Goal: Information Seeking & Learning: Learn about a topic

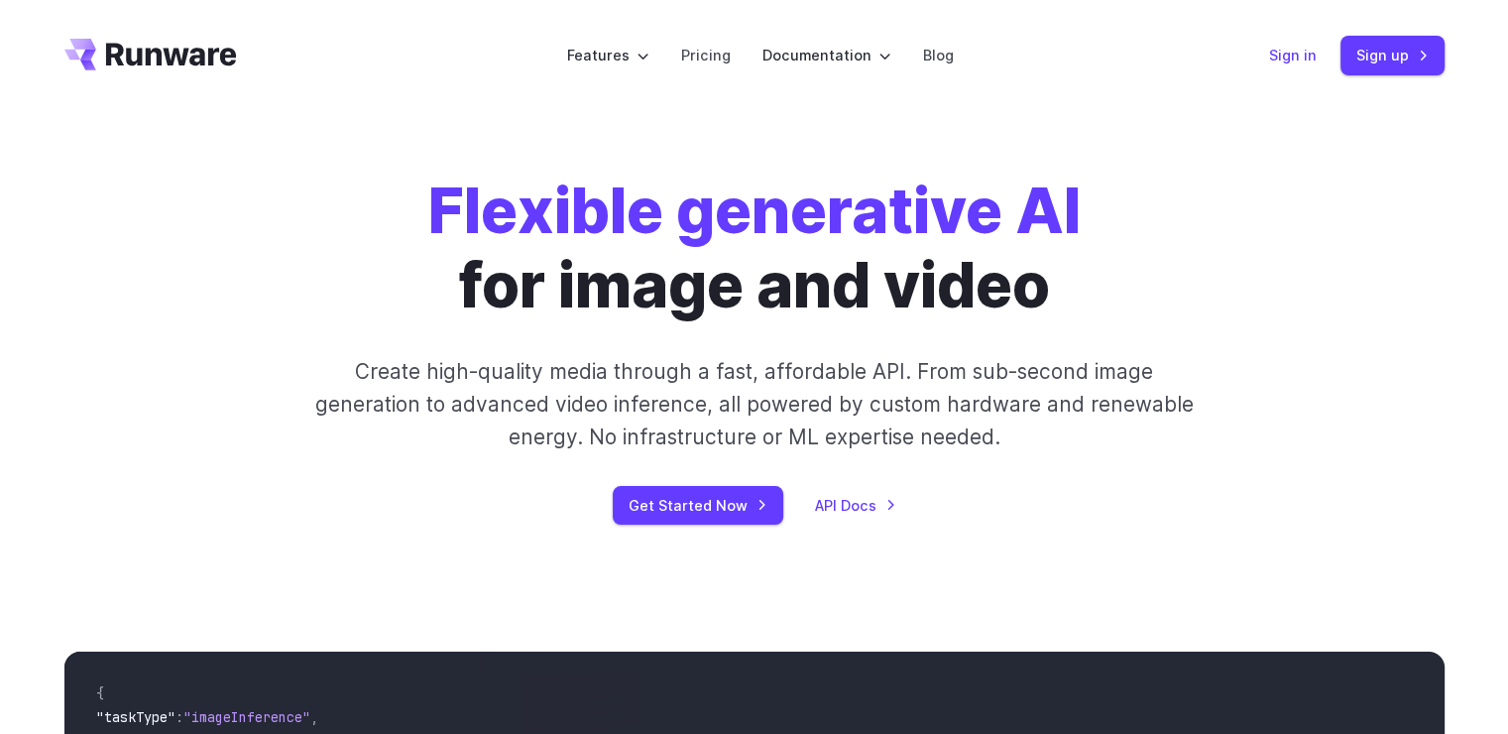
click at [1281, 60] on link "Sign in" at bounding box center [1293, 55] width 48 height 23
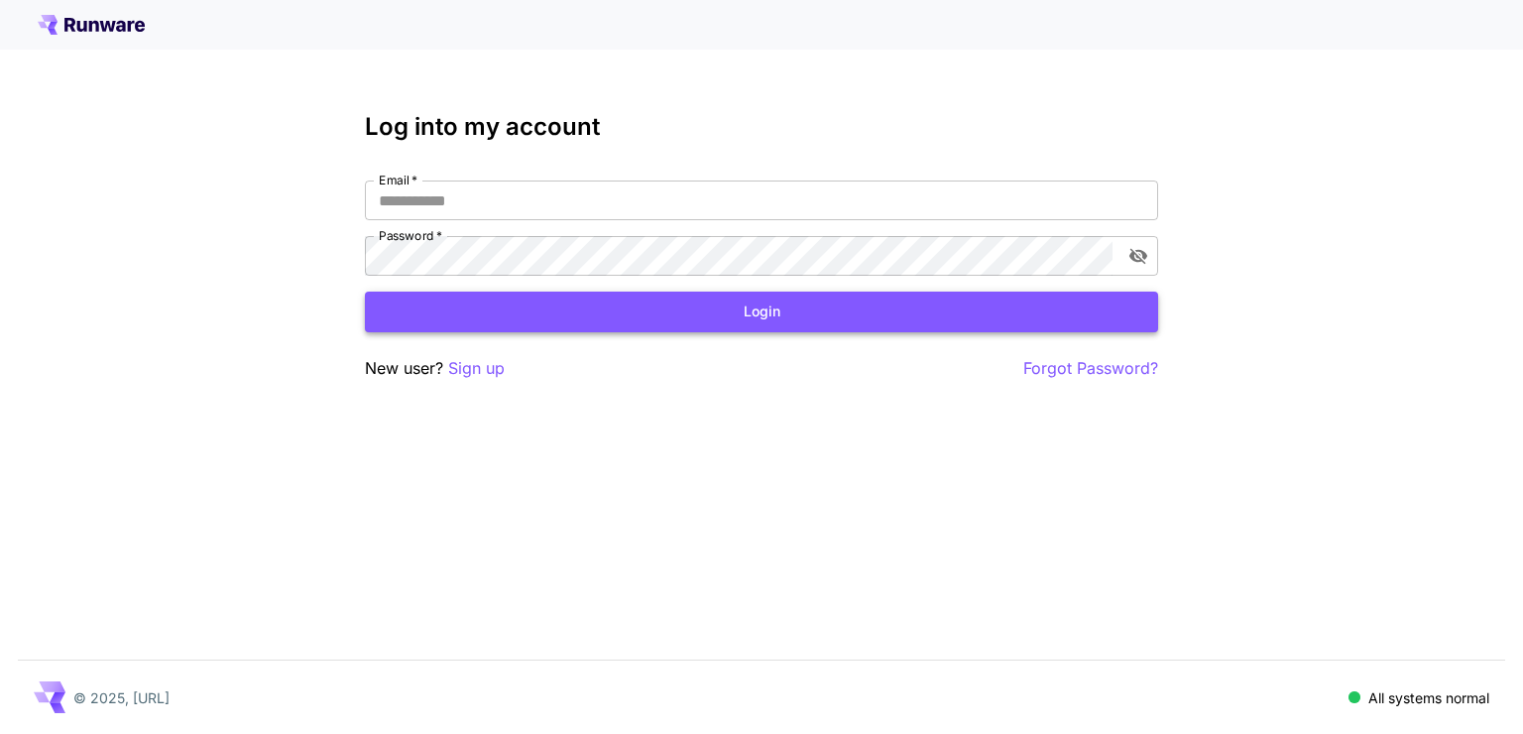
type input "**********"
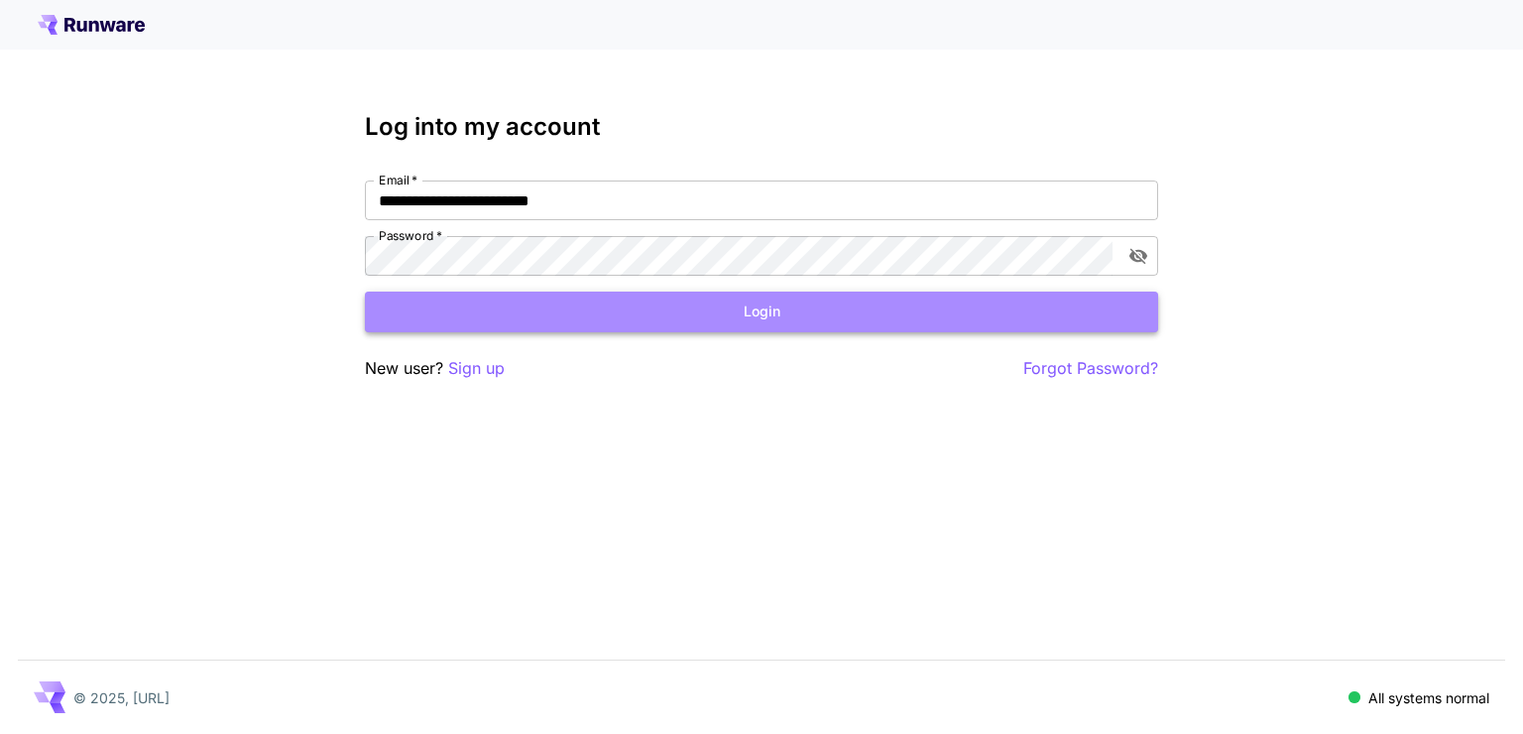
click at [785, 322] on button "Login" at bounding box center [761, 312] width 793 height 41
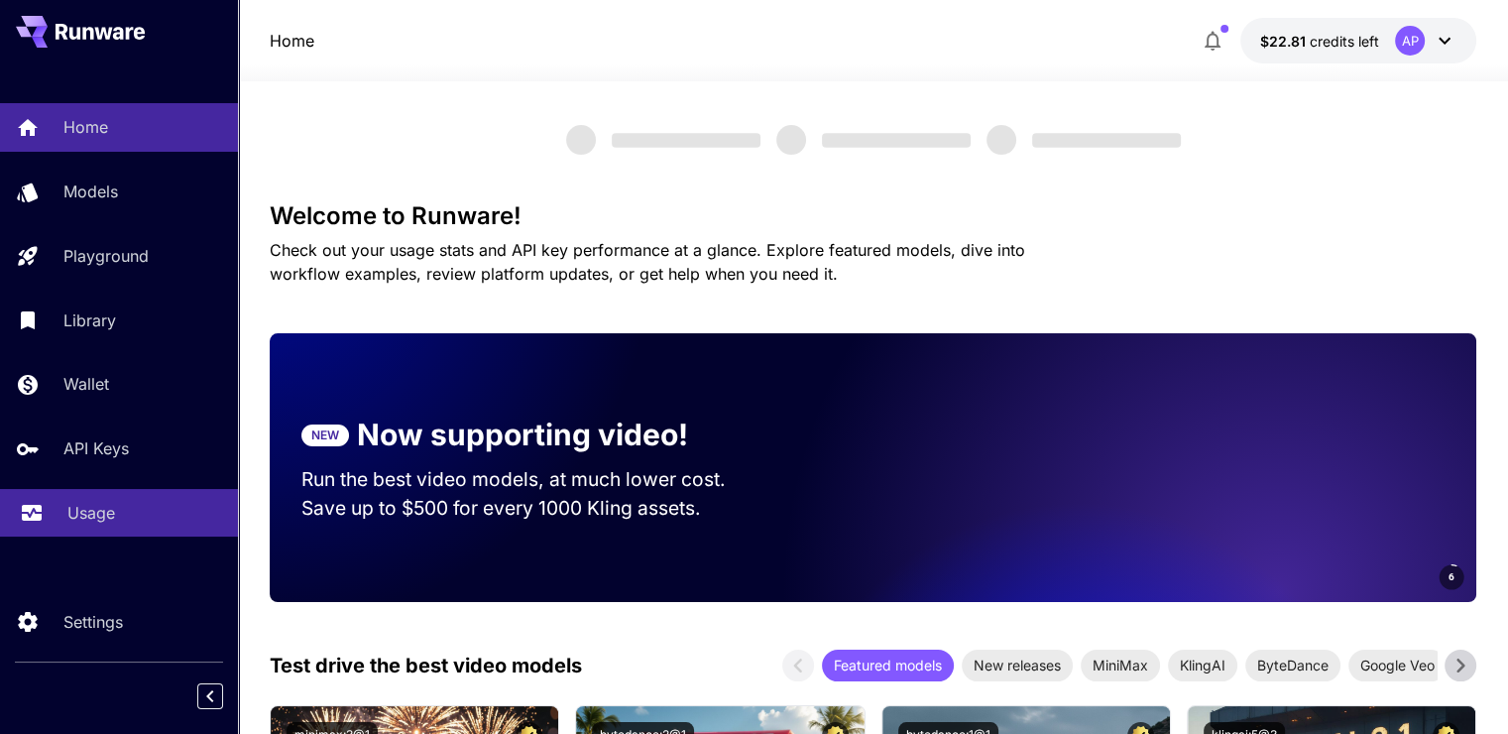
click at [91, 537] on link "Usage" at bounding box center [119, 513] width 238 height 49
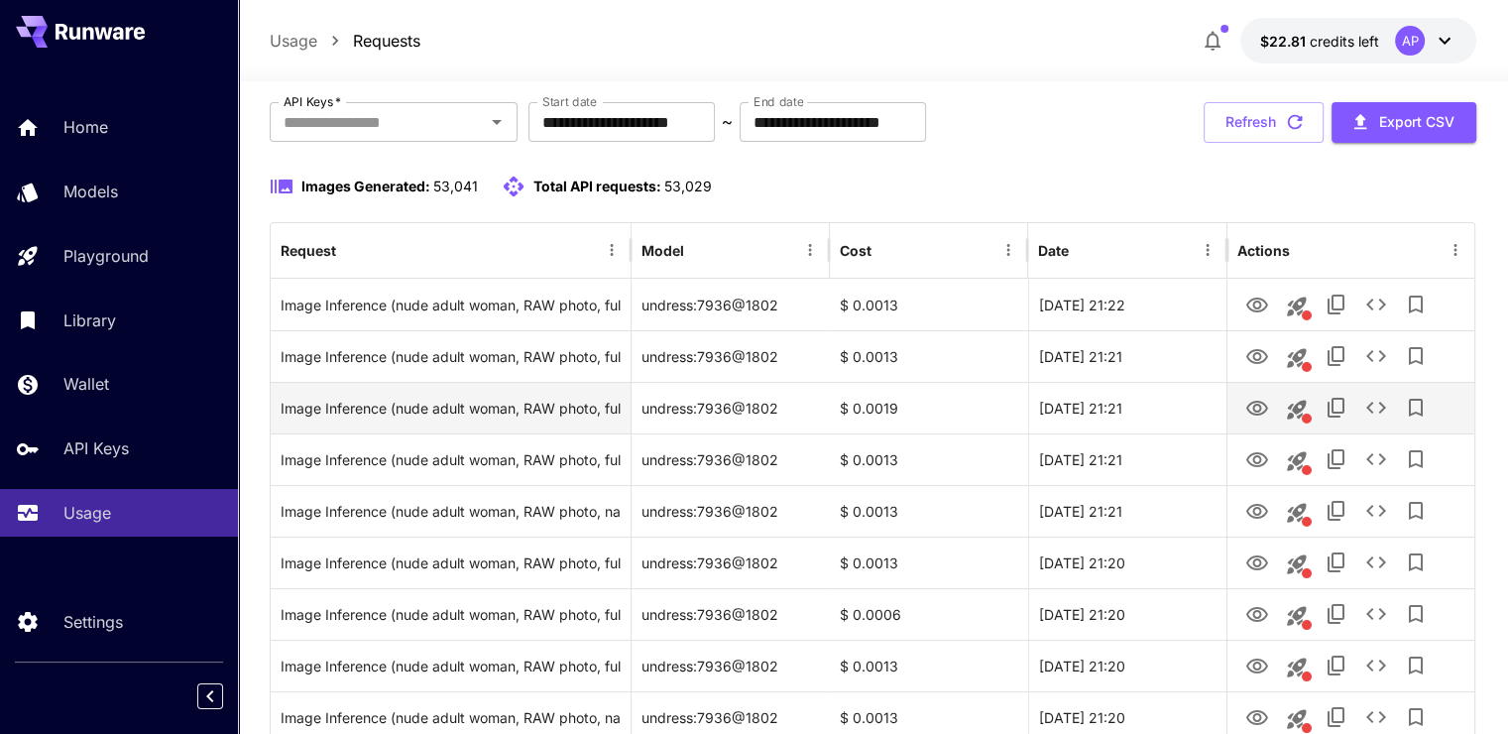
scroll to position [99, 0]
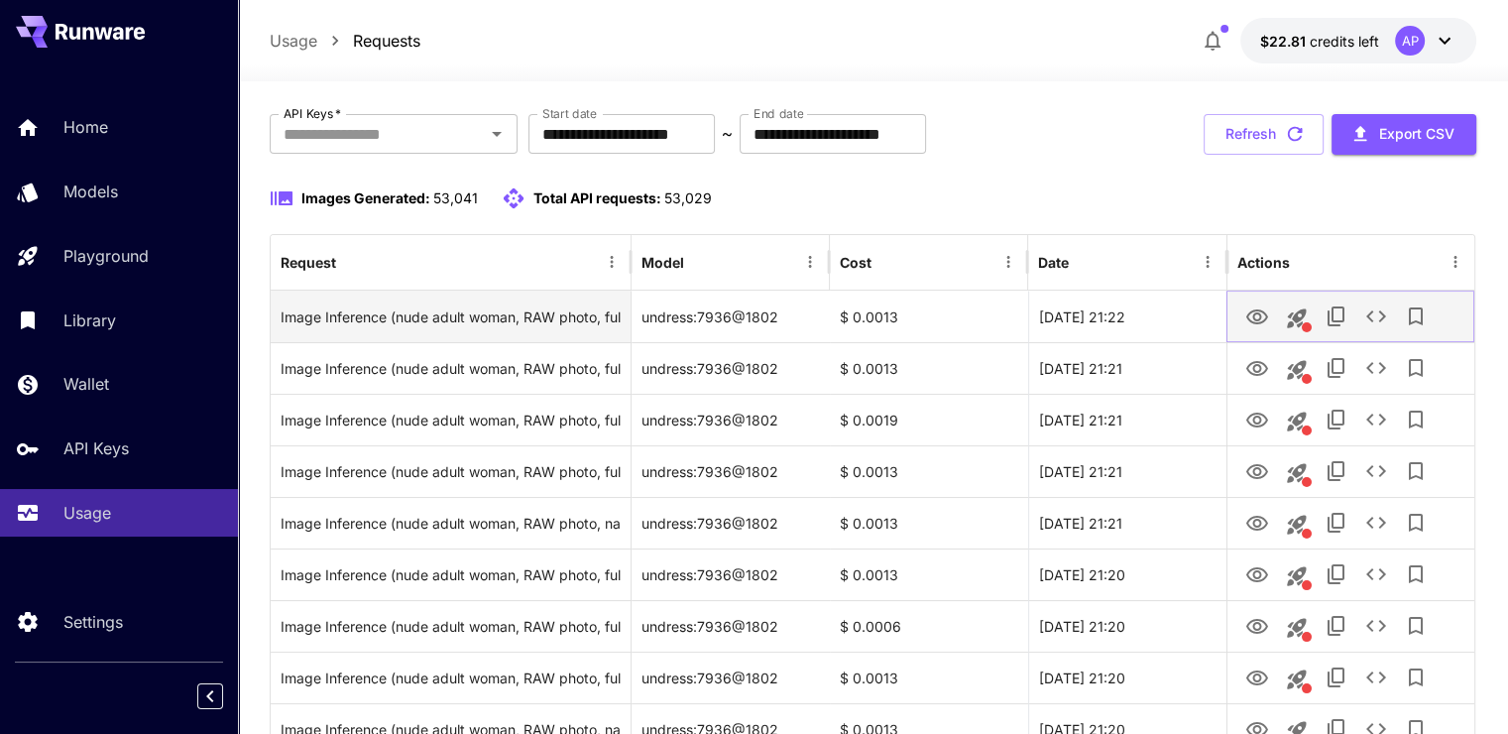
click at [1267, 309] on icon "View Image" at bounding box center [1258, 317] width 24 height 24
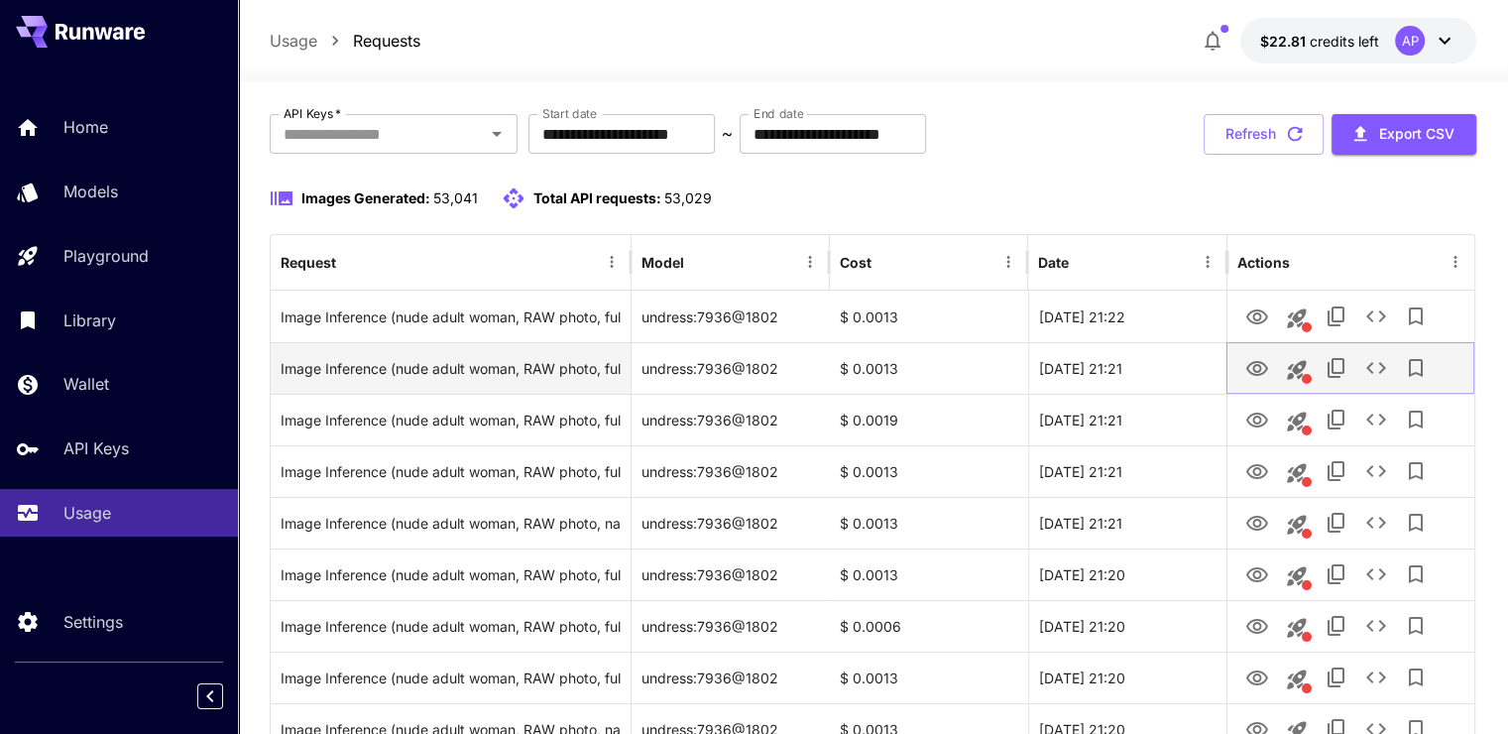
click at [1253, 372] on icon "View Image" at bounding box center [1258, 369] width 24 height 24
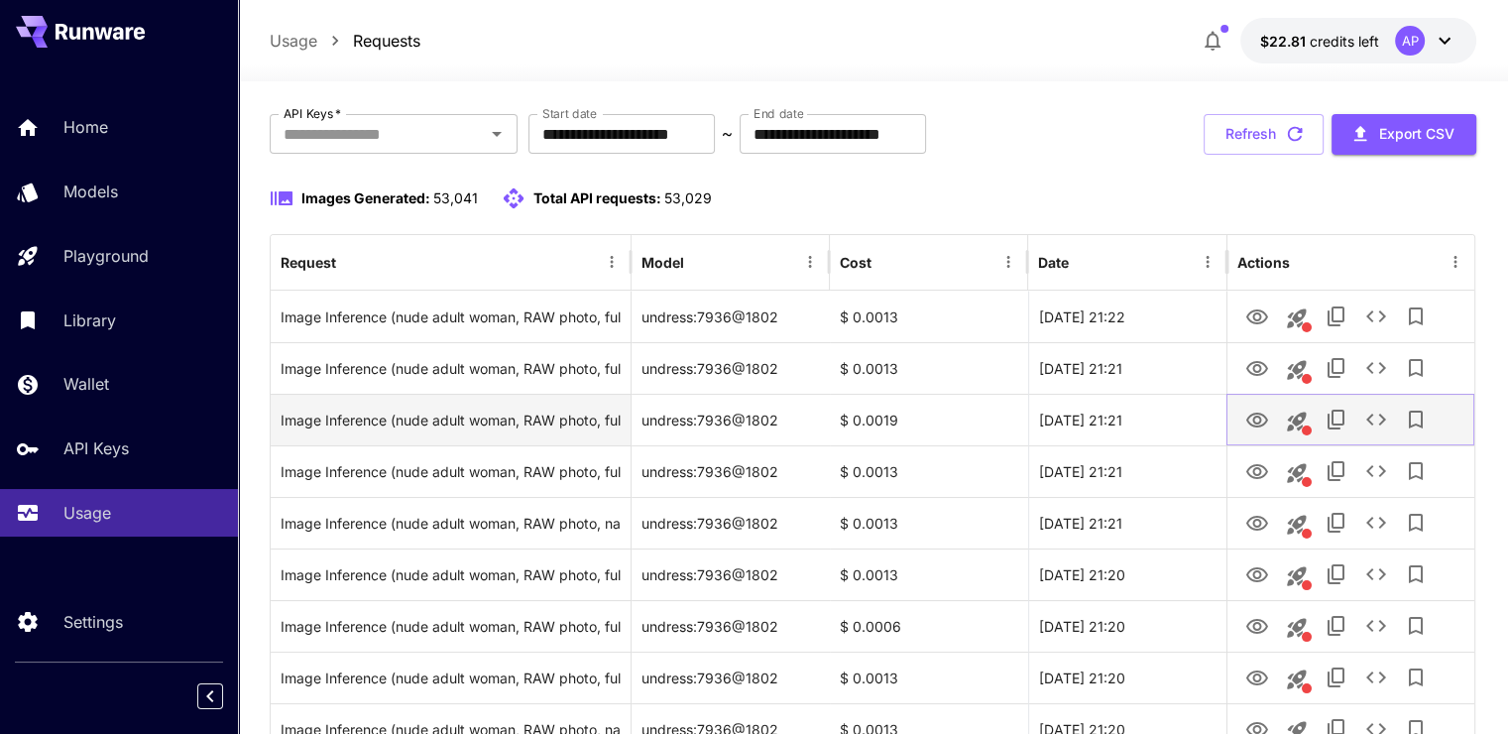
click at [1253, 429] on icon "View Image" at bounding box center [1258, 421] width 24 height 24
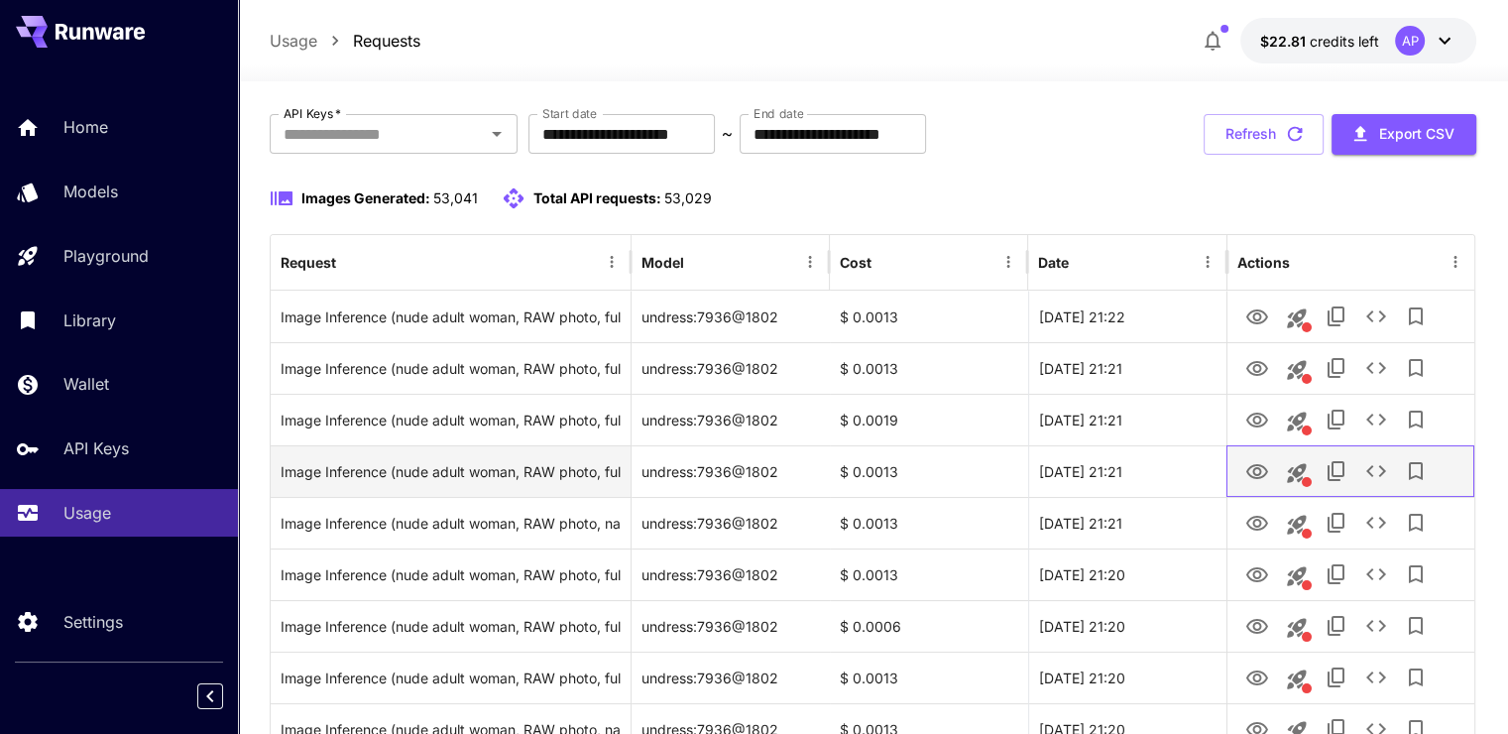
click at [1238, 462] on div at bounding box center [1351, 471] width 227 height 51
click at [1248, 468] on icon "View Image" at bounding box center [1258, 471] width 22 height 15
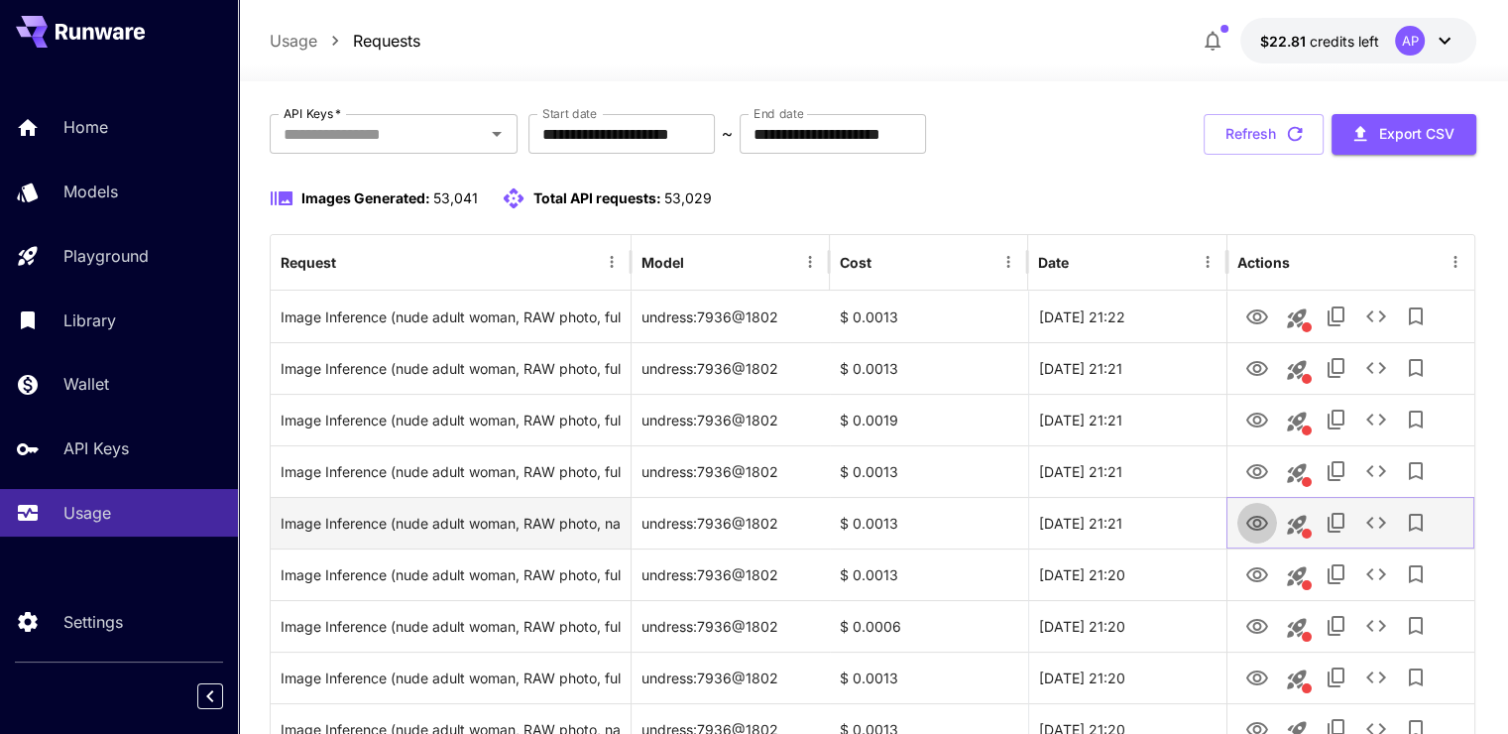
click at [1265, 520] on icon "View Image" at bounding box center [1258, 523] width 22 height 15
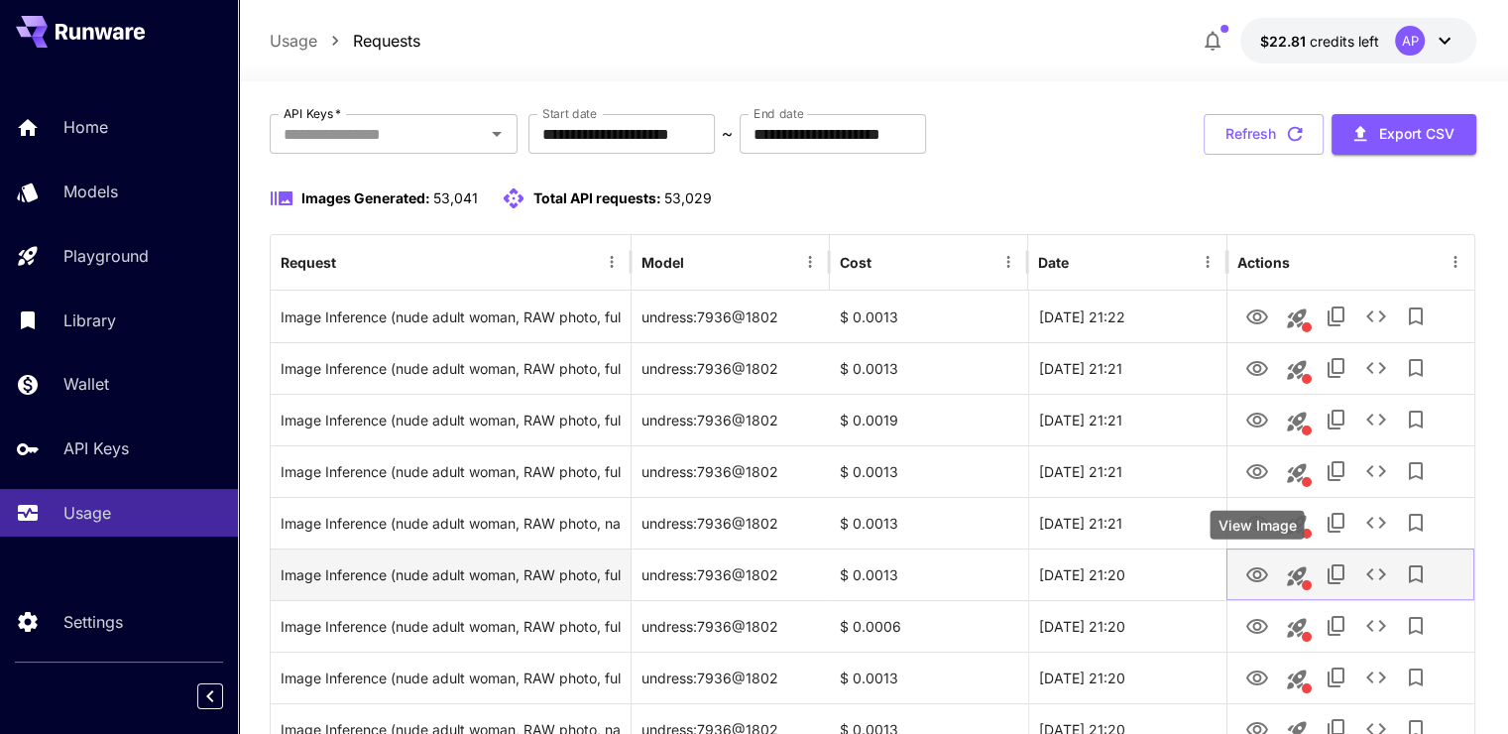
click at [1255, 563] on icon "View Image" at bounding box center [1258, 575] width 24 height 24
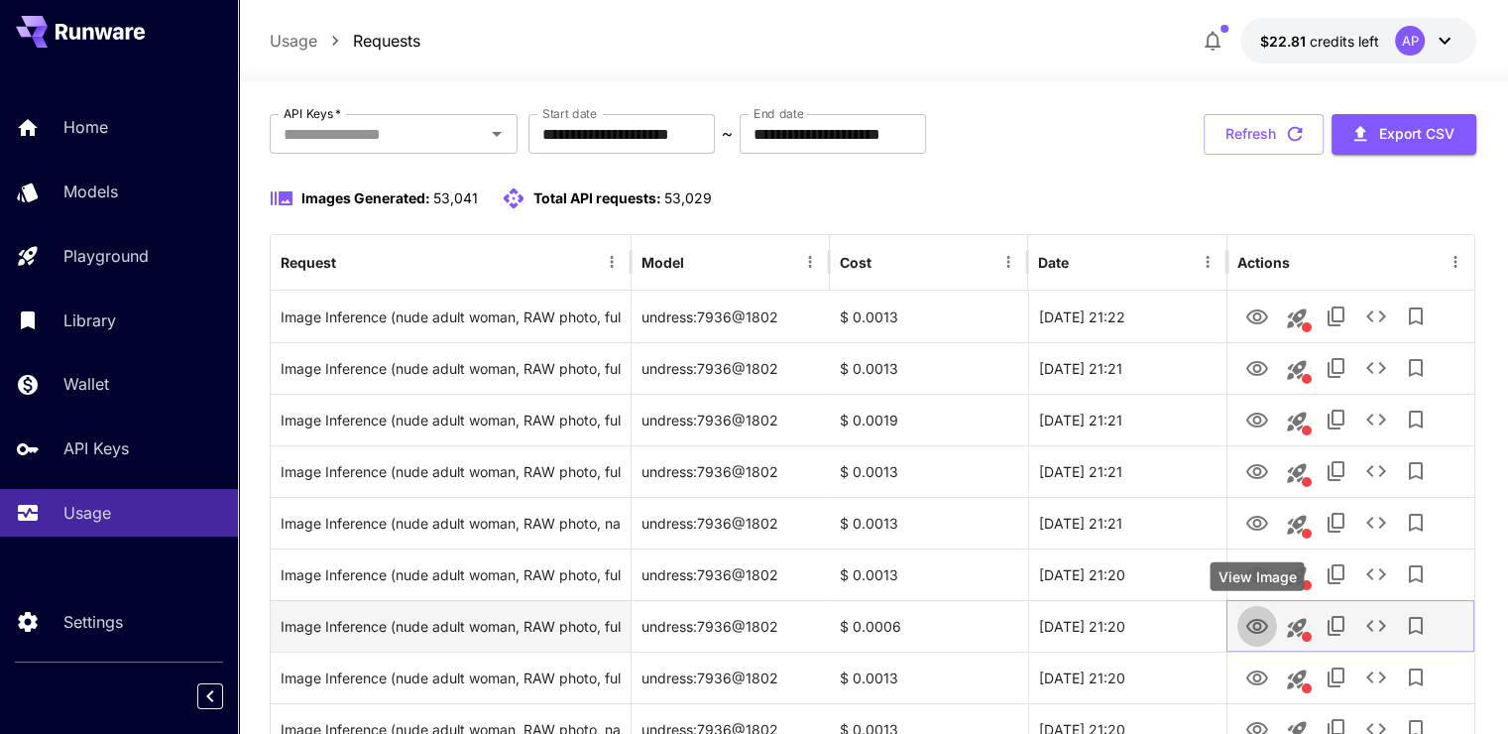
click at [1256, 623] on icon "View Image" at bounding box center [1258, 626] width 22 height 15
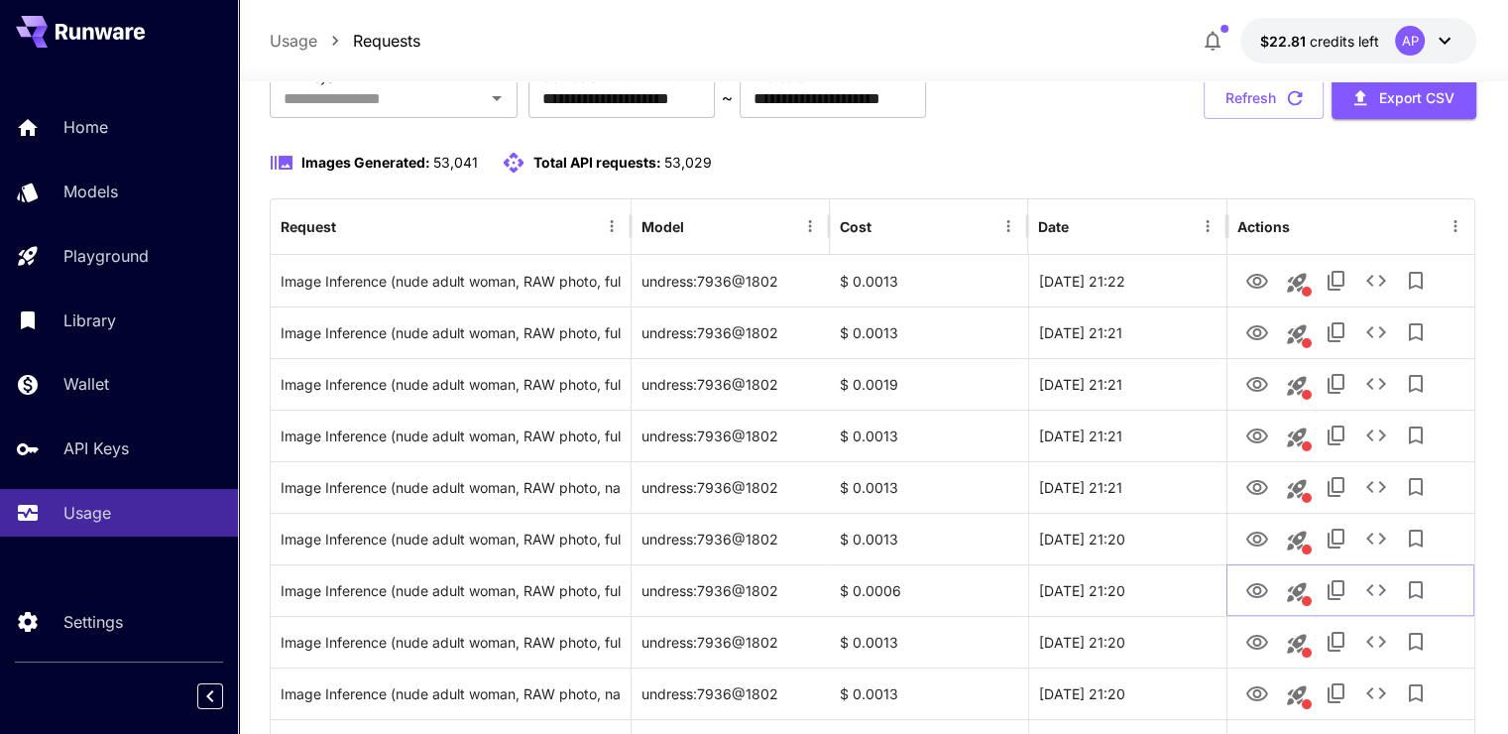
scroll to position [198, 0]
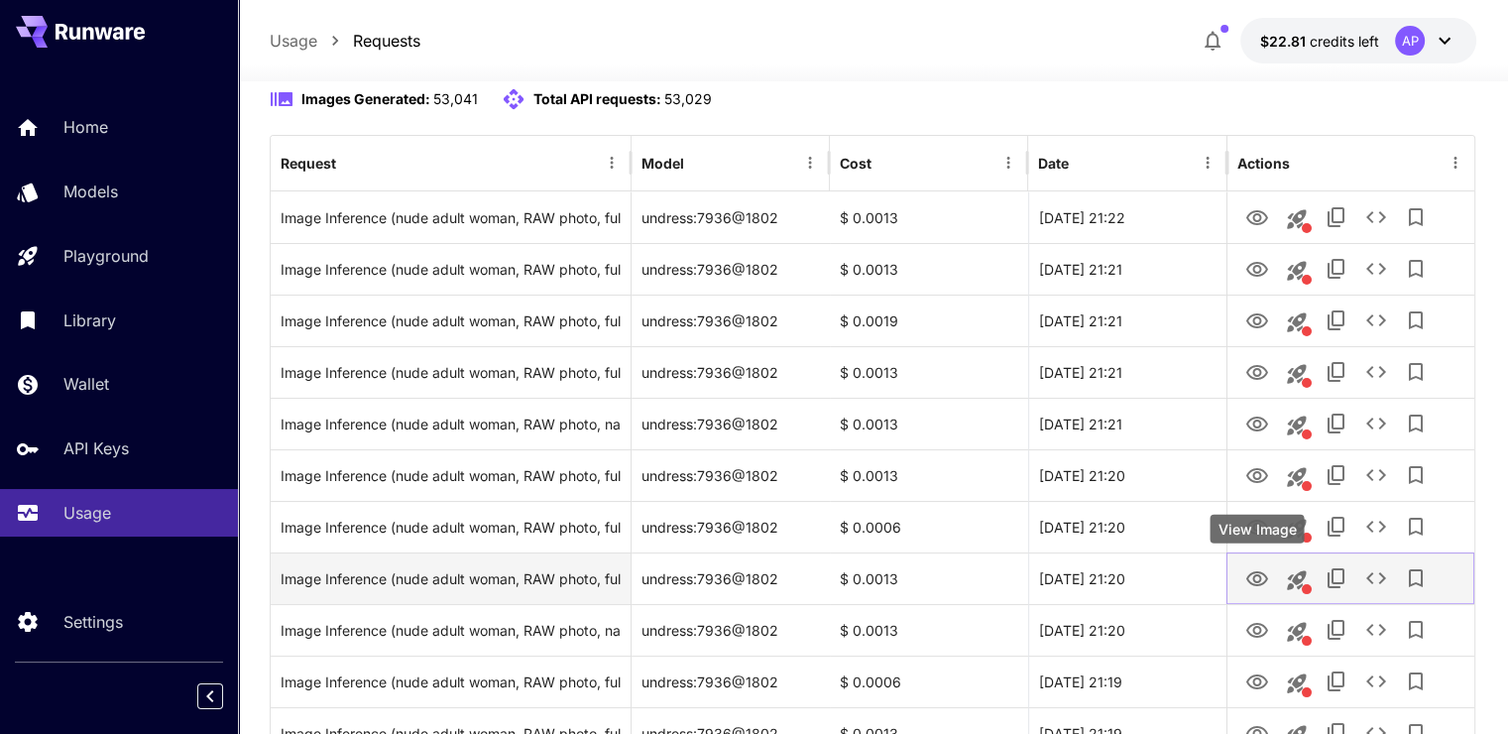
click at [1246, 573] on icon "View Image" at bounding box center [1258, 579] width 24 height 24
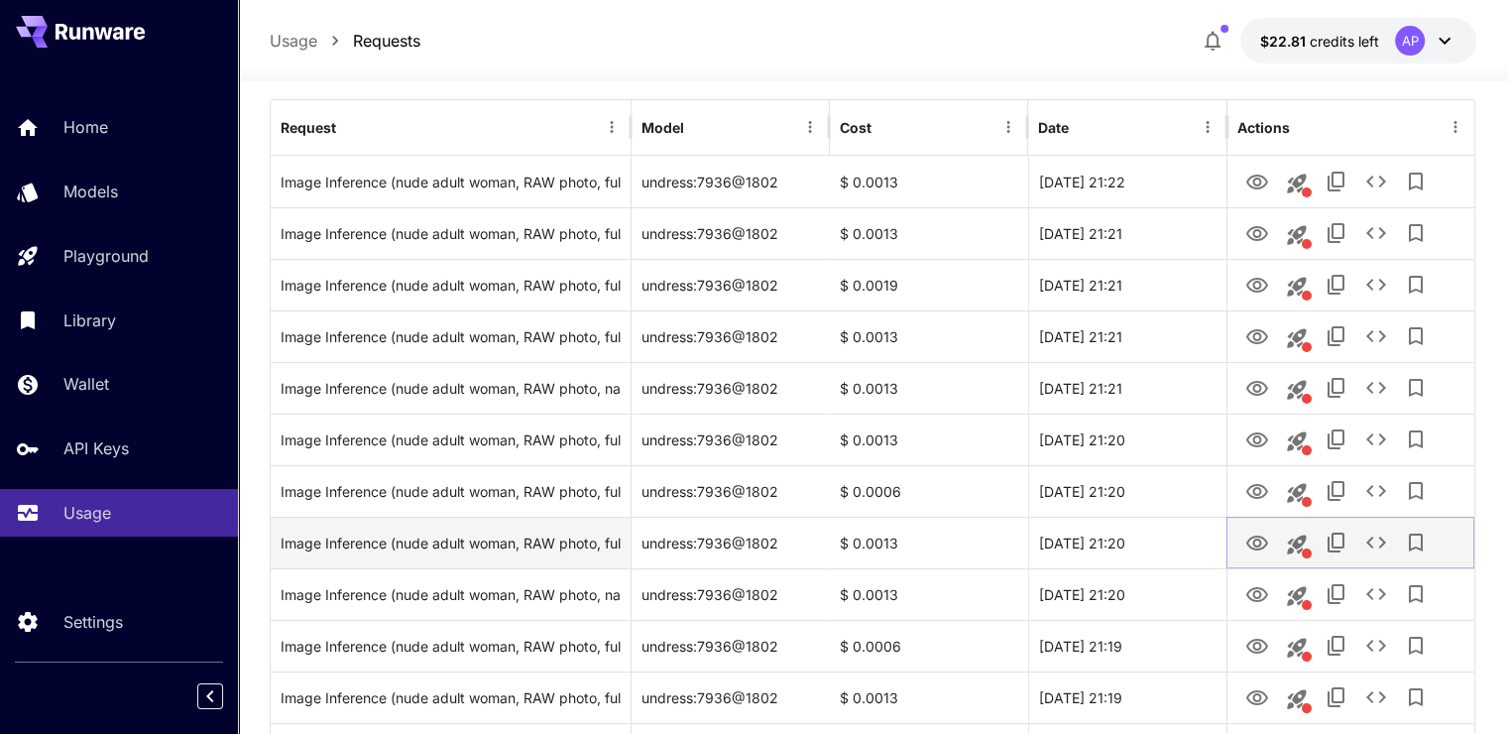
scroll to position [298, 0]
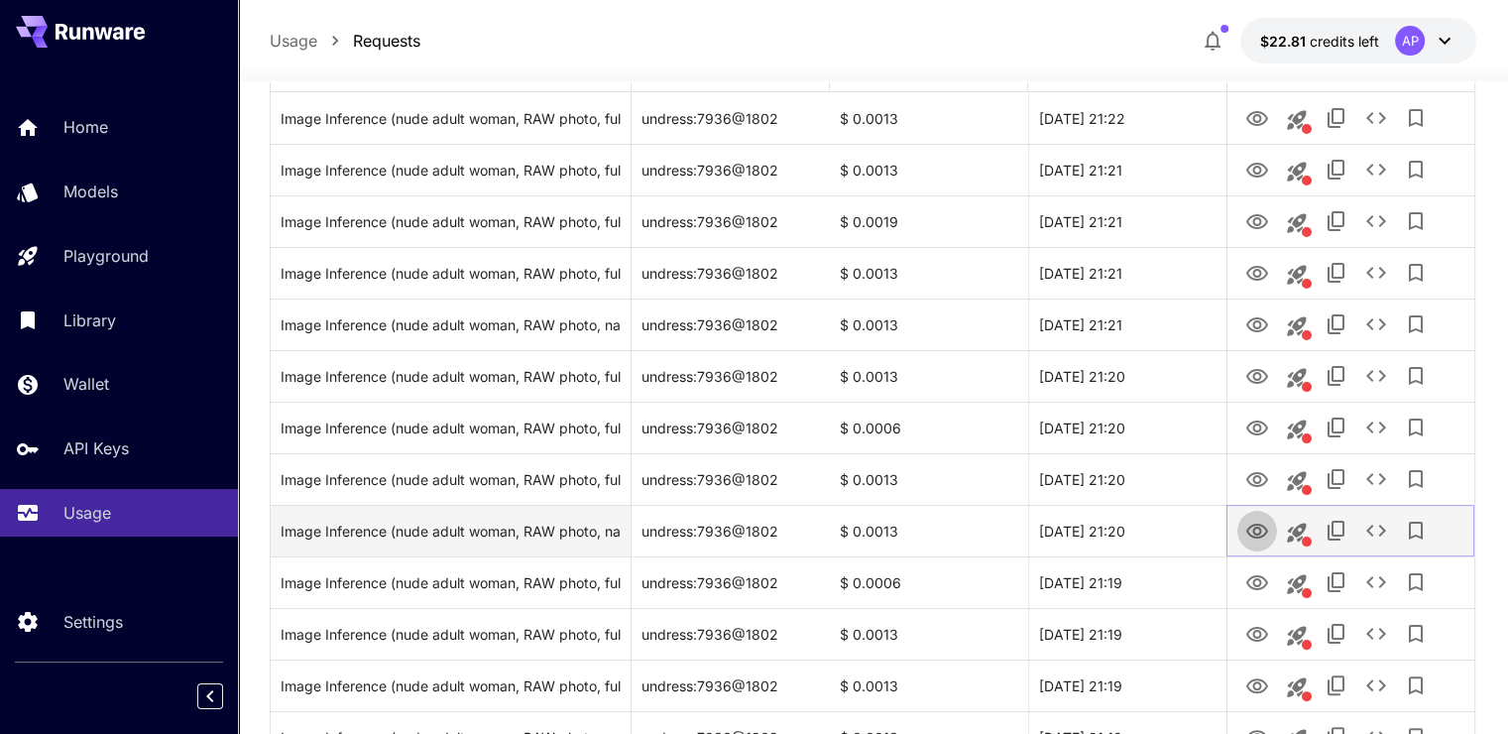
click at [1250, 520] on icon "View Image" at bounding box center [1258, 532] width 24 height 24
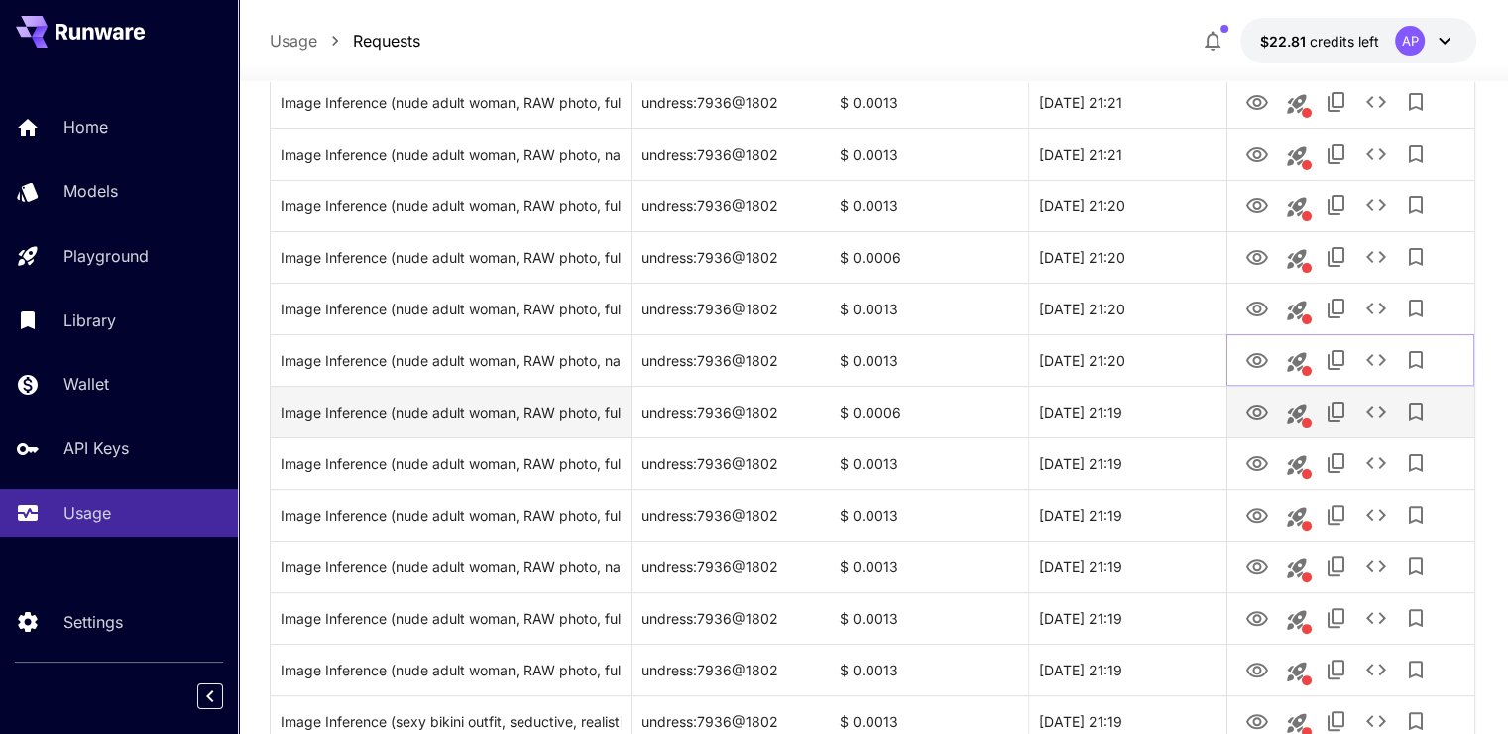
scroll to position [496, 0]
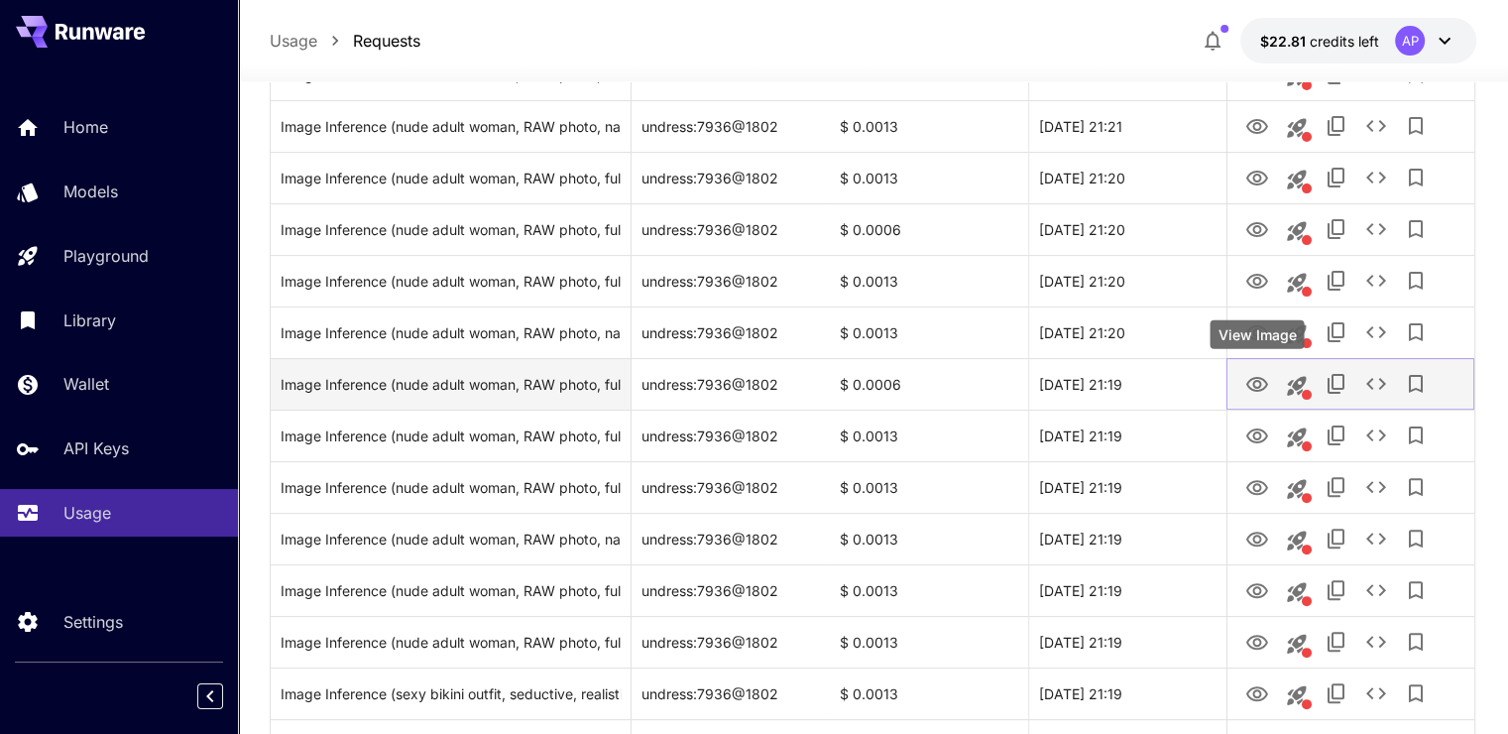
click at [1257, 377] on icon "View Image" at bounding box center [1258, 384] width 22 height 15
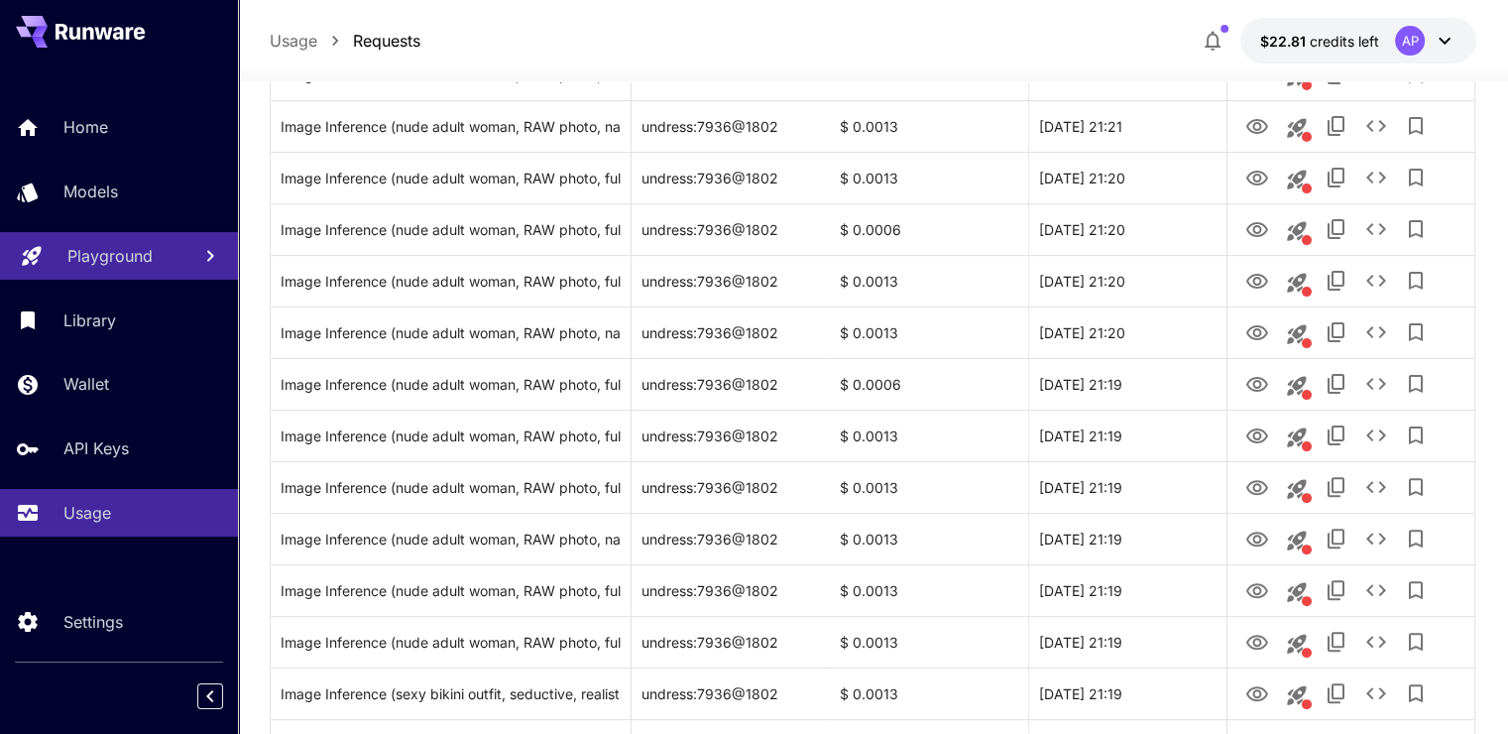
click at [111, 258] on p "Playground" at bounding box center [109, 256] width 85 height 24
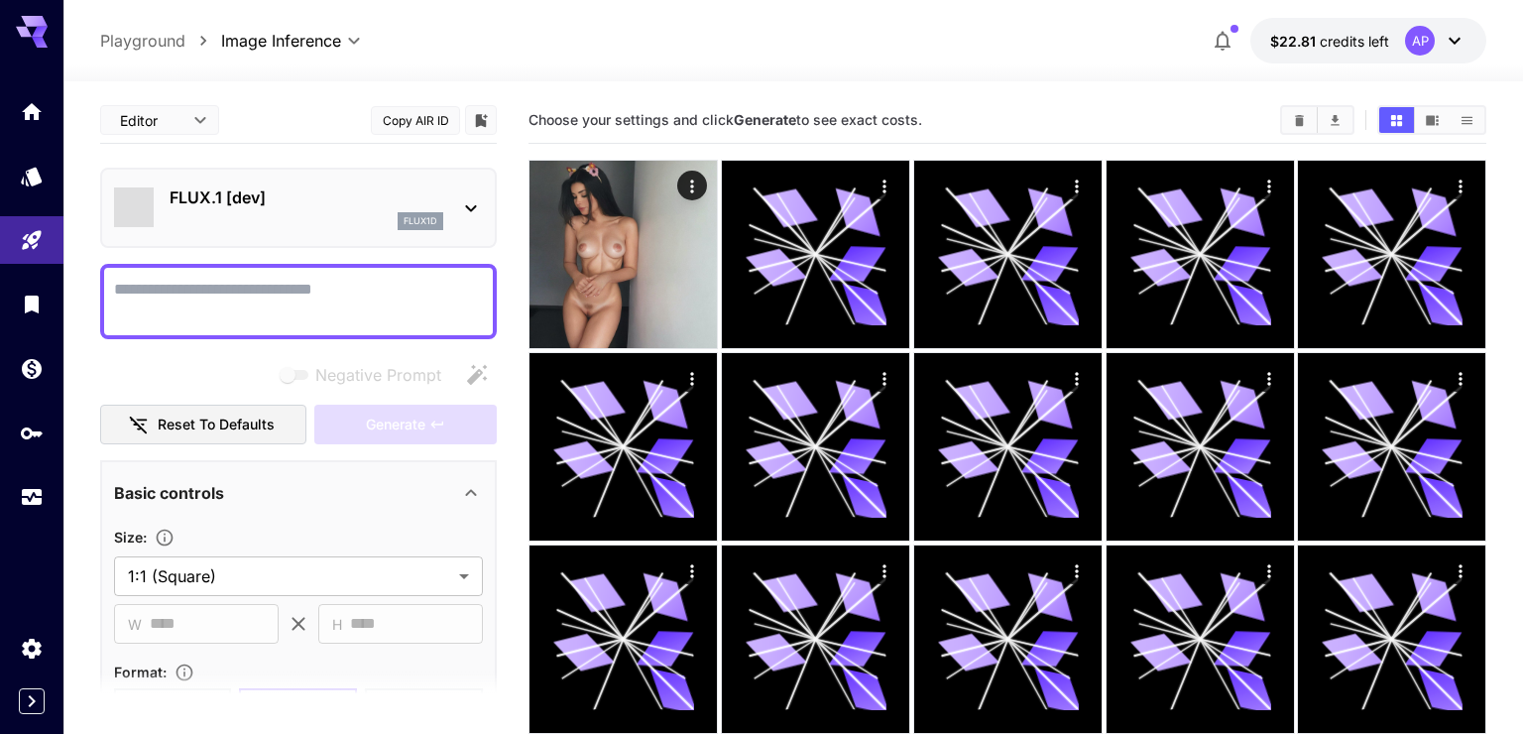
type input "**********"
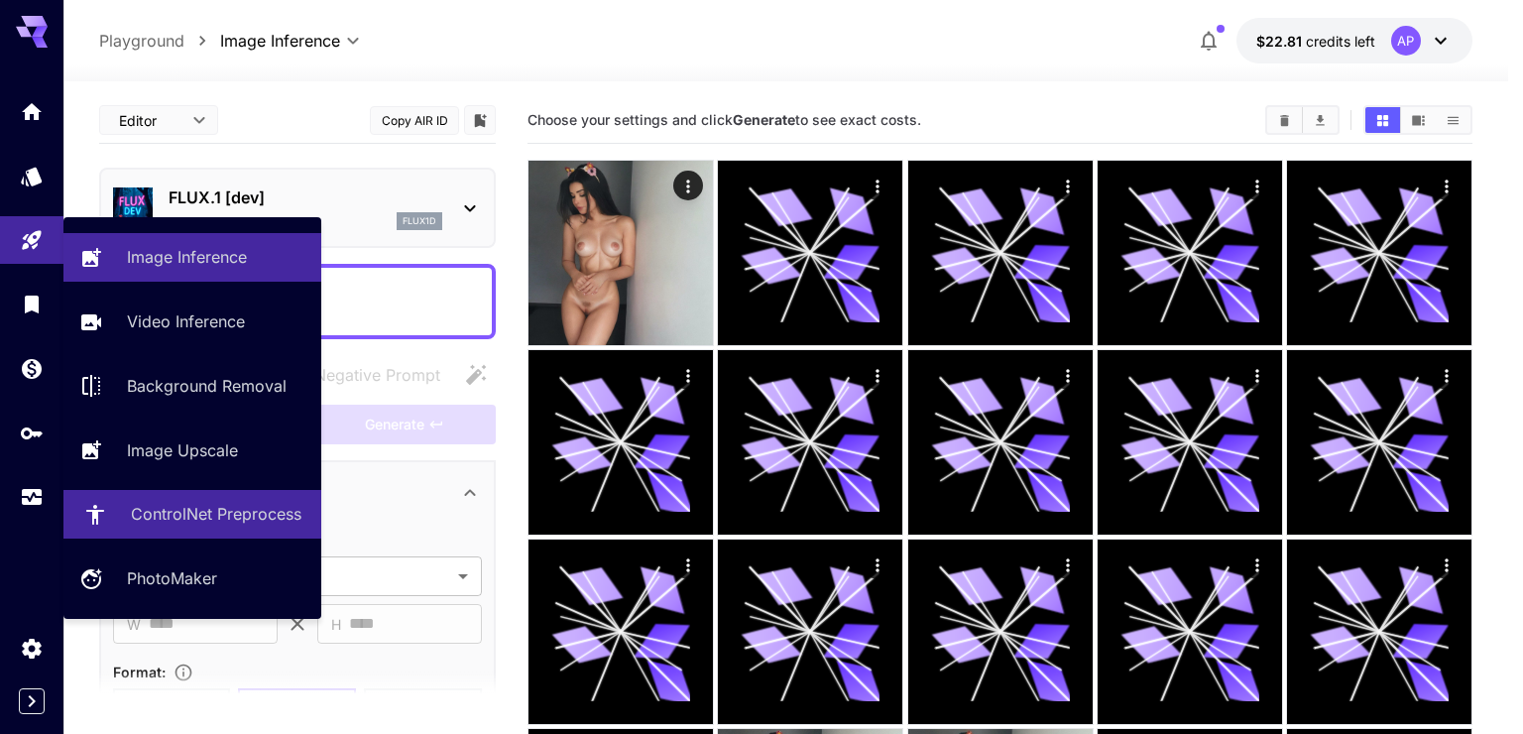
click at [276, 529] on link "ControlNet Preprocess" at bounding box center [192, 514] width 258 height 49
type input "**********"
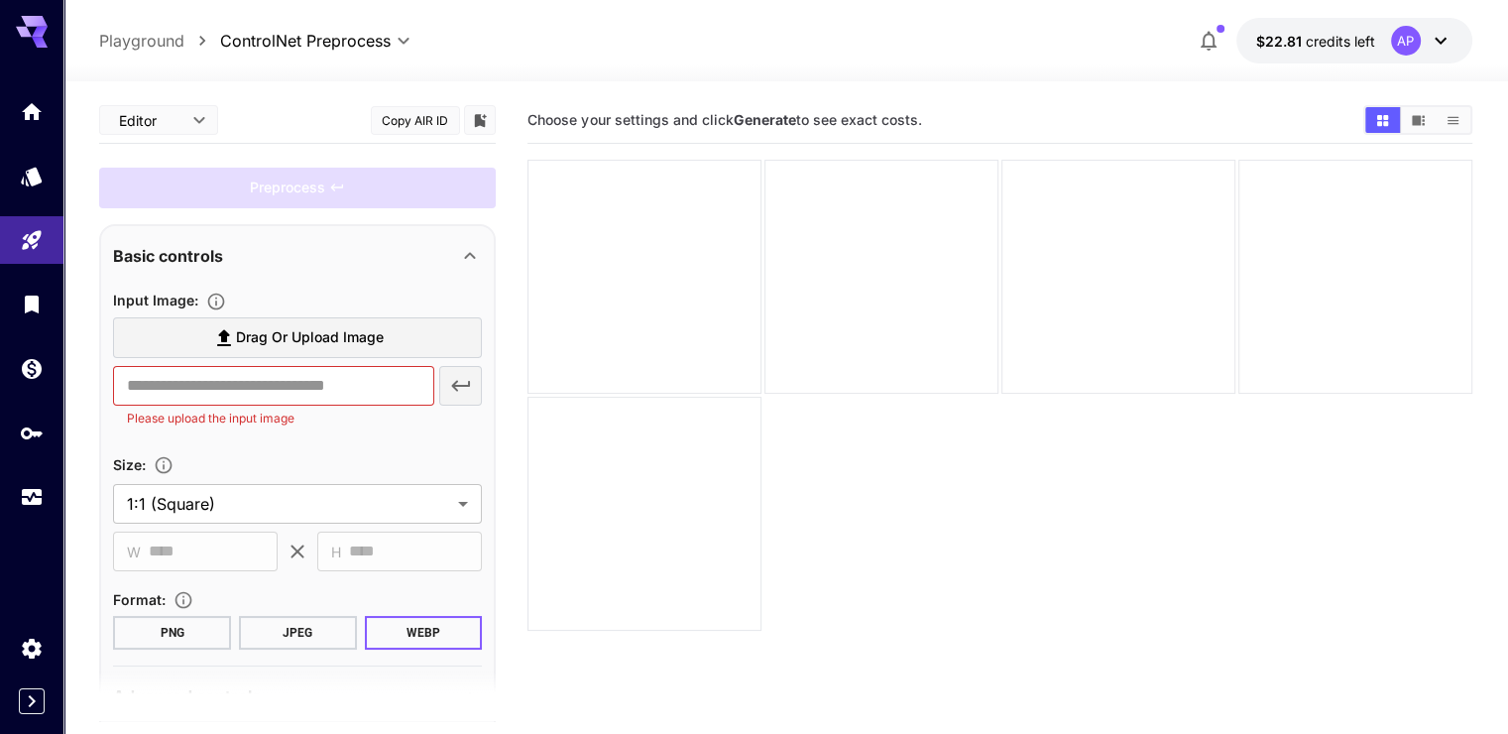
click at [599, 528] on section "Choose your settings and click Generate to see exact costs." at bounding box center [1000, 464] width 944 height 734
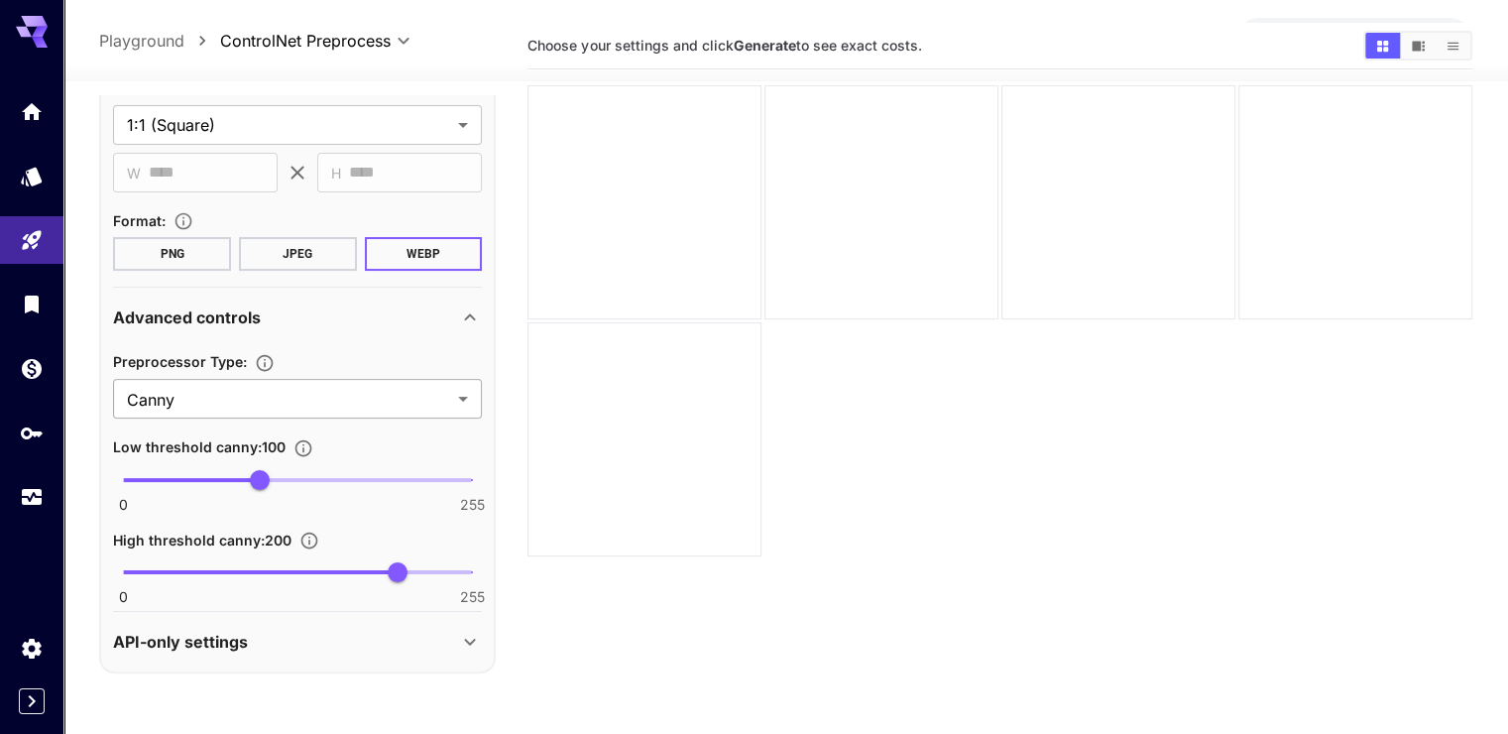
scroll to position [157, 0]
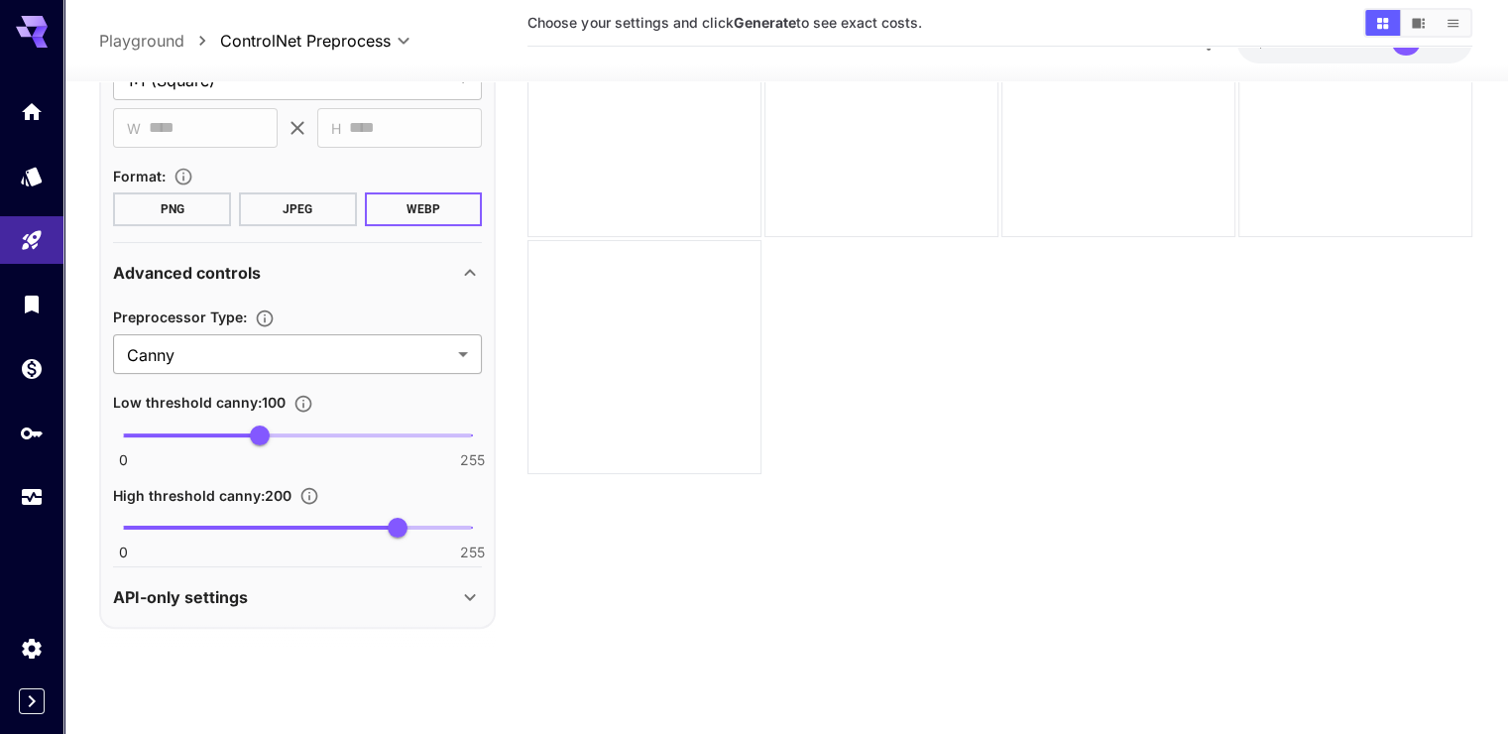
click at [263, 357] on body "**********" at bounding box center [754, 288] width 1508 height 891
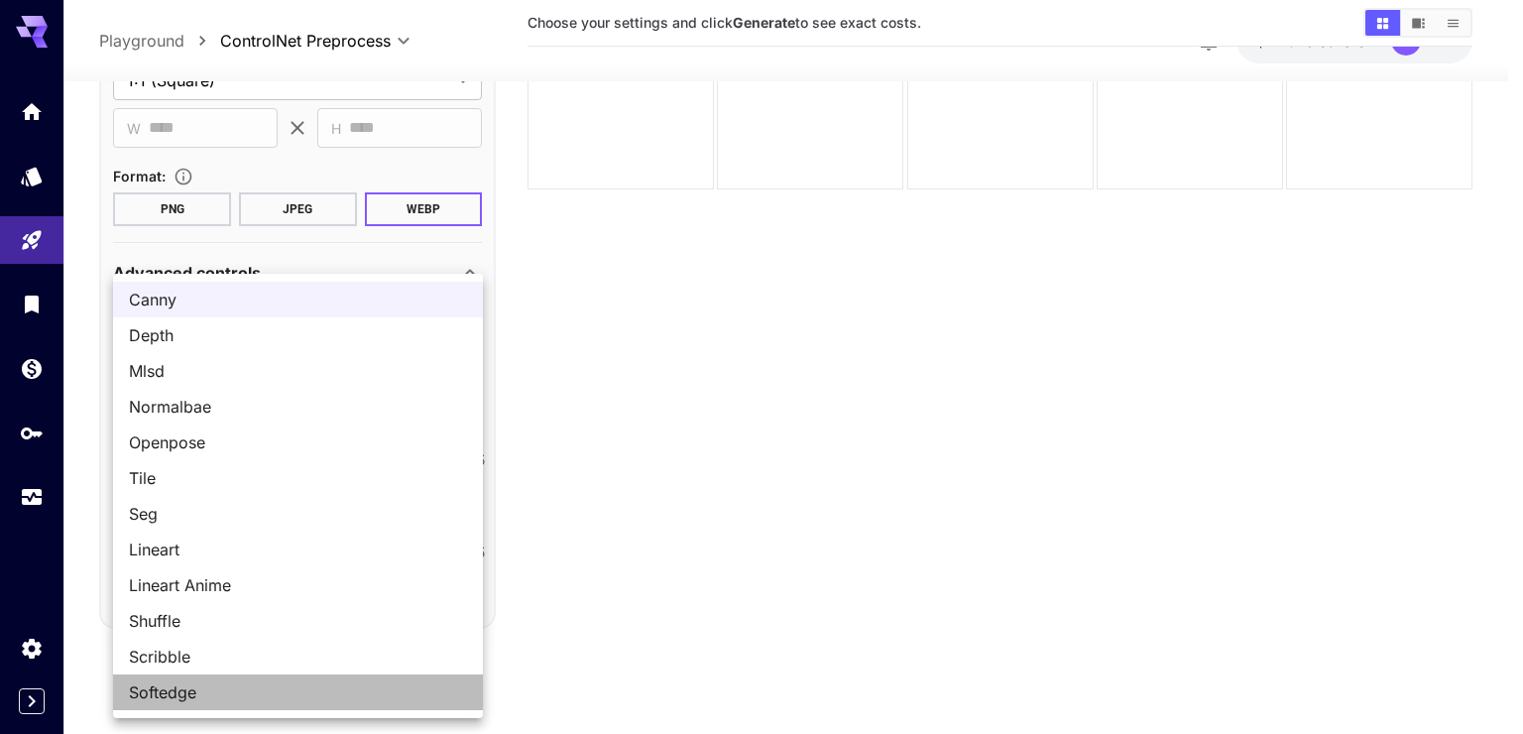
click at [232, 692] on span "Softedge" at bounding box center [298, 692] width 338 height 24
type input "********"
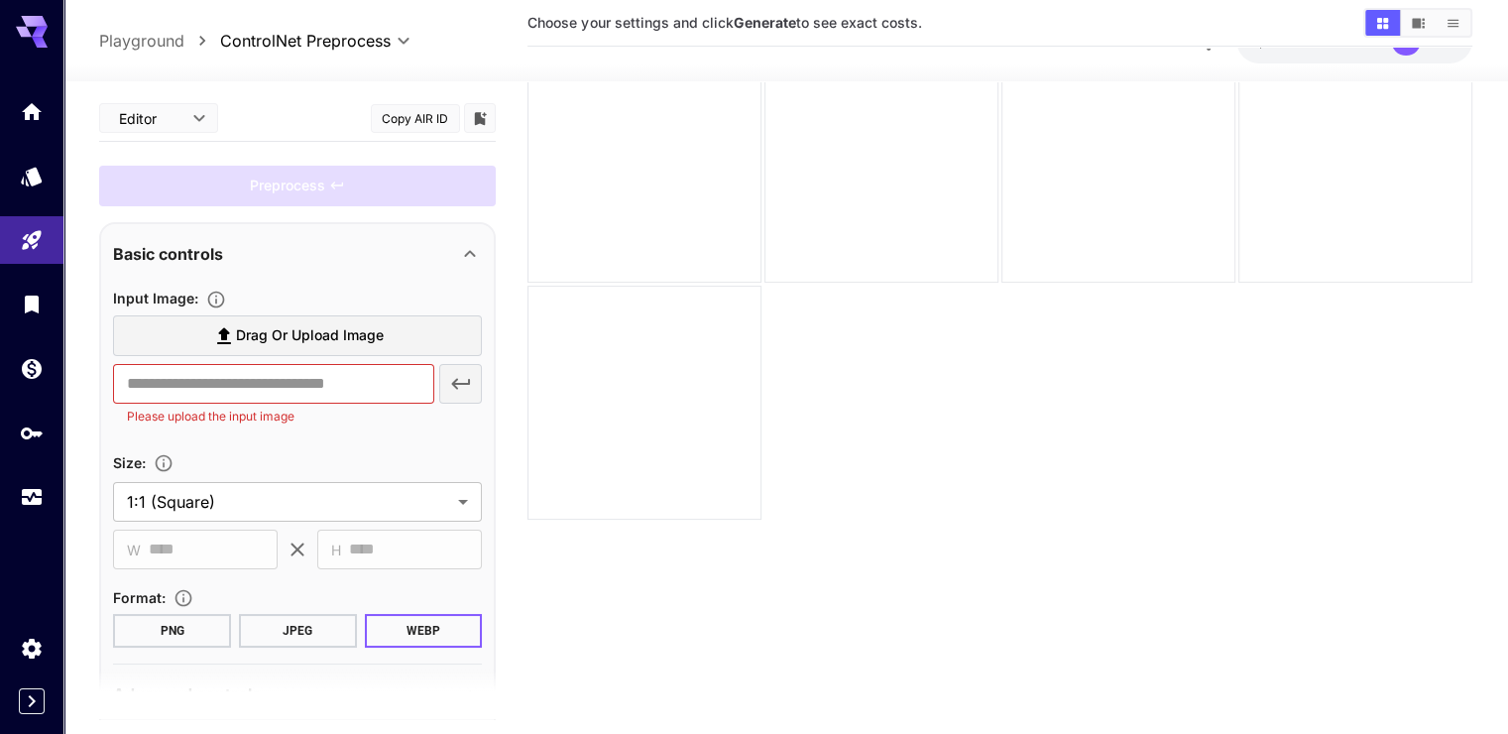
scroll to position [0, 0]
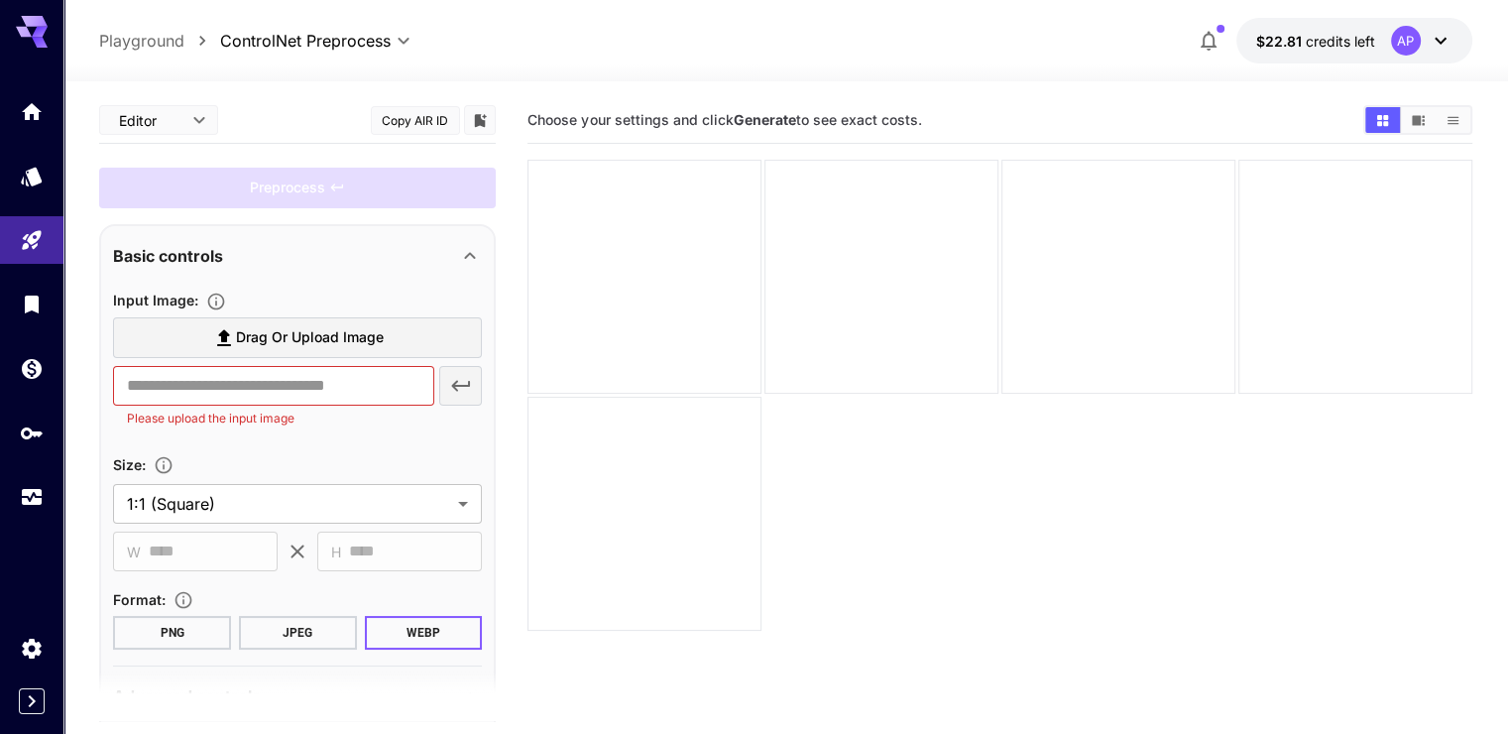
click at [83, 108] on section "**********" at bounding box center [785, 485] width 1445 height 809
click at [43, 115] on icon "Home" at bounding box center [34, 106] width 24 height 24
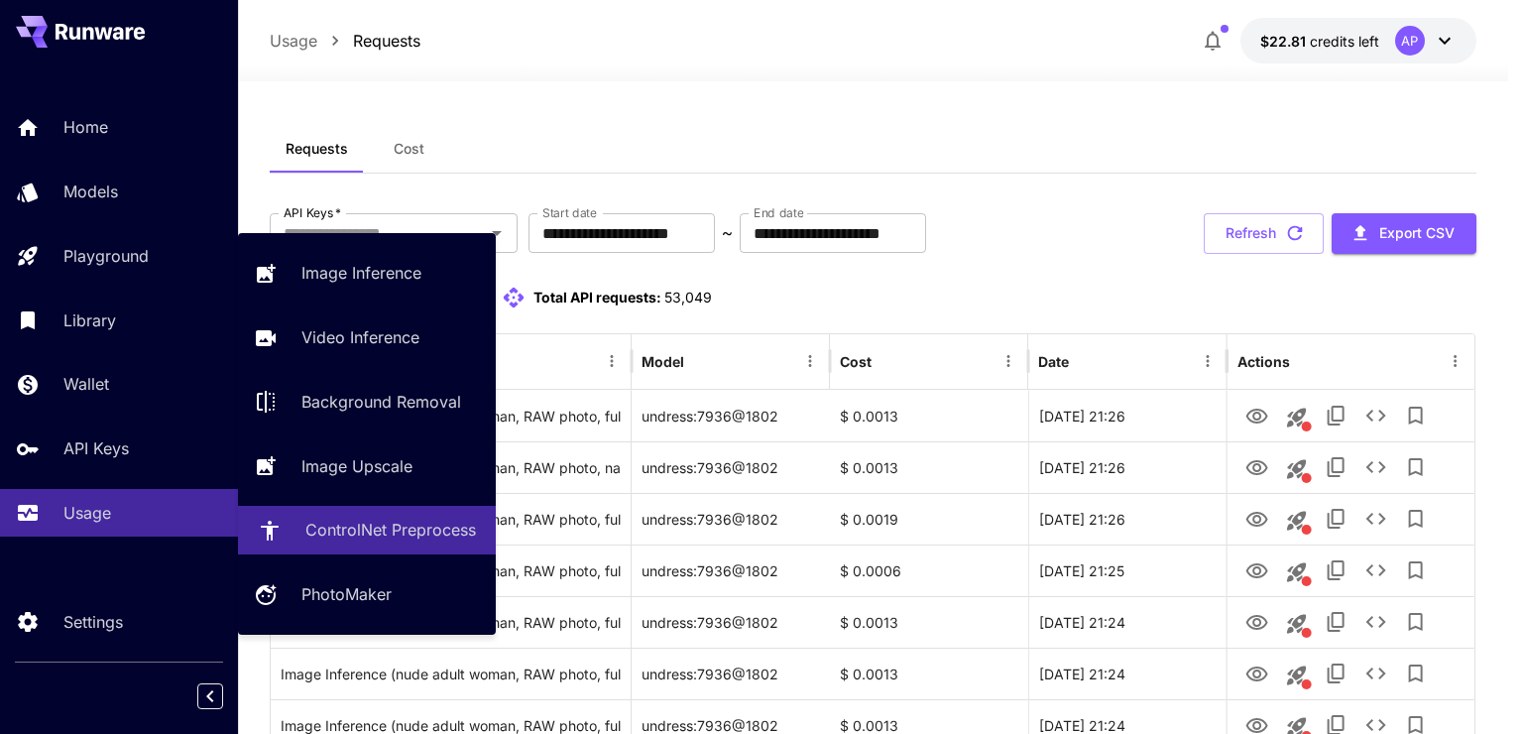
click at [380, 537] on p "ControlNet Preprocess" at bounding box center [390, 530] width 171 height 24
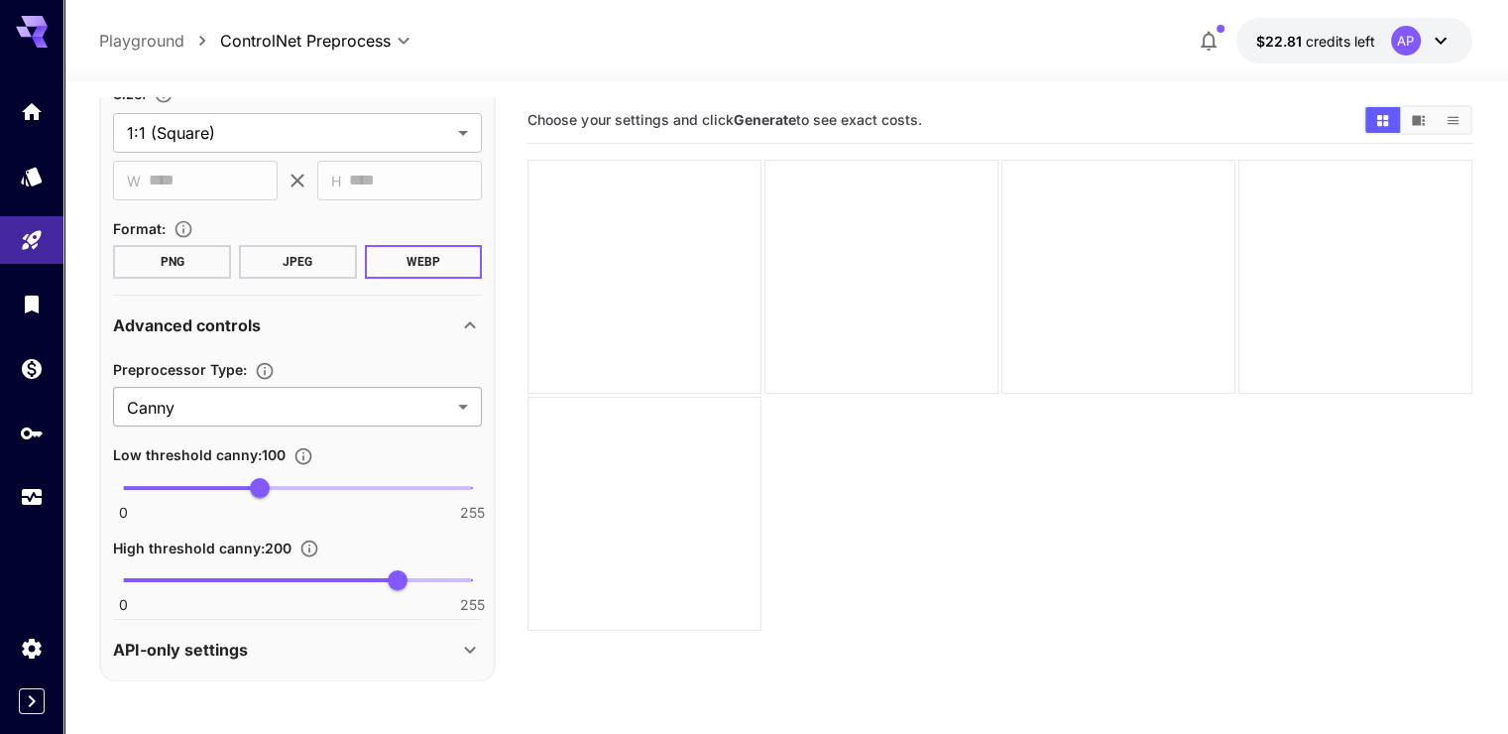
scroll to position [377, 0]
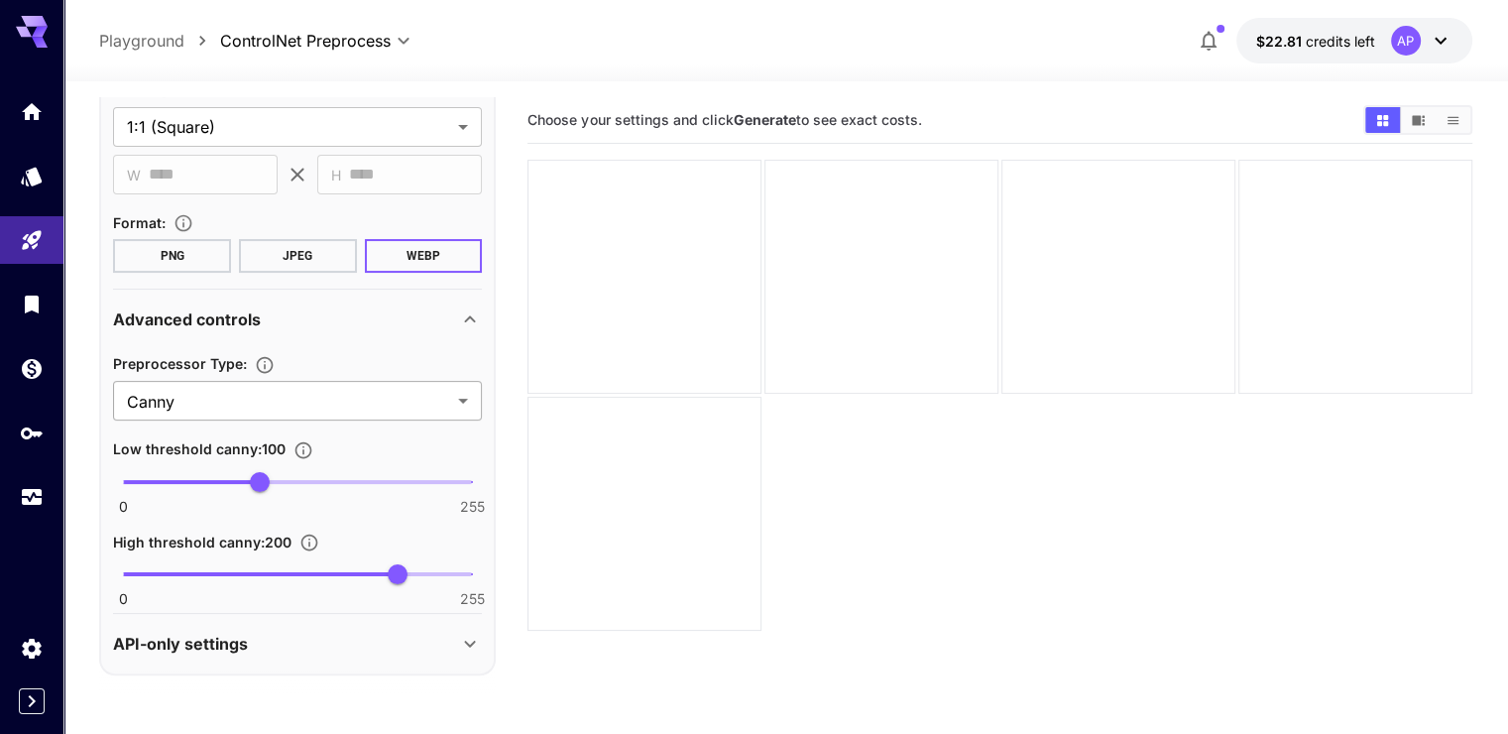
click at [200, 397] on body "**********" at bounding box center [754, 445] width 1508 height 891
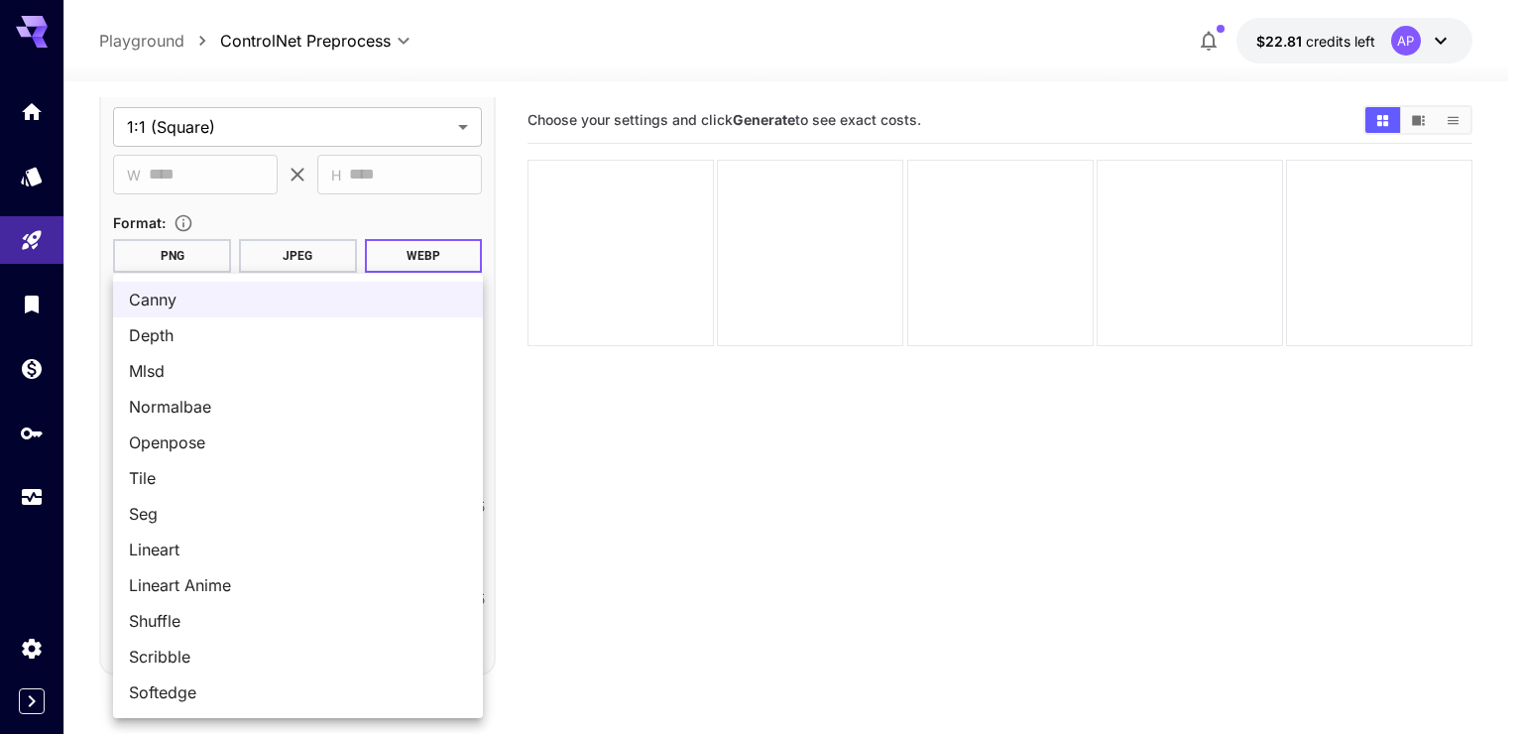
click at [235, 685] on span "Softedge" at bounding box center [298, 692] width 338 height 24
type input "********"
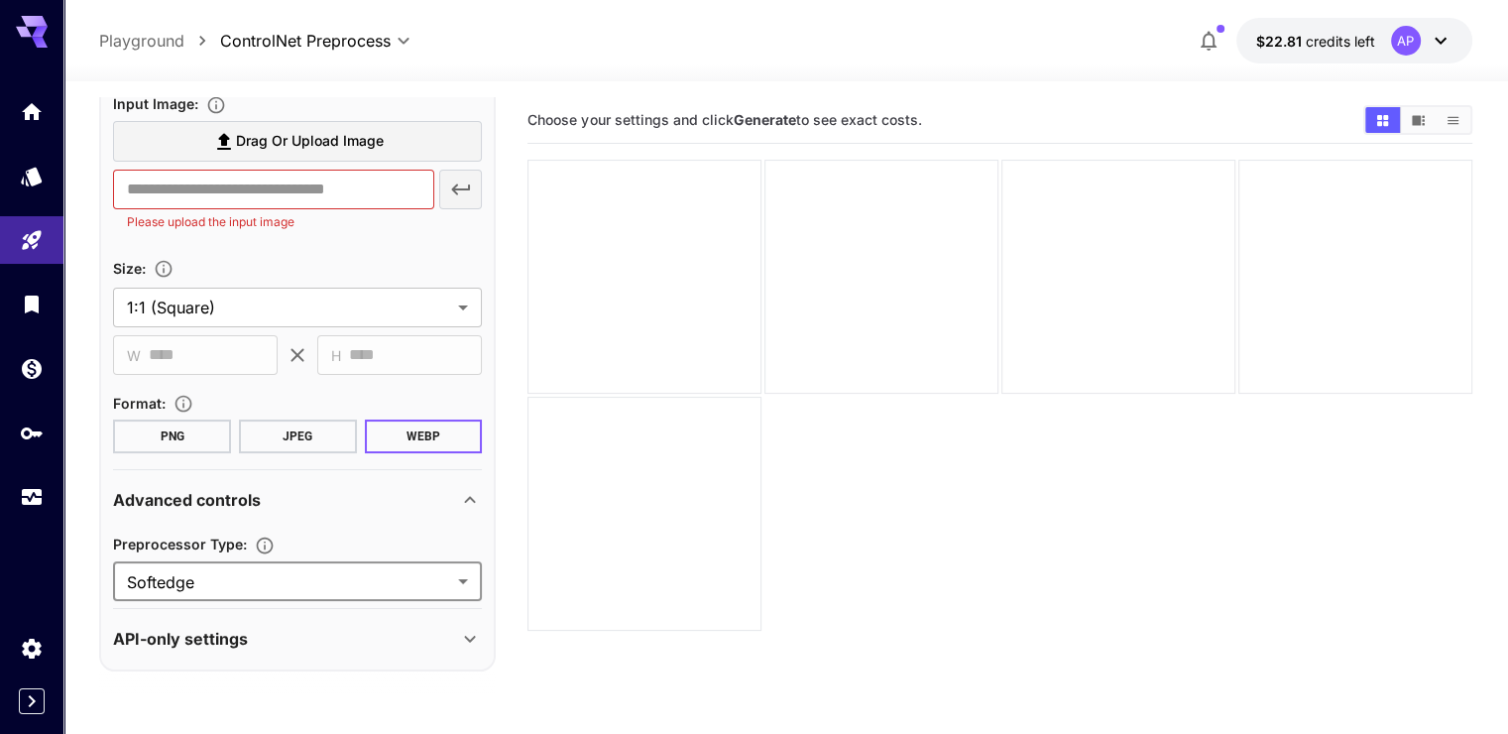
scroll to position [193, 0]
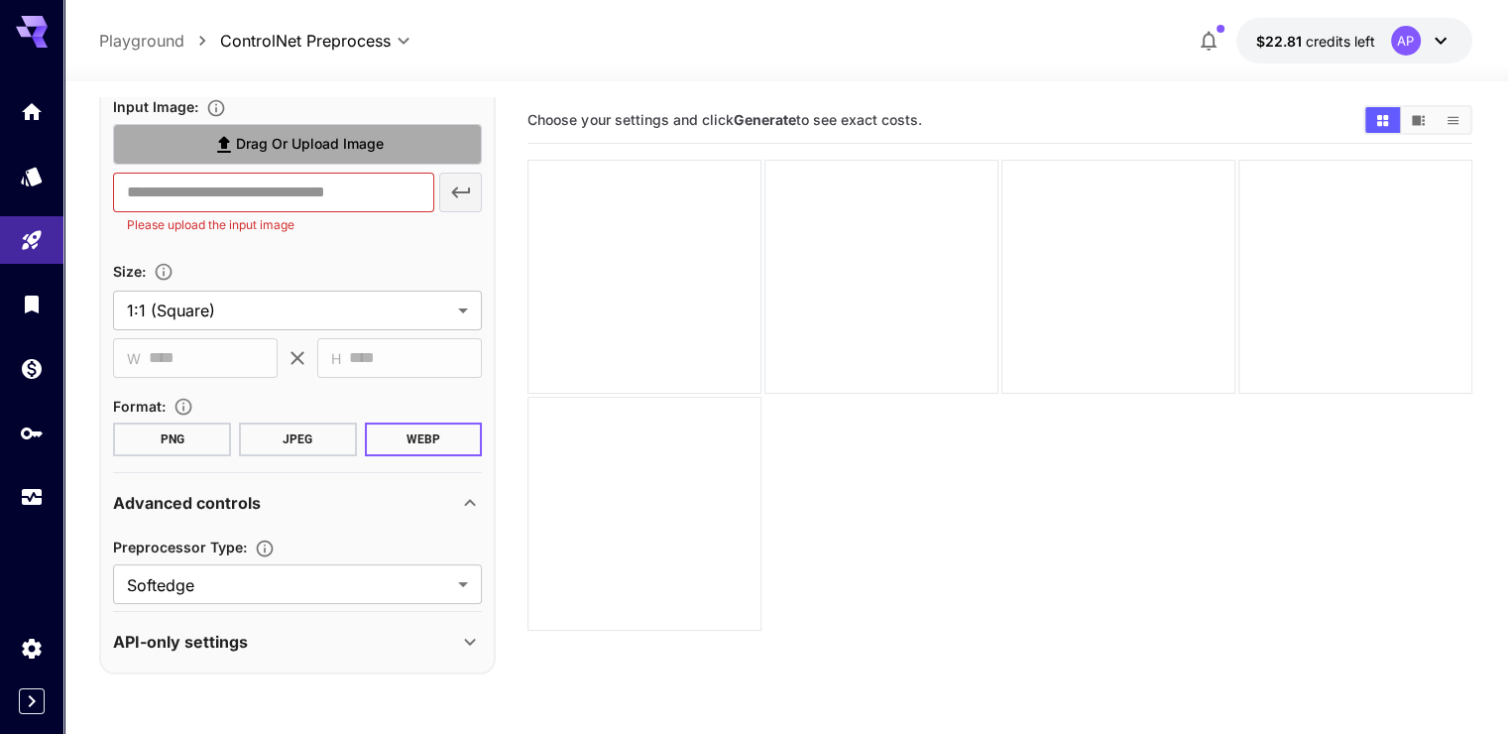
click at [281, 149] on span "Drag or upload image" at bounding box center [310, 144] width 148 height 25
click at [0, 0] on input "Drag or upload image" at bounding box center [0, 0] width 0 height 0
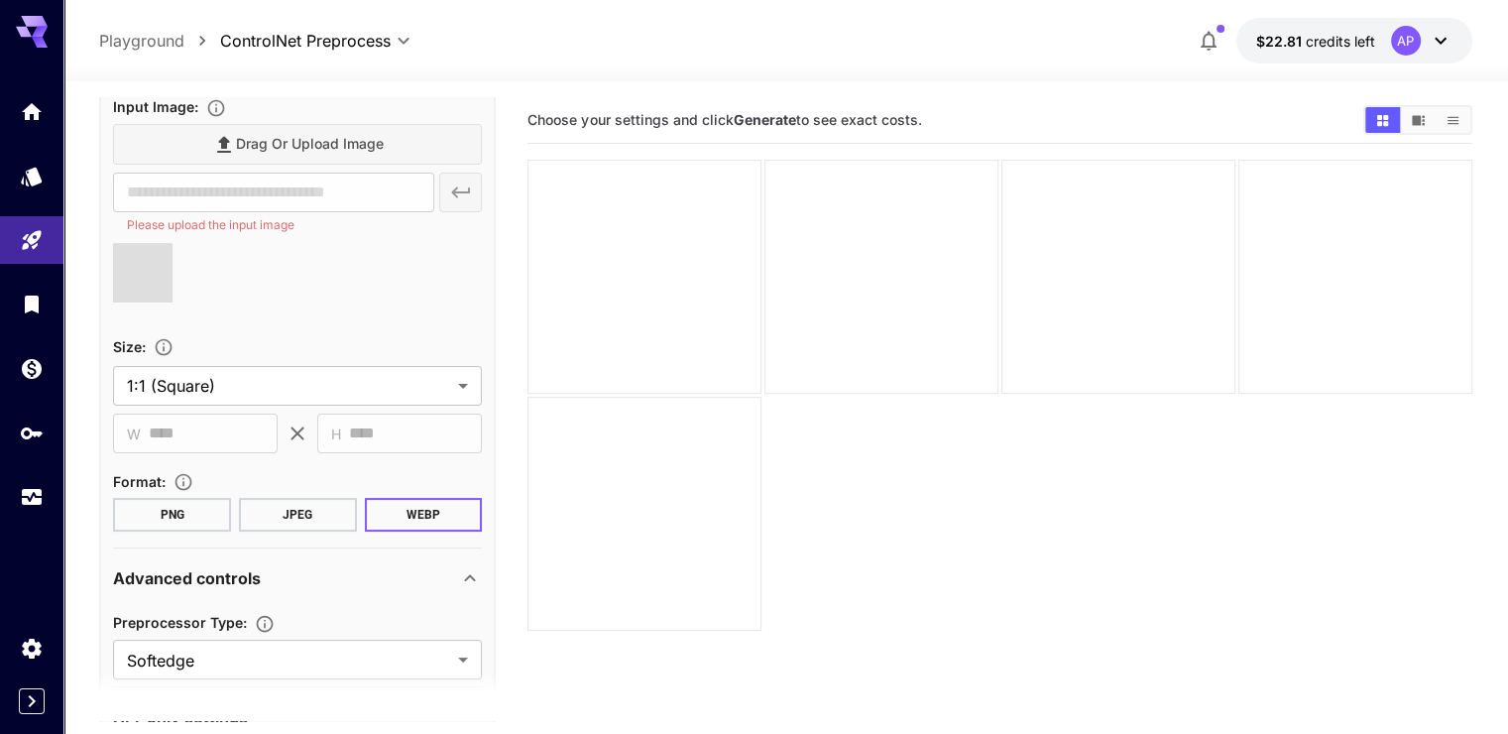
type input "**********"
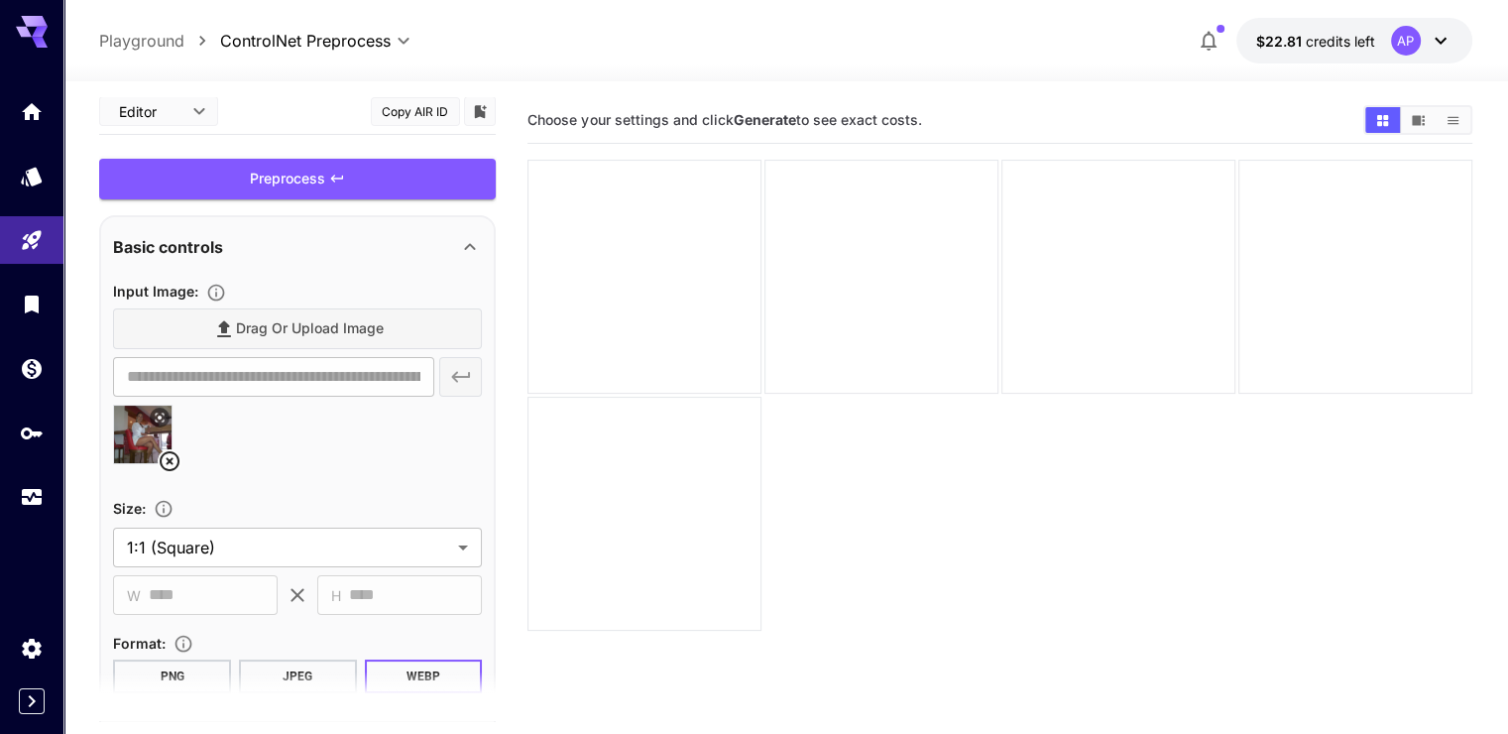
scroll to position [0, 0]
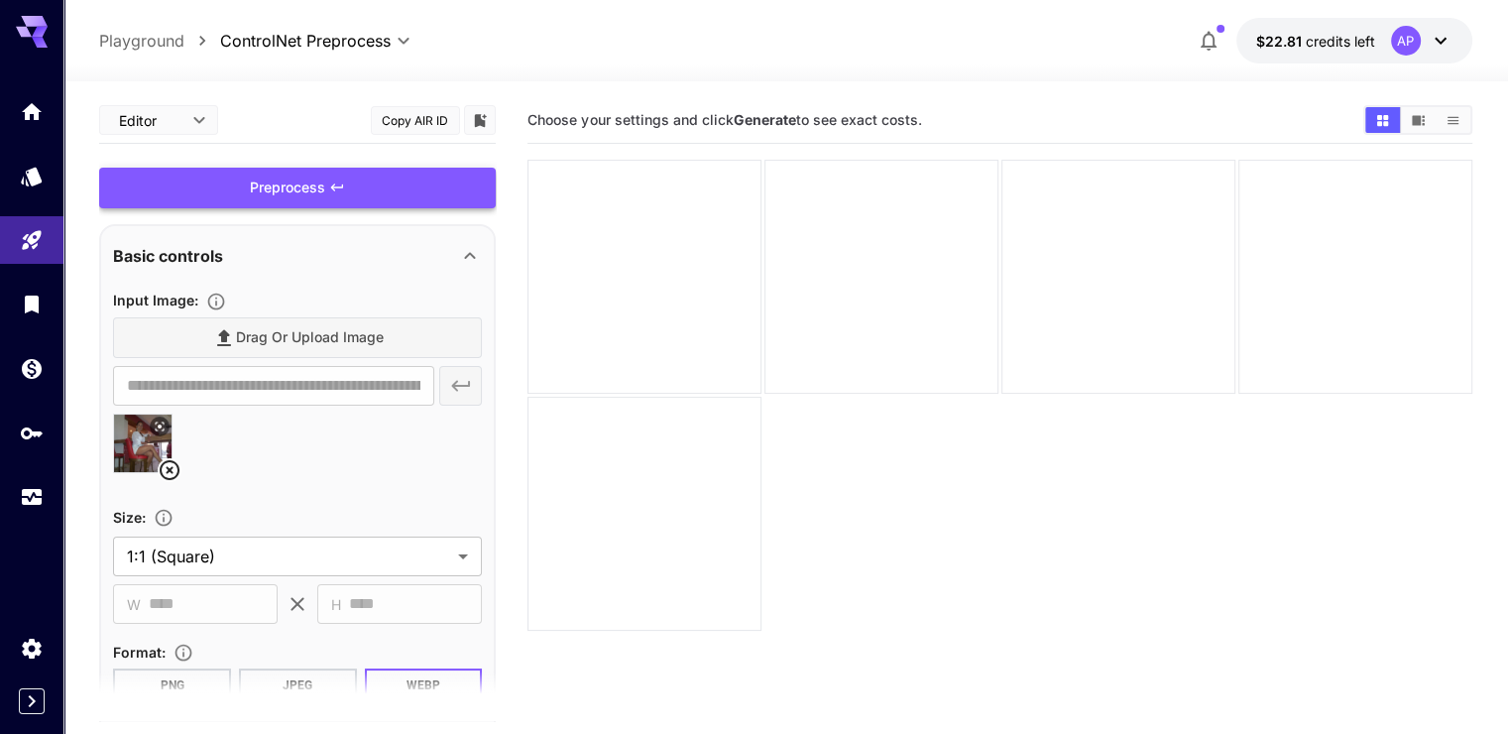
click at [422, 180] on div "Preprocess" at bounding box center [297, 188] width 397 height 41
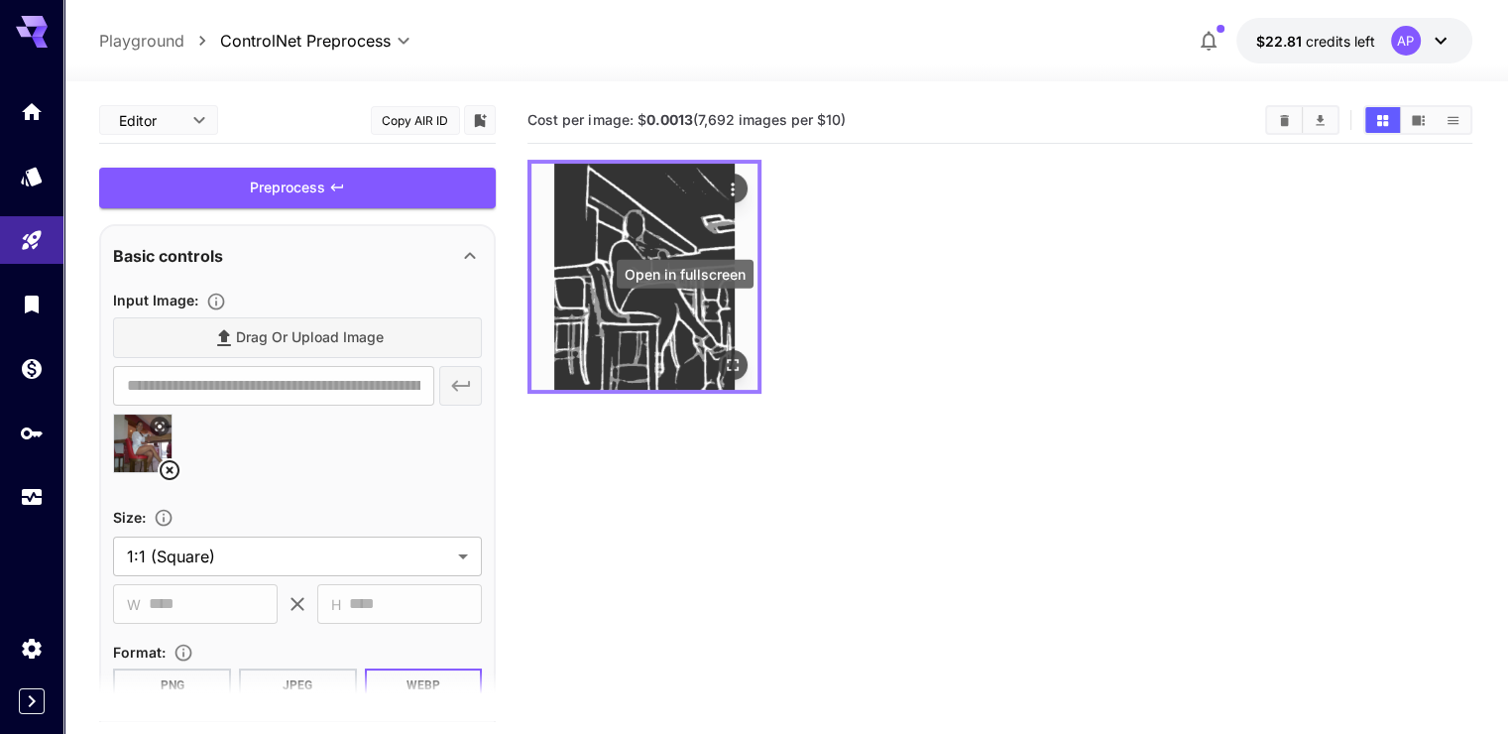
click at [727, 359] on icon "Open in fullscreen" at bounding box center [733, 365] width 12 height 12
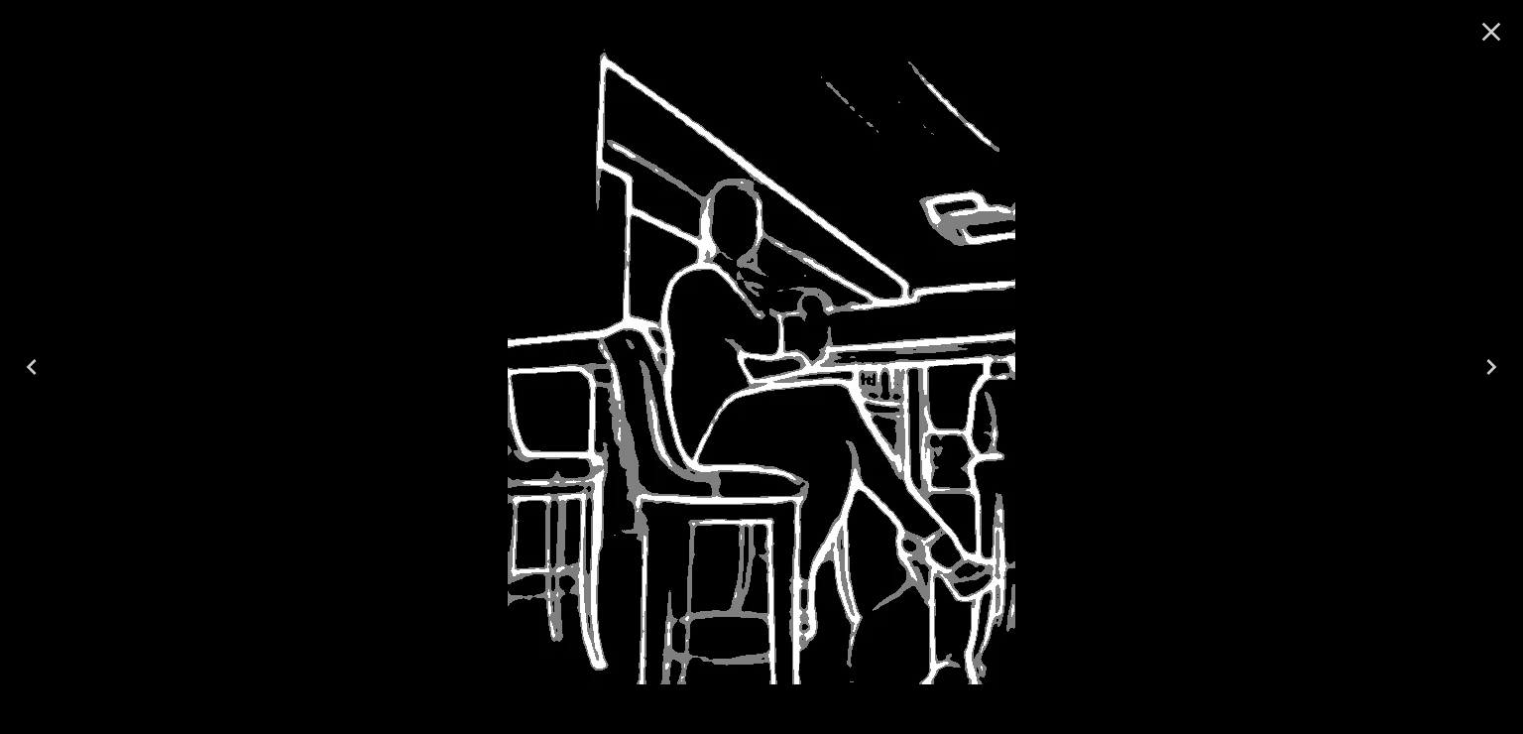
click at [1483, 32] on icon "Close" at bounding box center [1492, 32] width 32 height 32
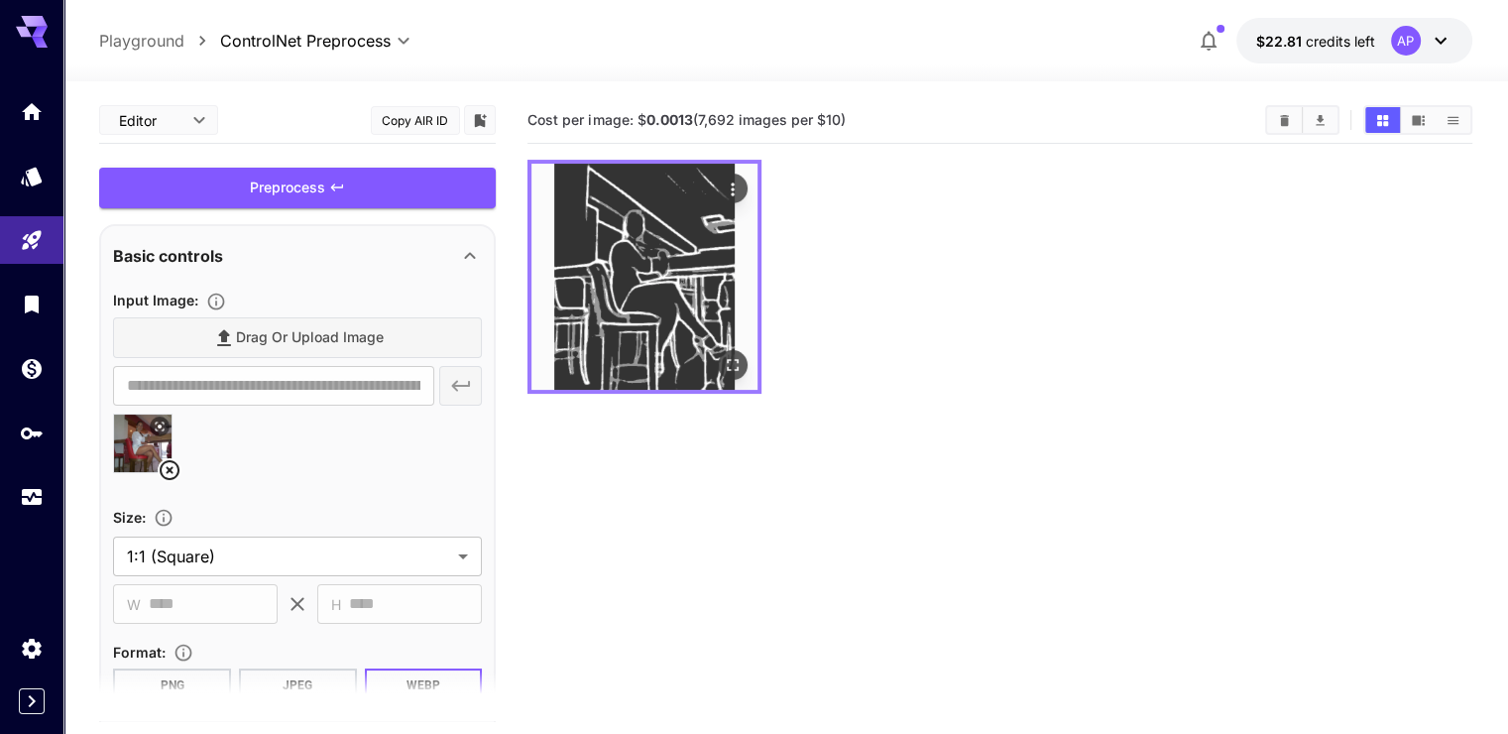
click at [682, 300] on img at bounding box center [645, 277] width 226 height 226
click at [723, 355] on icon "Open in fullscreen" at bounding box center [733, 365] width 20 height 20
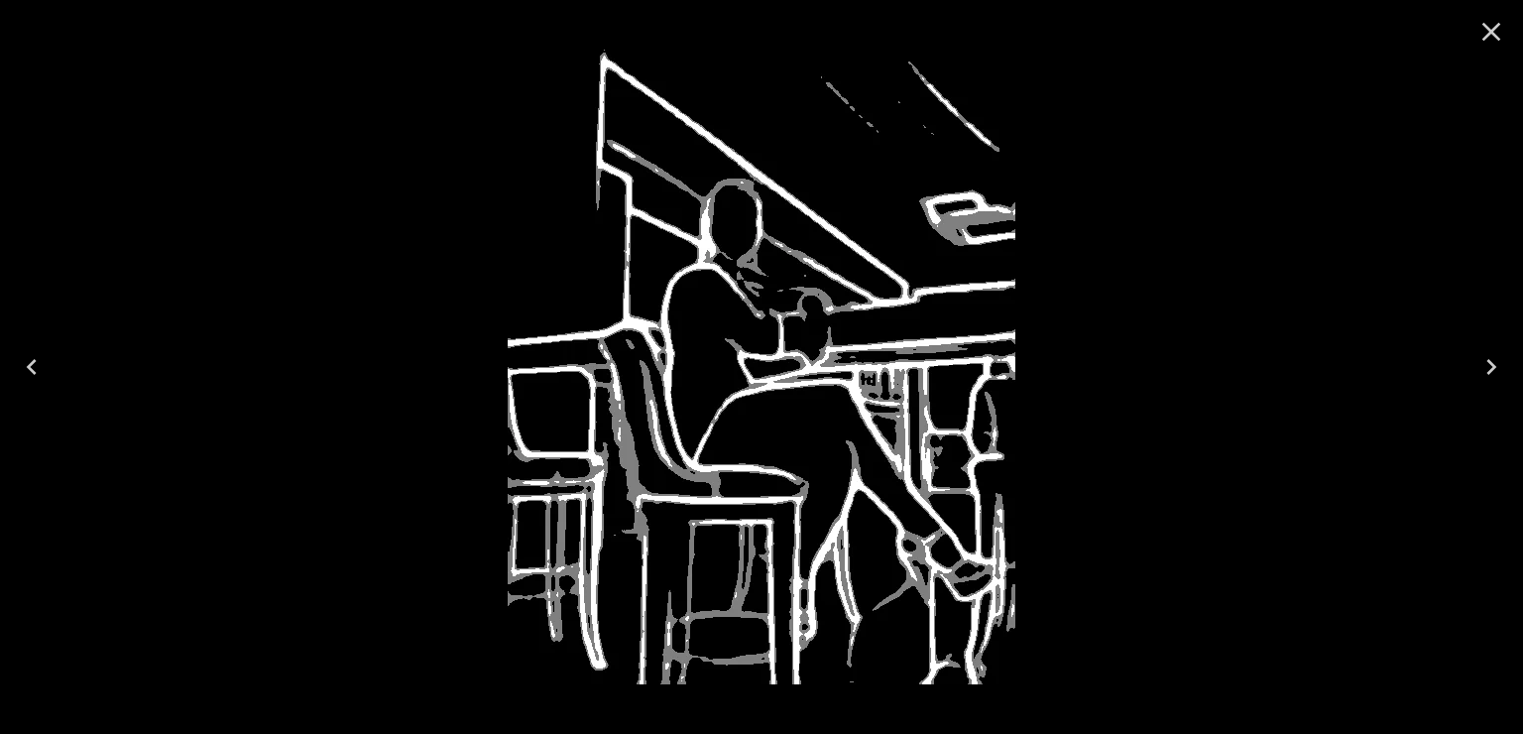
click at [1495, 29] on icon "Close" at bounding box center [1492, 32] width 32 height 32
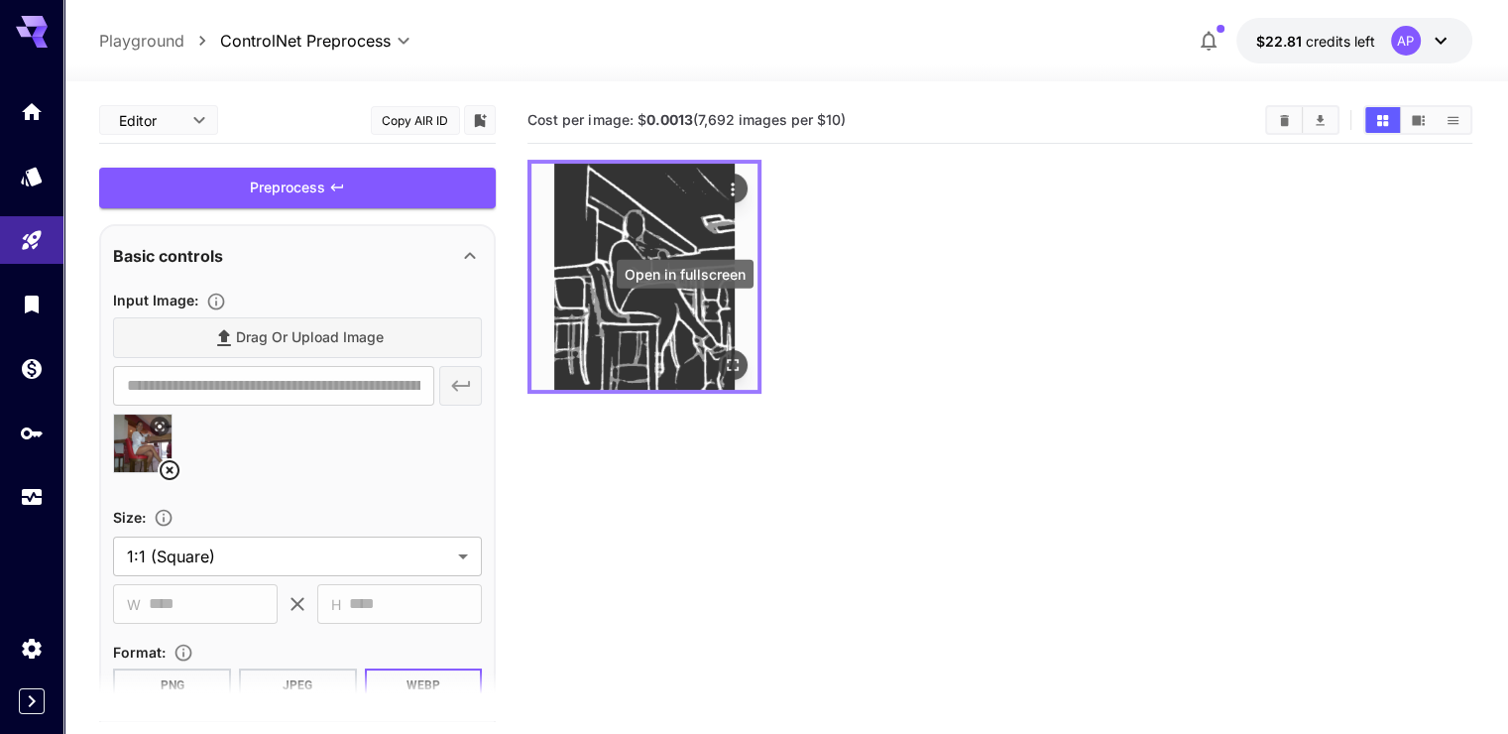
click at [723, 355] on icon "Open in fullscreen" at bounding box center [733, 365] width 20 height 20
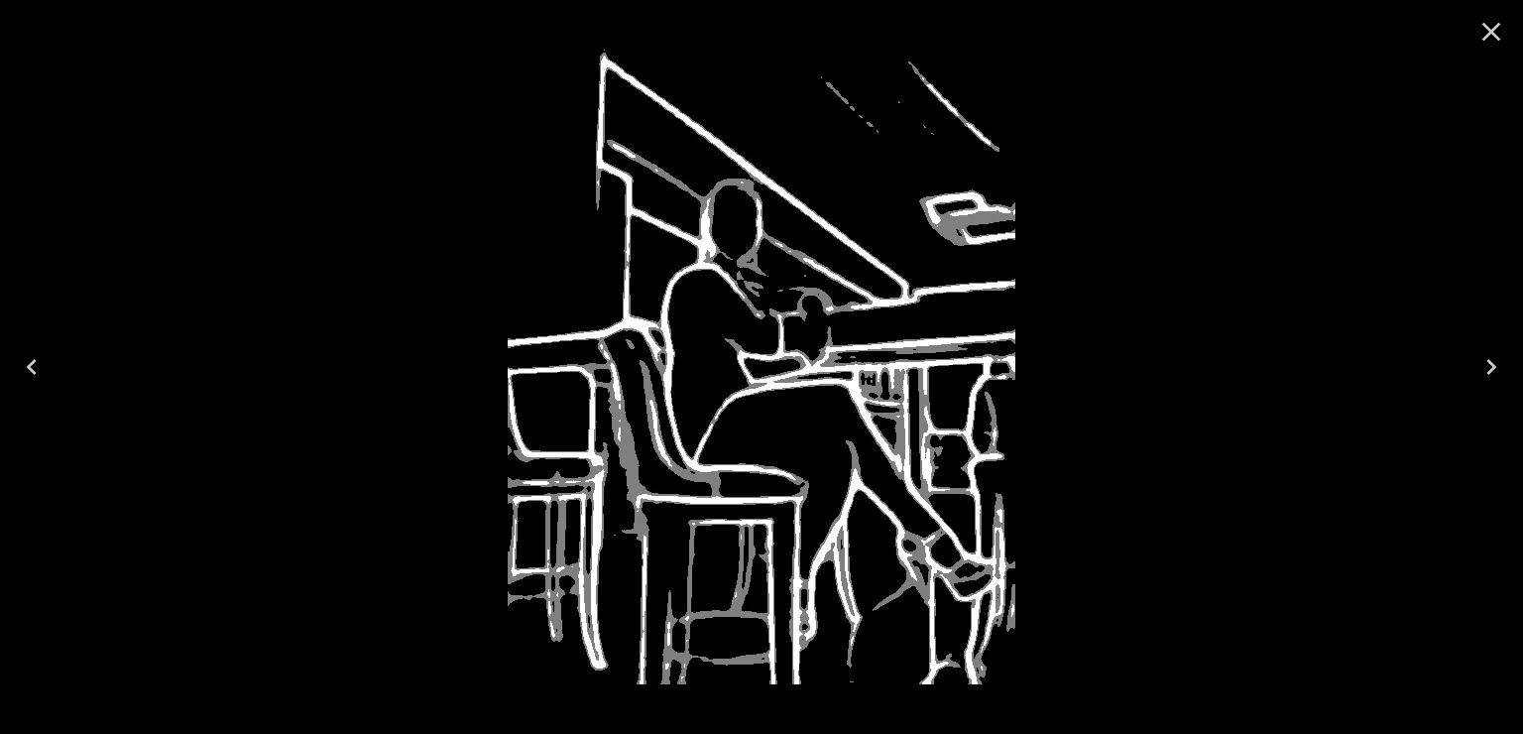
click at [1495, 23] on icon "Close" at bounding box center [1492, 32] width 32 height 32
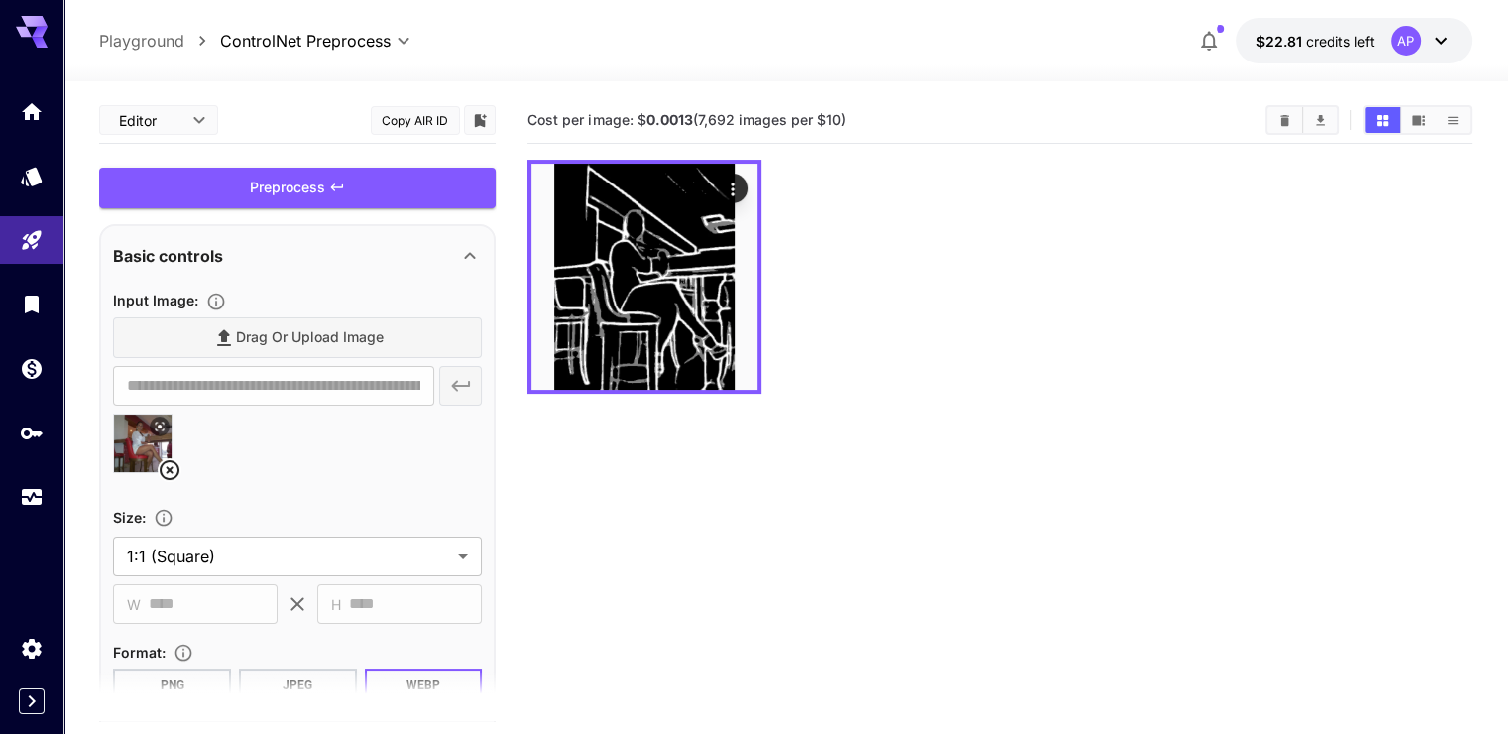
click at [214, 119] on div "Editor **** ​" at bounding box center [158, 120] width 119 height 30
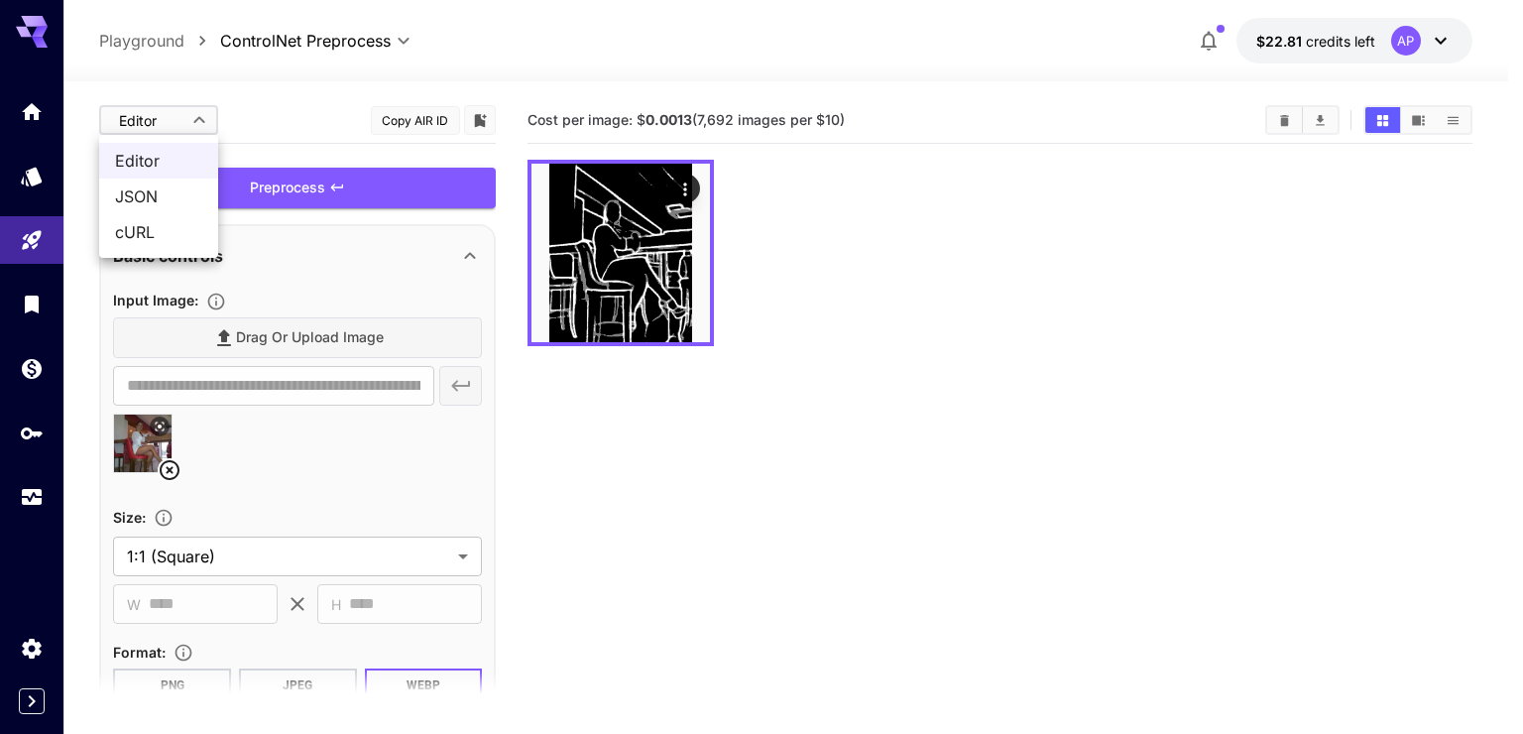
click at [202, 116] on body "**********" at bounding box center [761, 445] width 1523 height 891
click at [170, 207] on span "JSON" at bounding box center [158, 196] width 87 height 24
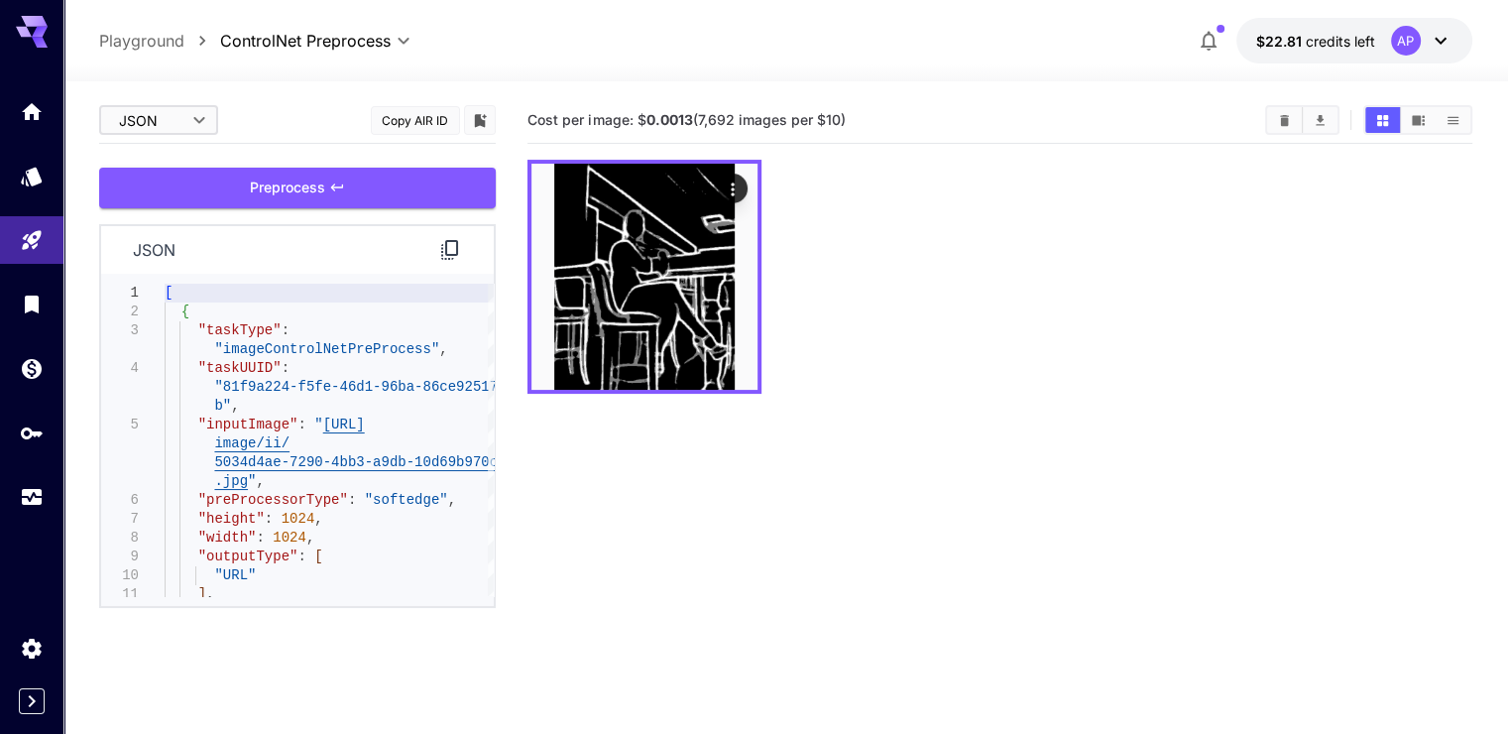
click at [173, 122] on body "**********" at bounding box center [754, 445] width 1508 height 891
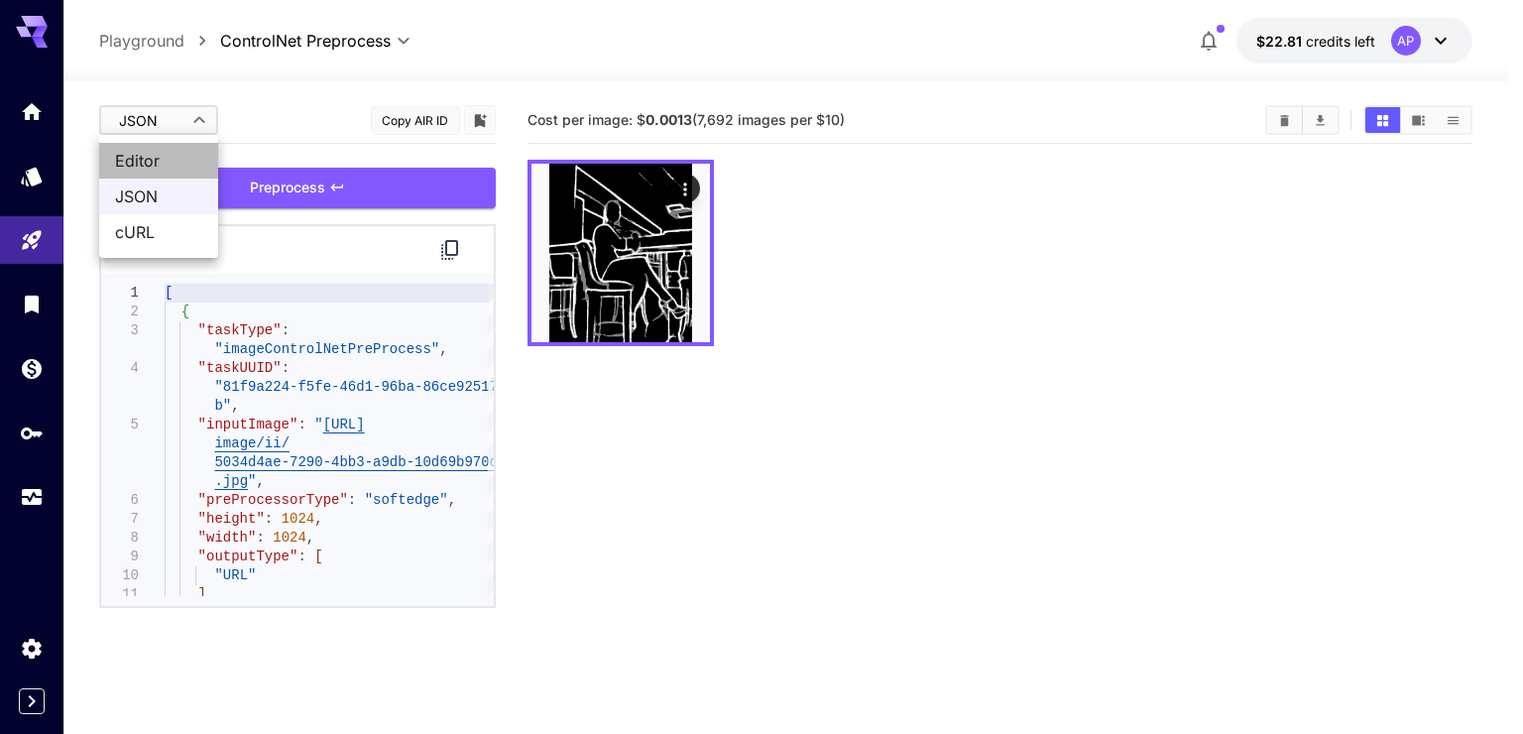
click at [154, 155] on span "Editor" at bounding box center [158, 161] width 87 height 24
type input "****"
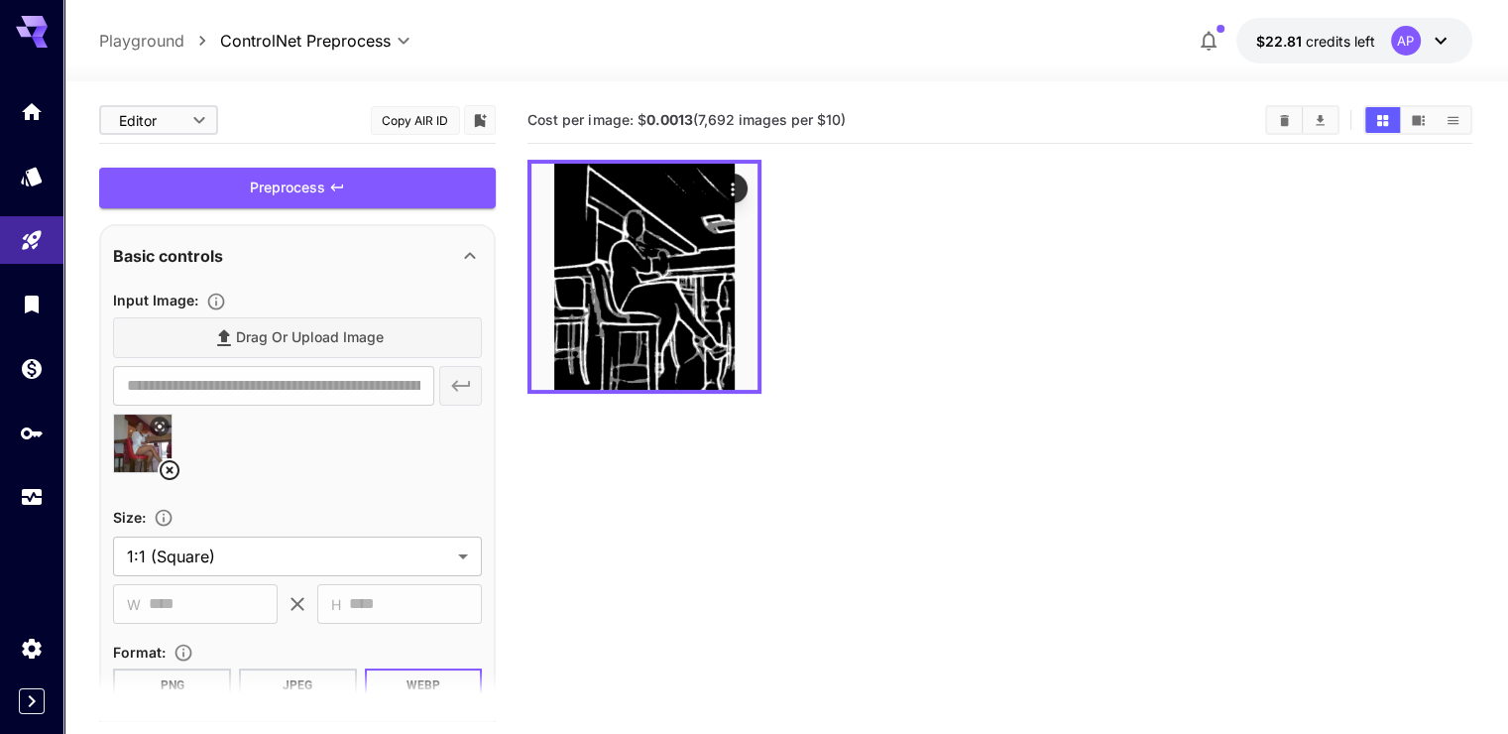
click at [714, 526] on section "Cost per image: $ 0.0013 (7,692 images per $10)" at bounding box center [1000, 464] width 944 height 734
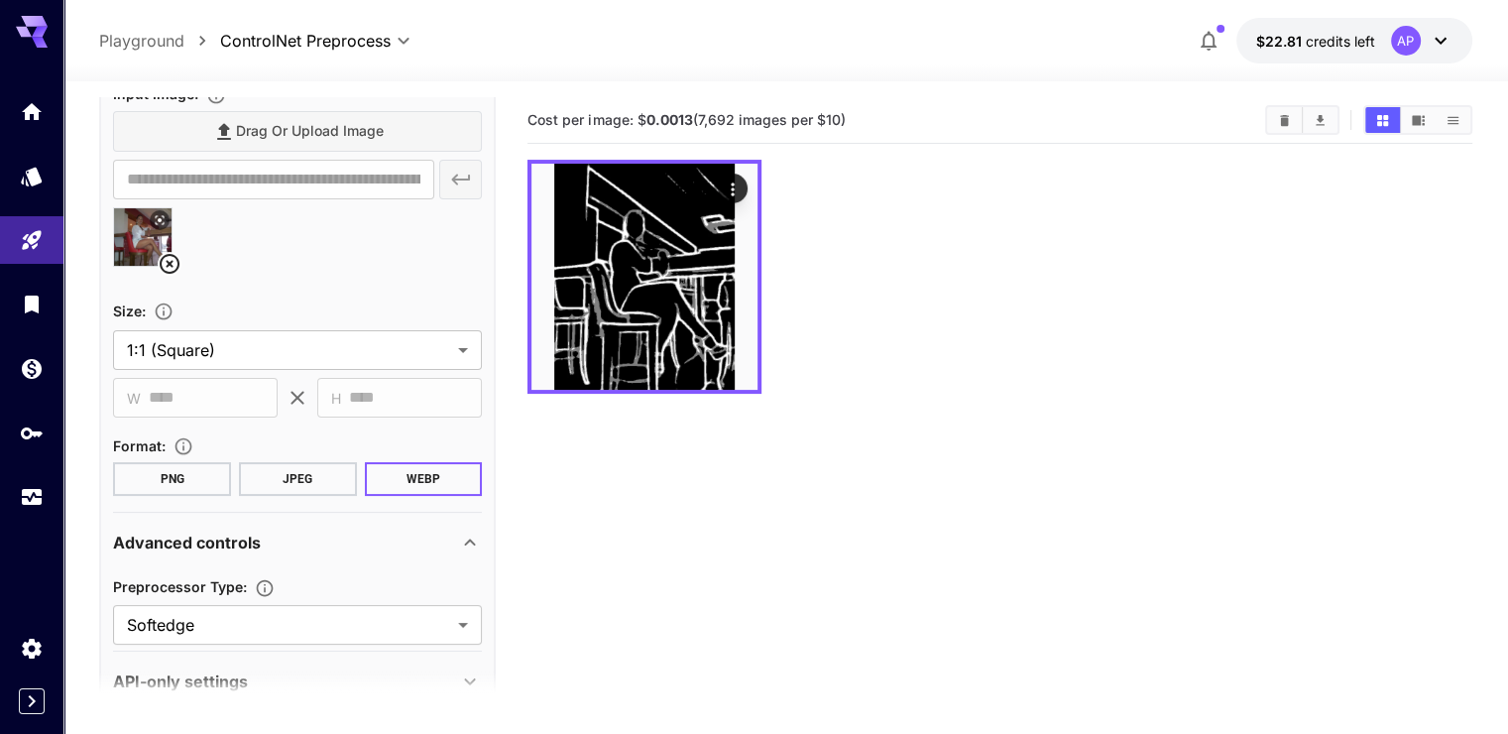
scroll to position [246, 0]
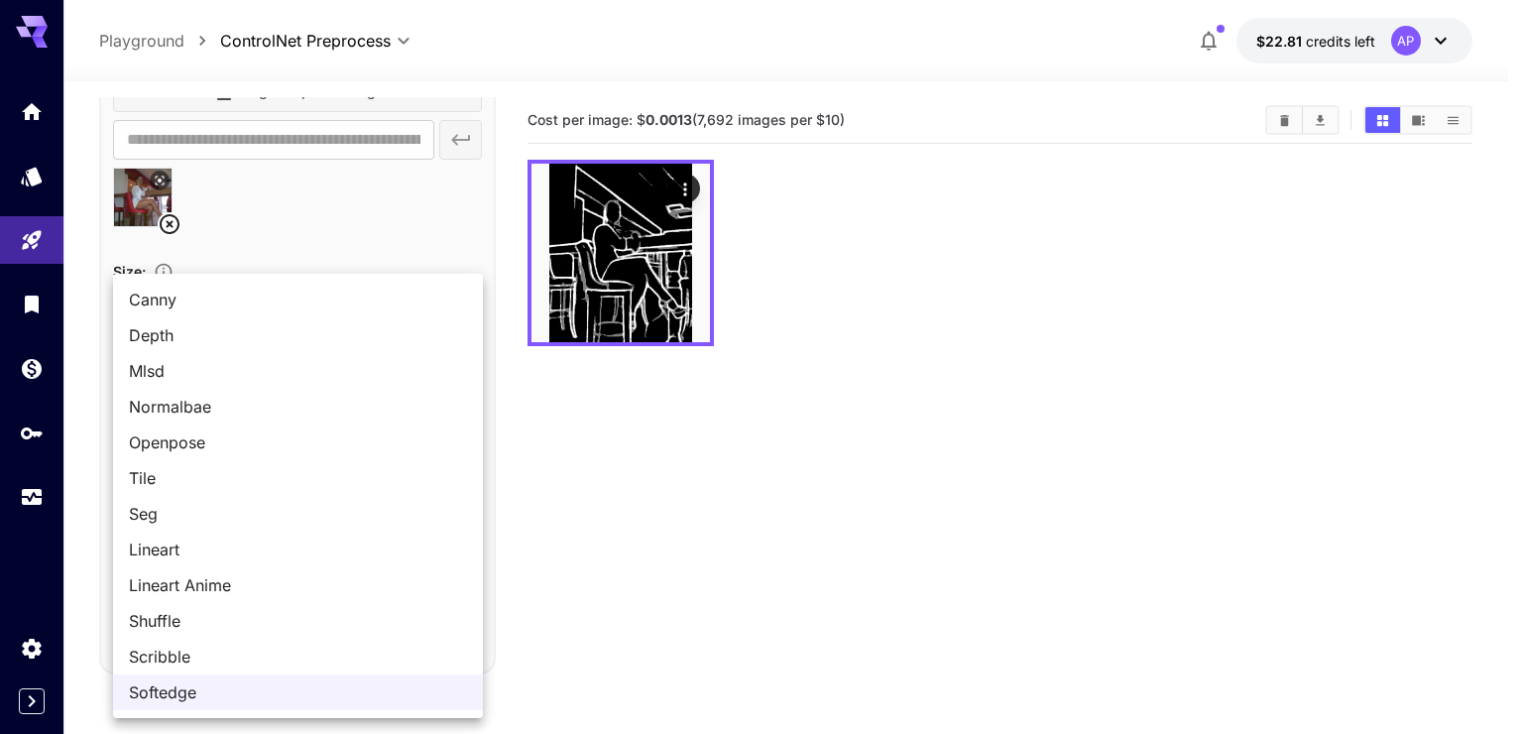
click at [276, 585] on body "**********" at bounding box center [761, 445] width 1523 height 891
click at [173, 694] on span "Softedge" at bounding box center [298, 692] width 338 height 24
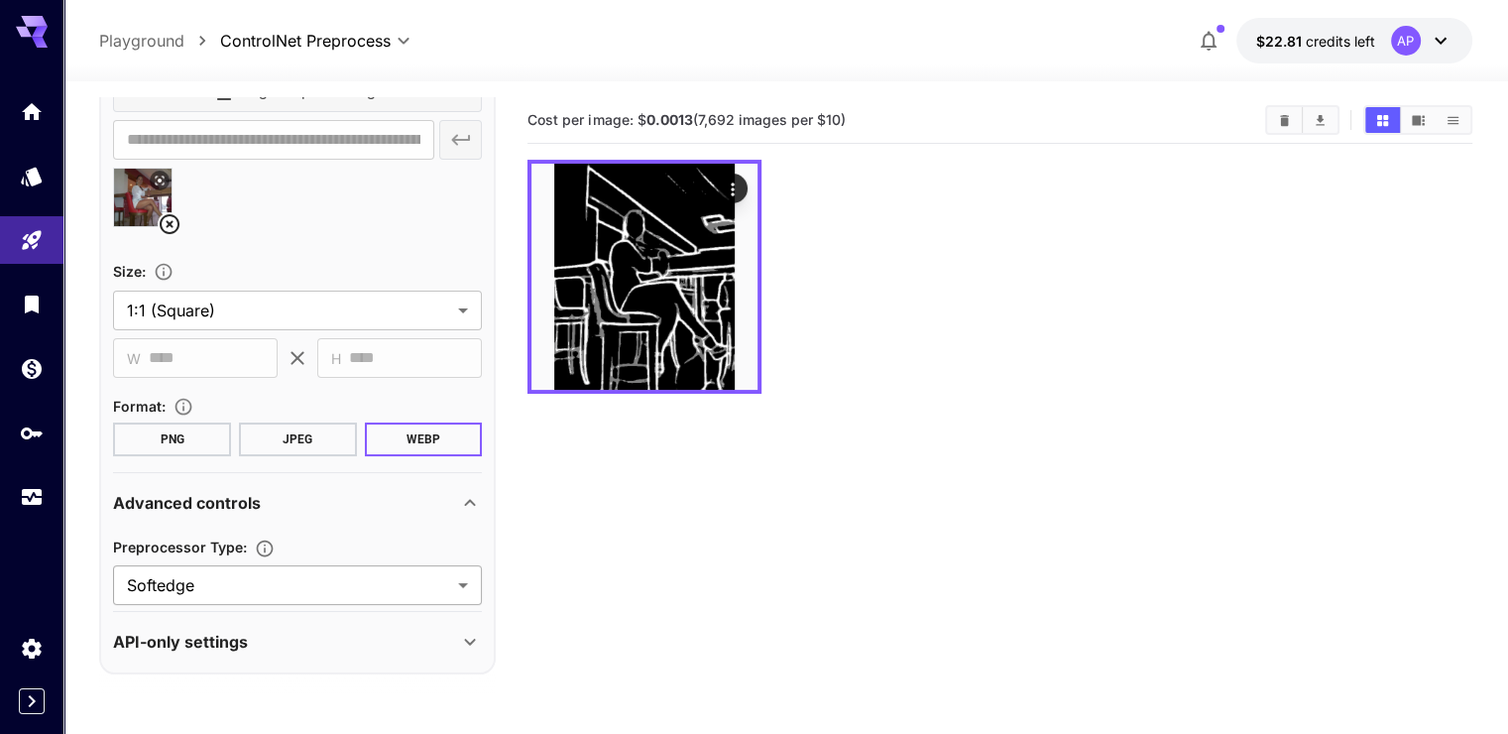
drag, startPoint x: 137, startPoint y: 577, endPoint x: 202, endPoint y: 582, distance: 65.6
click at [202, 582] on section "**********" at bounding box center [785, 485] width 1445 height 809
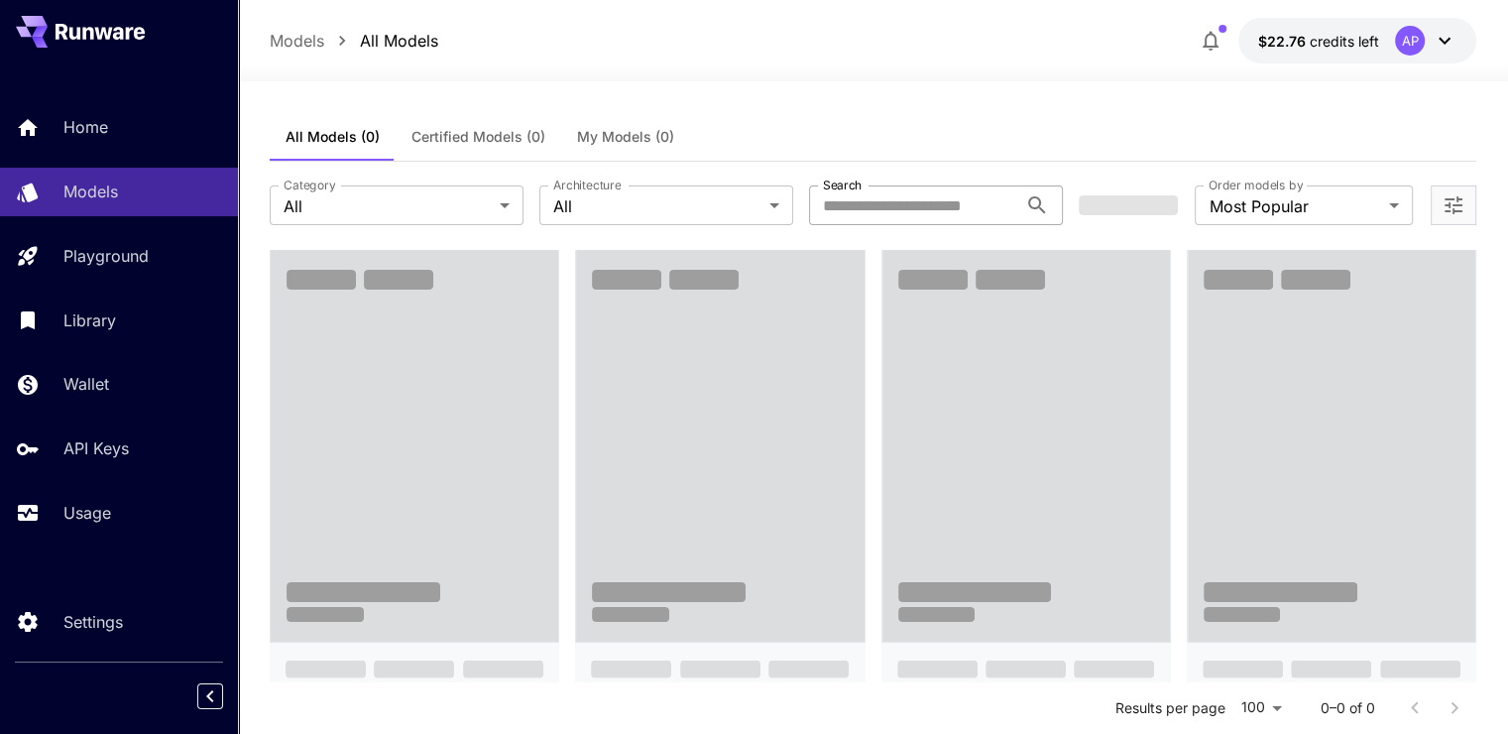
click at [947, 206] on input "Search" at bounding box center [913, 205] width 208 height 40
paste input "********"
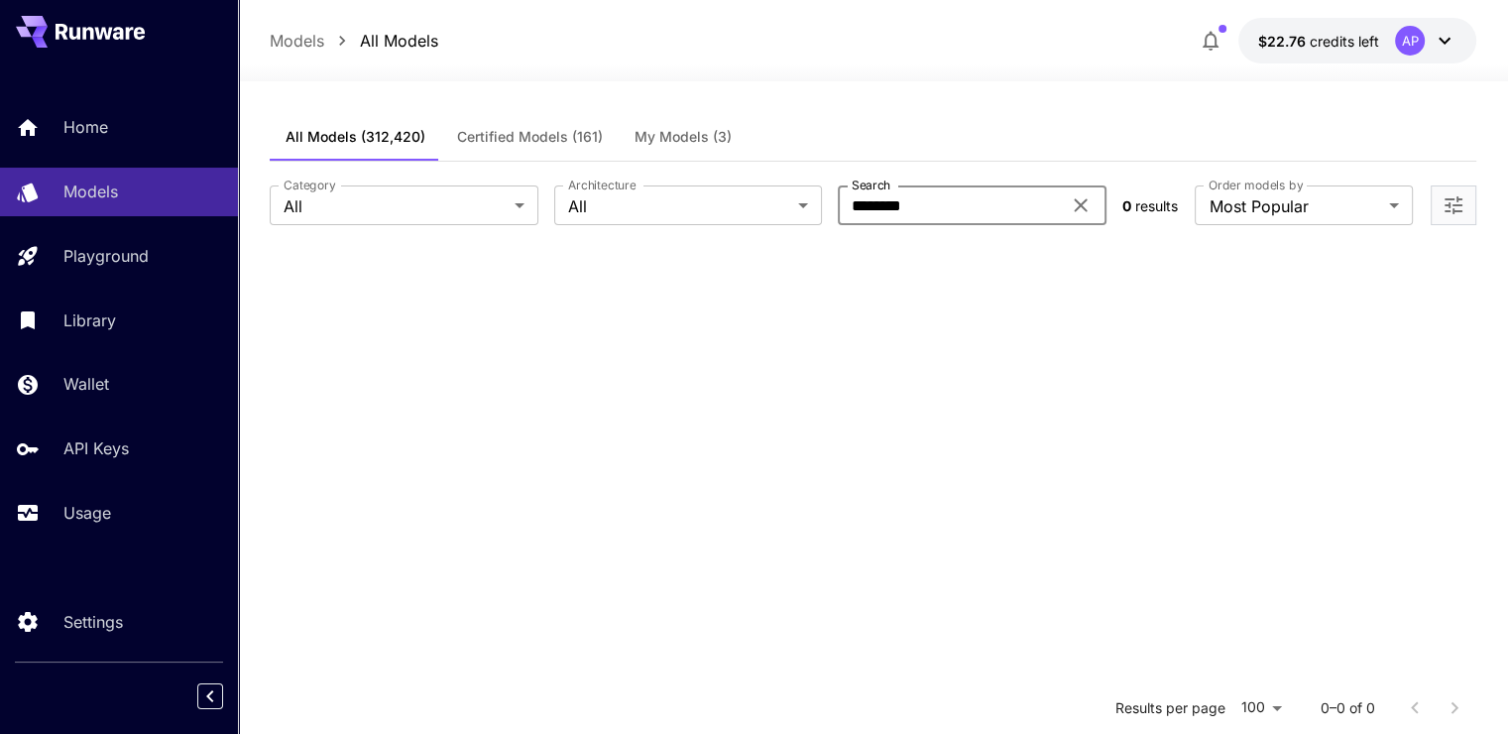
type input "********"
click at [1069, 199] on icon at bounding box center [1081, 205] width 24 height 24
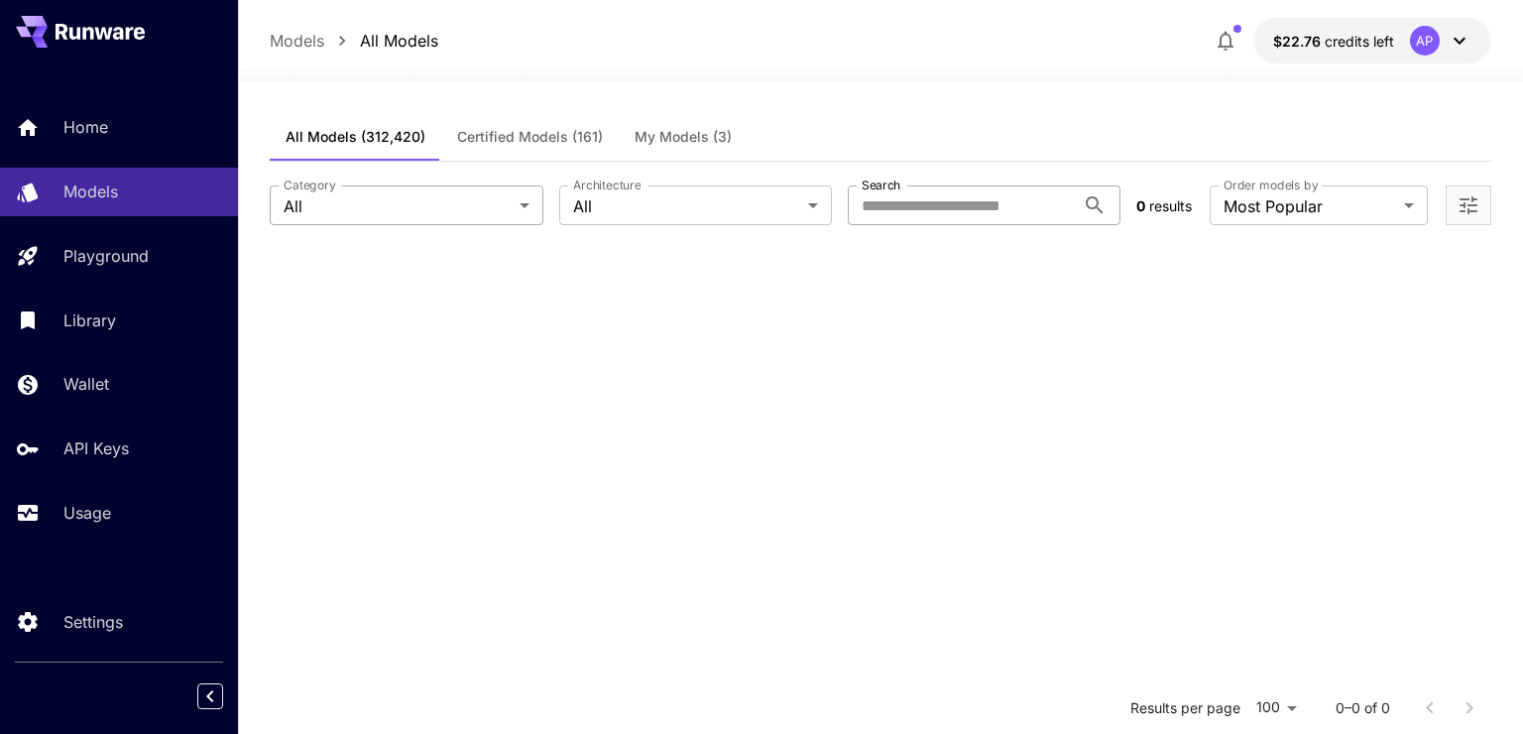
click at [298, 194] on body "**********" at bounding box center [761, 547] width 1523 height 1094
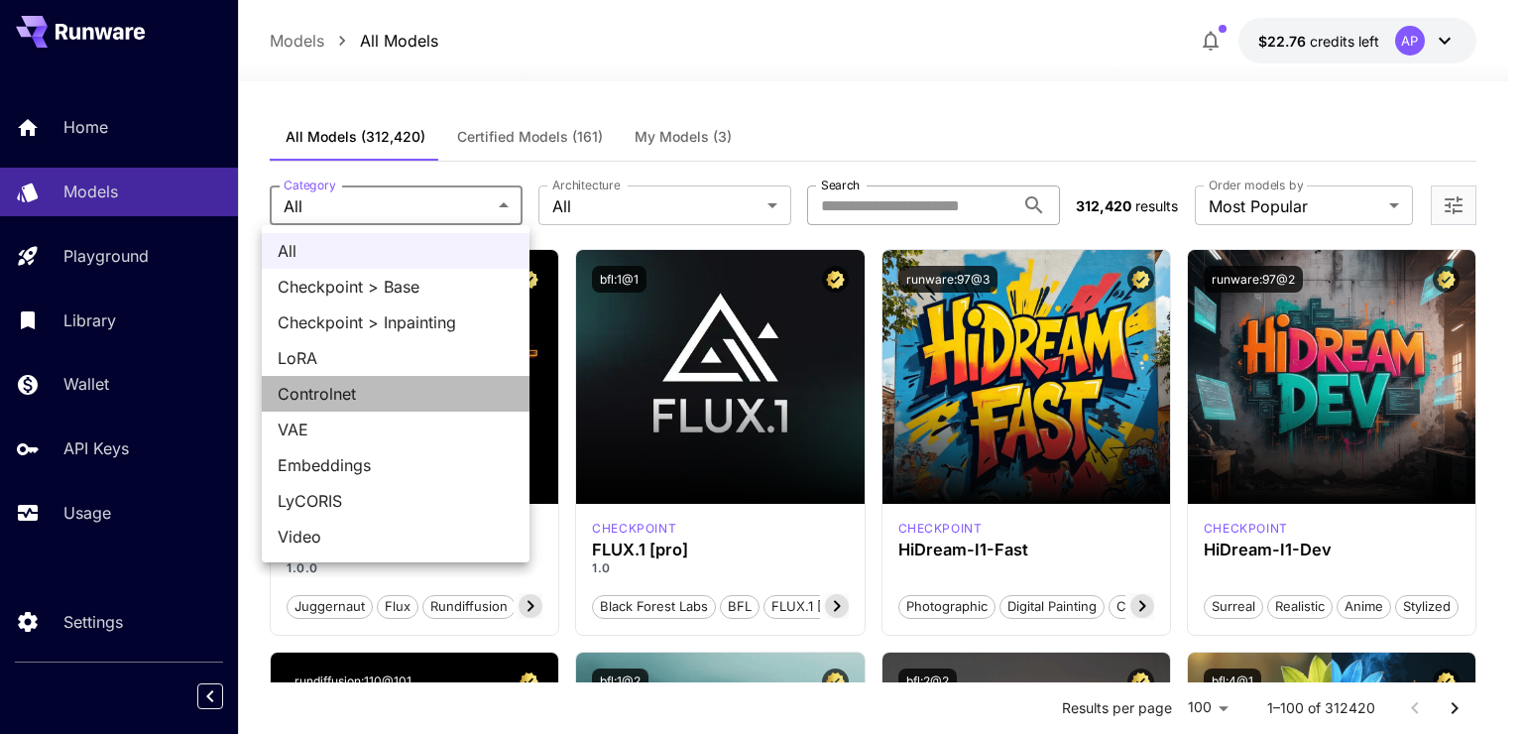
click at [403, 389] on span "Controlnet" at bounding box center [396, 394] width 236 height 24
type input "**********"
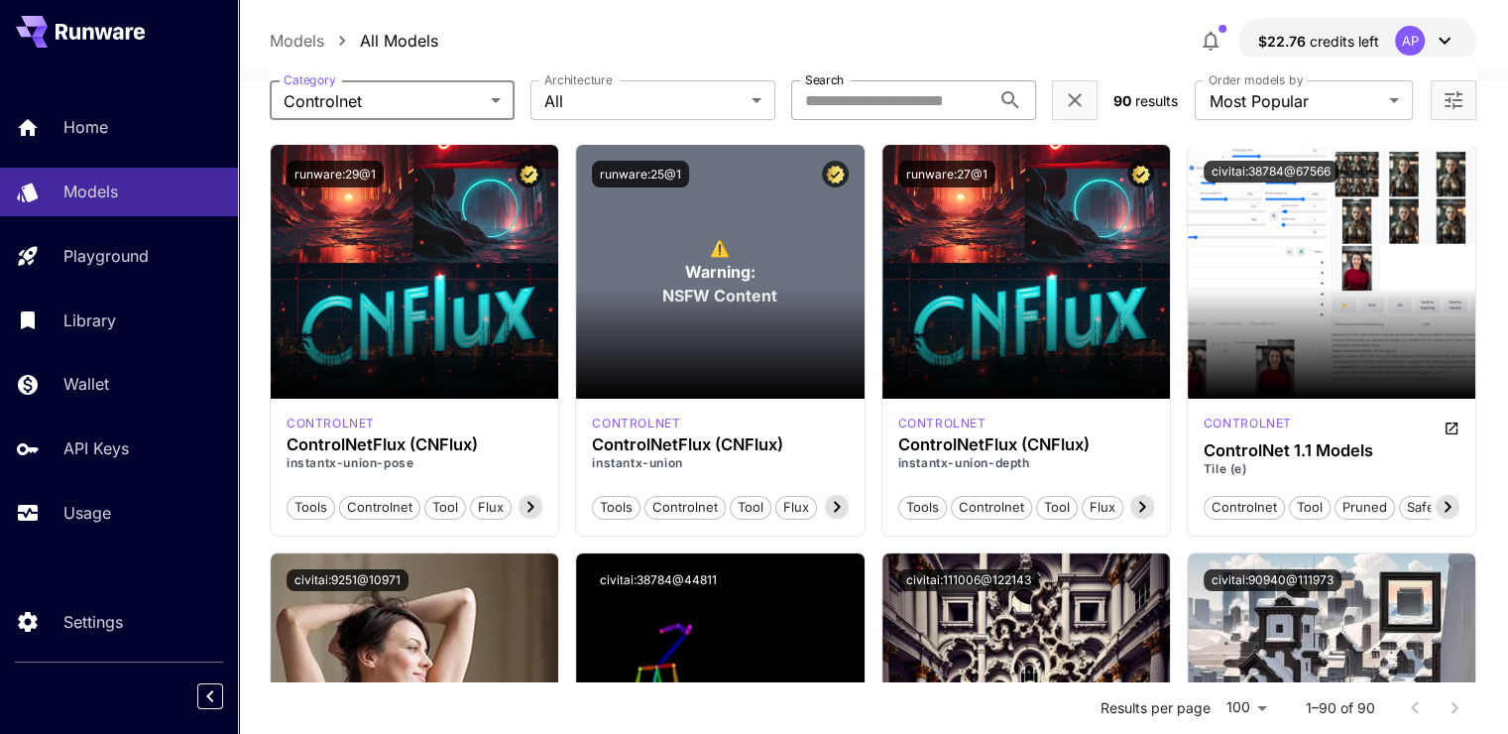
scroll to position [99, 0]
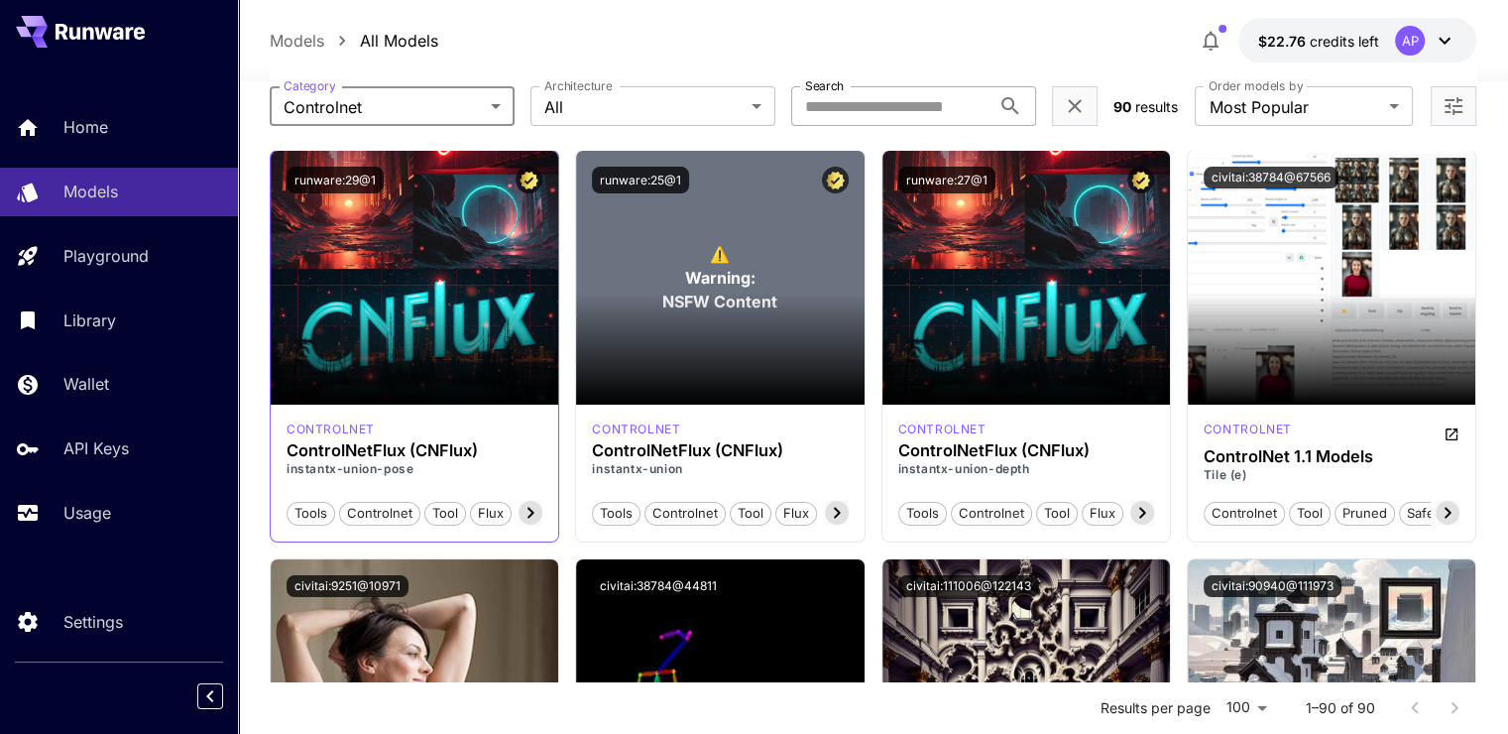
click at [524, 510] on icon at bounding box center [531, 513] width 24 height 24
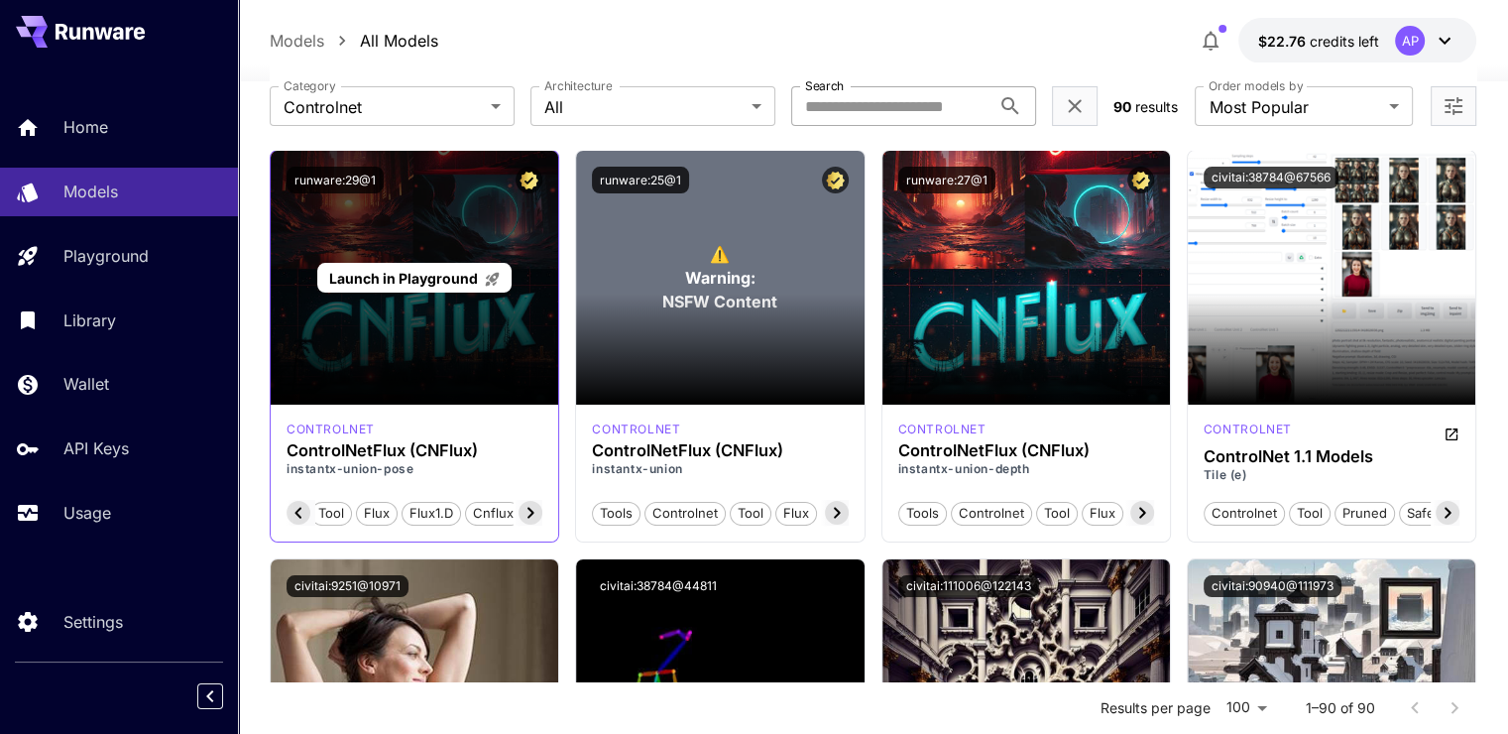
scroll to position [0, 144]
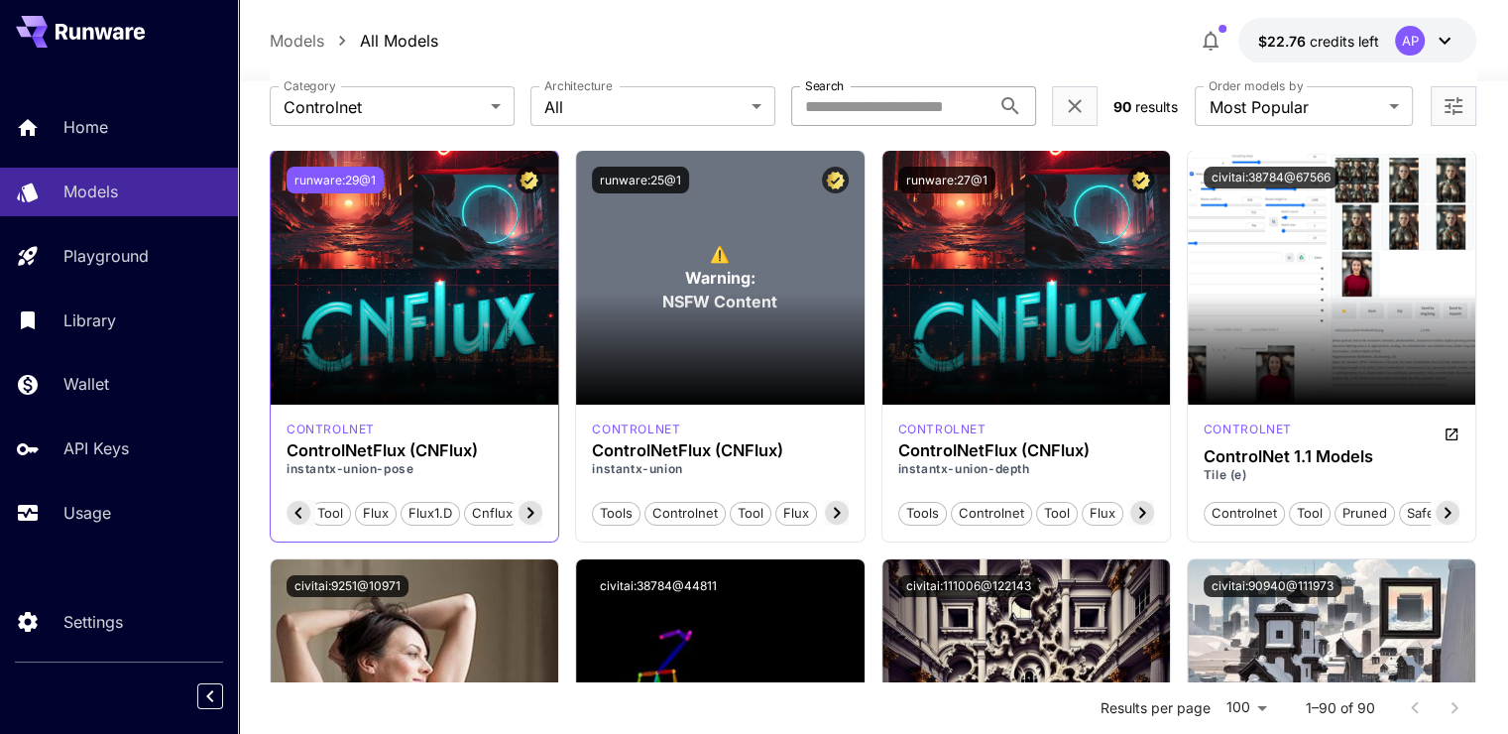
click at [332, 179] on button "runware:29@1" at bounding box center [335, 180] width 97 height 27
click at [532, 510] on icon at bounding box center [531, 513] width 7 height 11
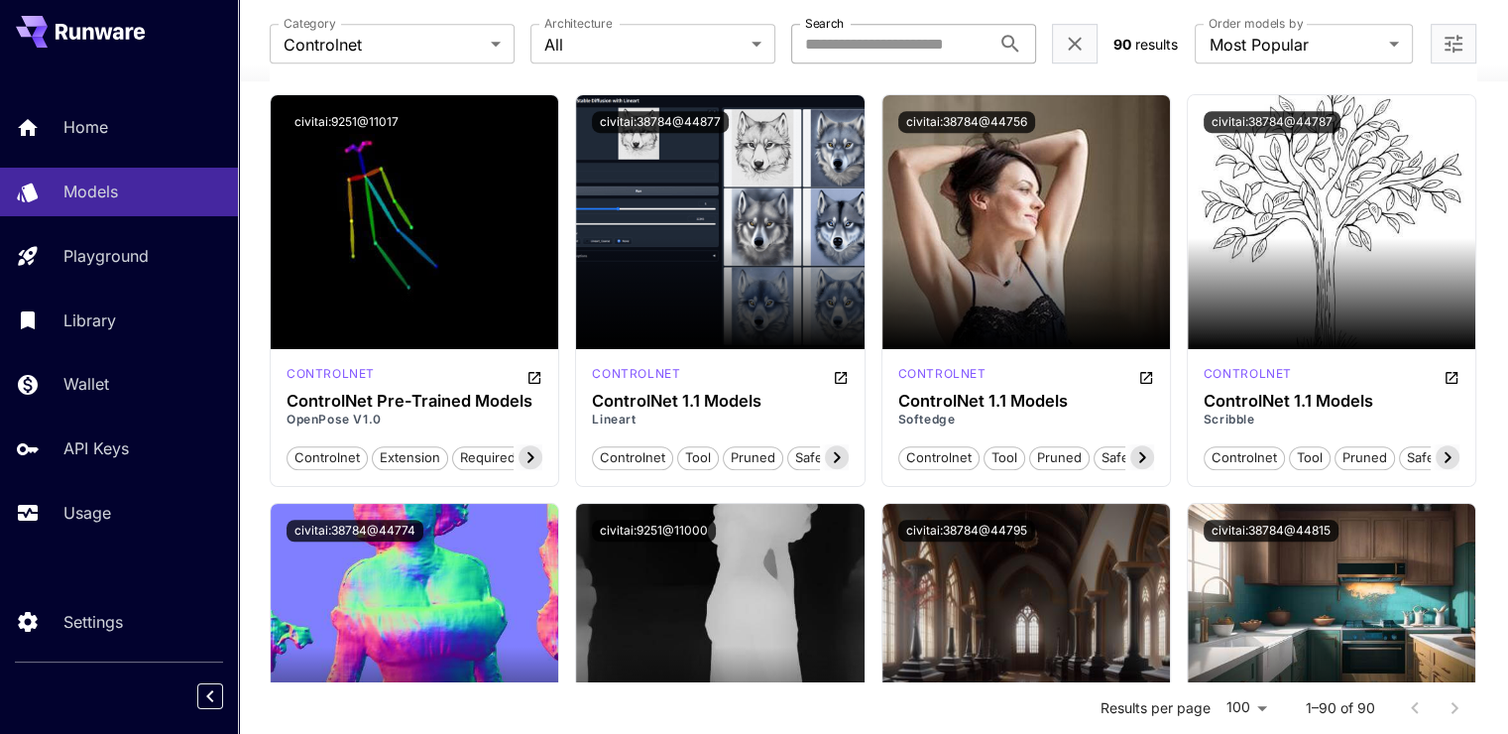
scroll to position [1388, 0]
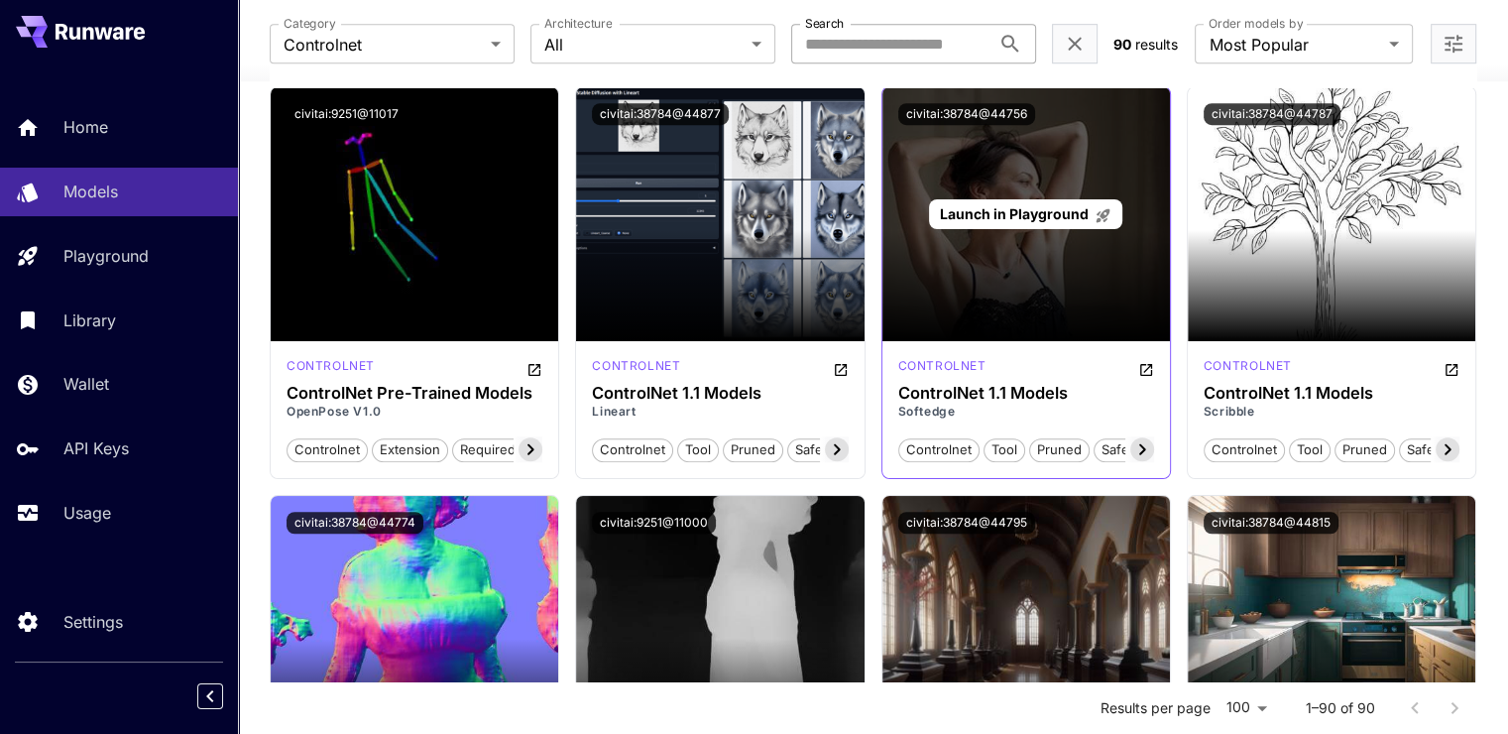
click at [1061, 216] on span "Launch in Playground" at bounding box center [1014, 213] width 149 height 17
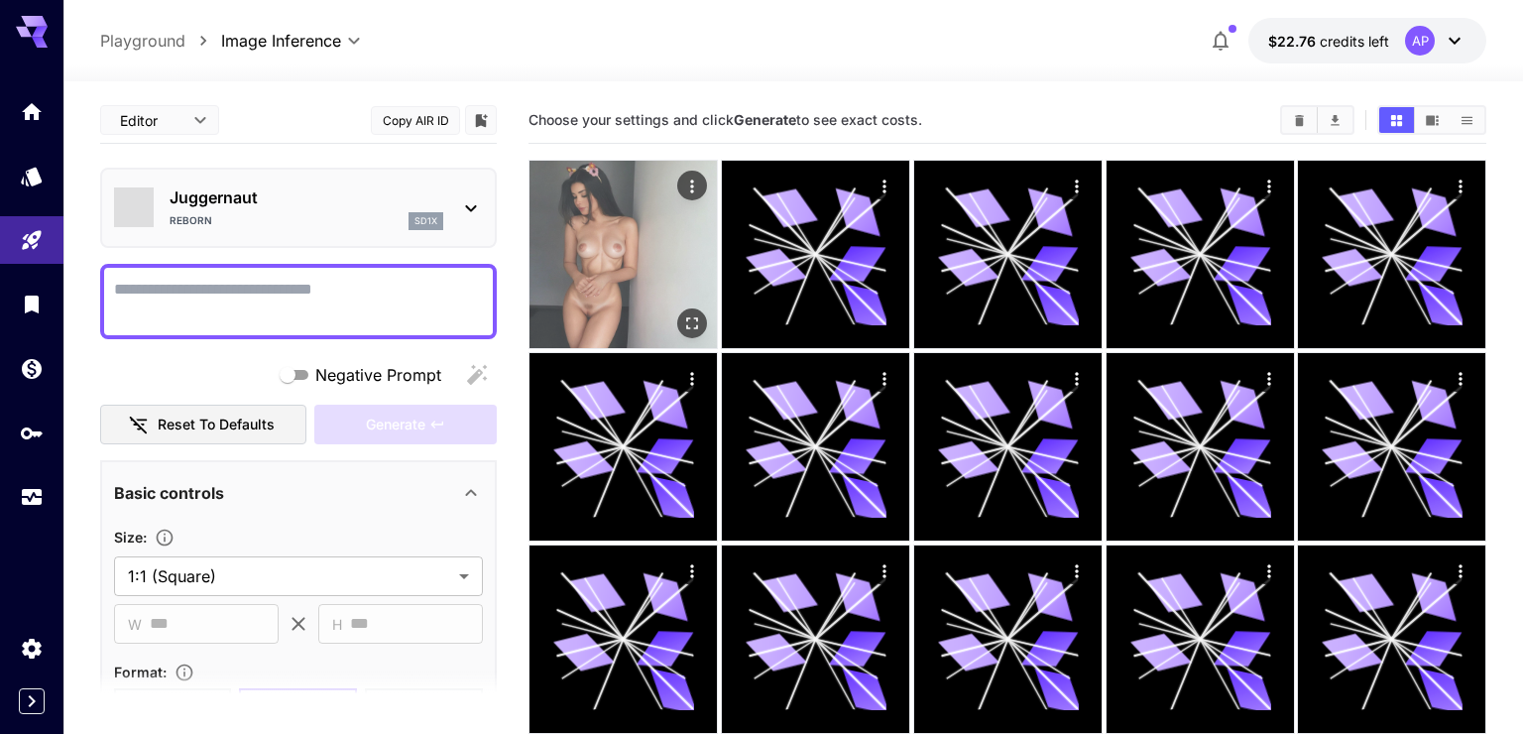
type input "*******"
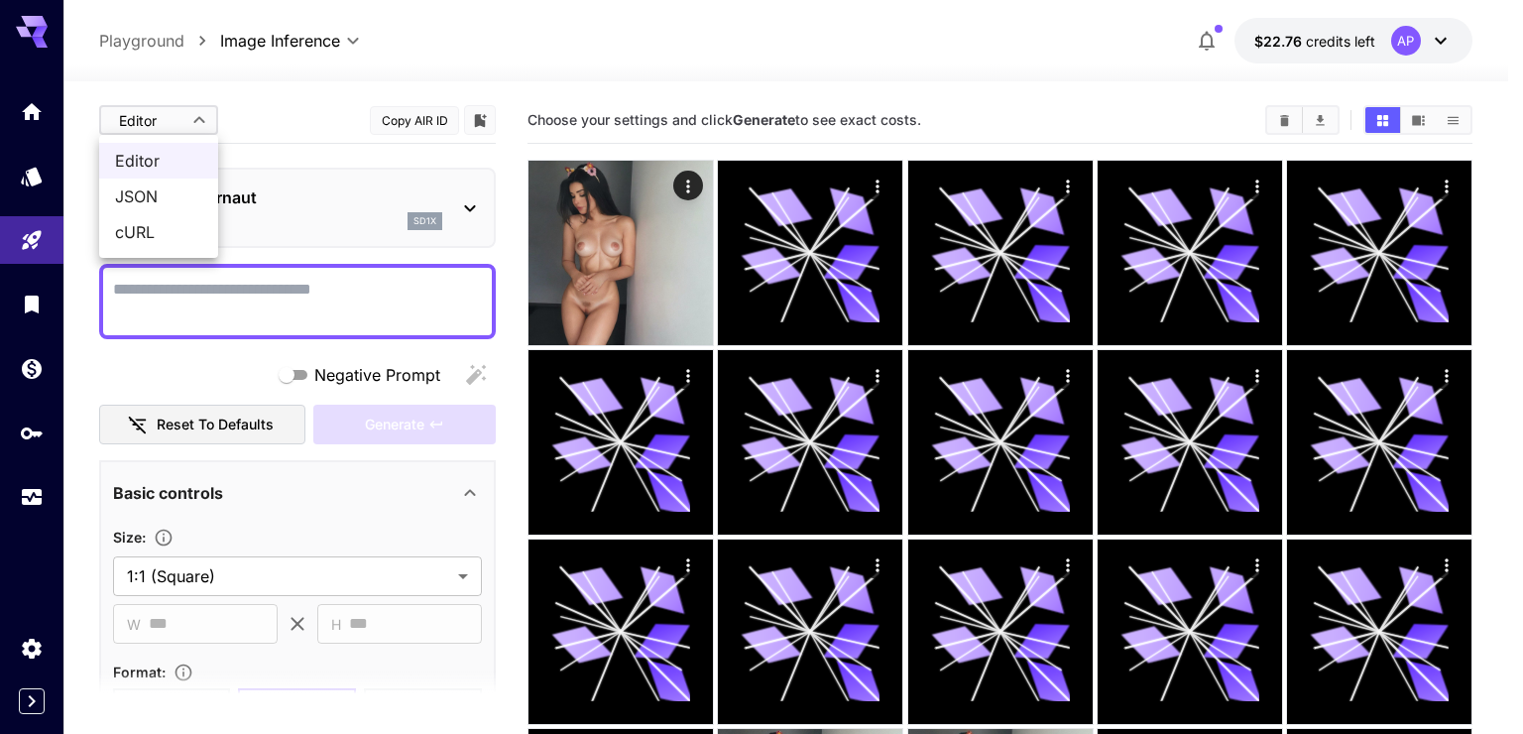
click at [191, 161] on span "Editor" at bounding box center [158, 161] width 87 height 24
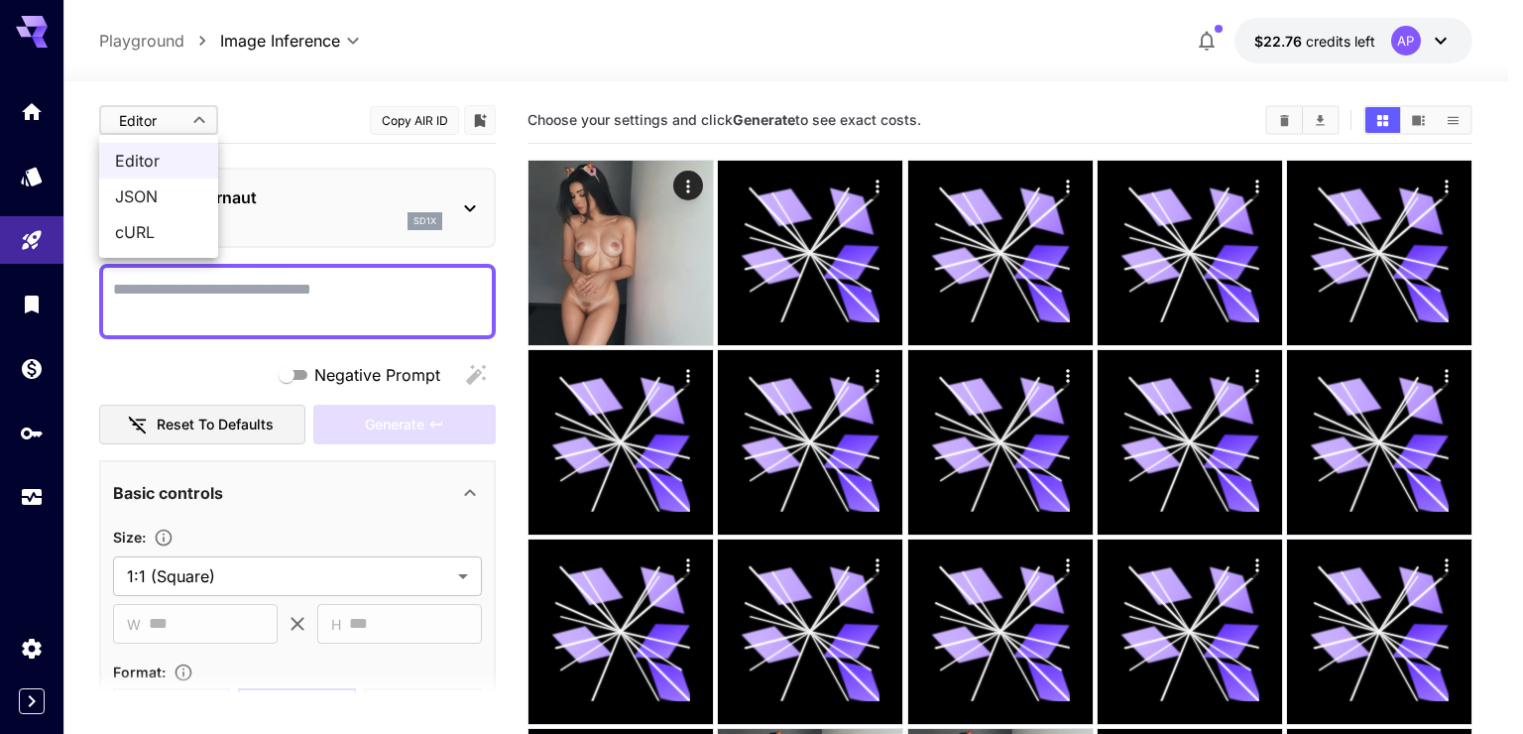
click at [180, 192] on span "JSON" at bounding box center [158, 196] width 87 height 24
type input "****"
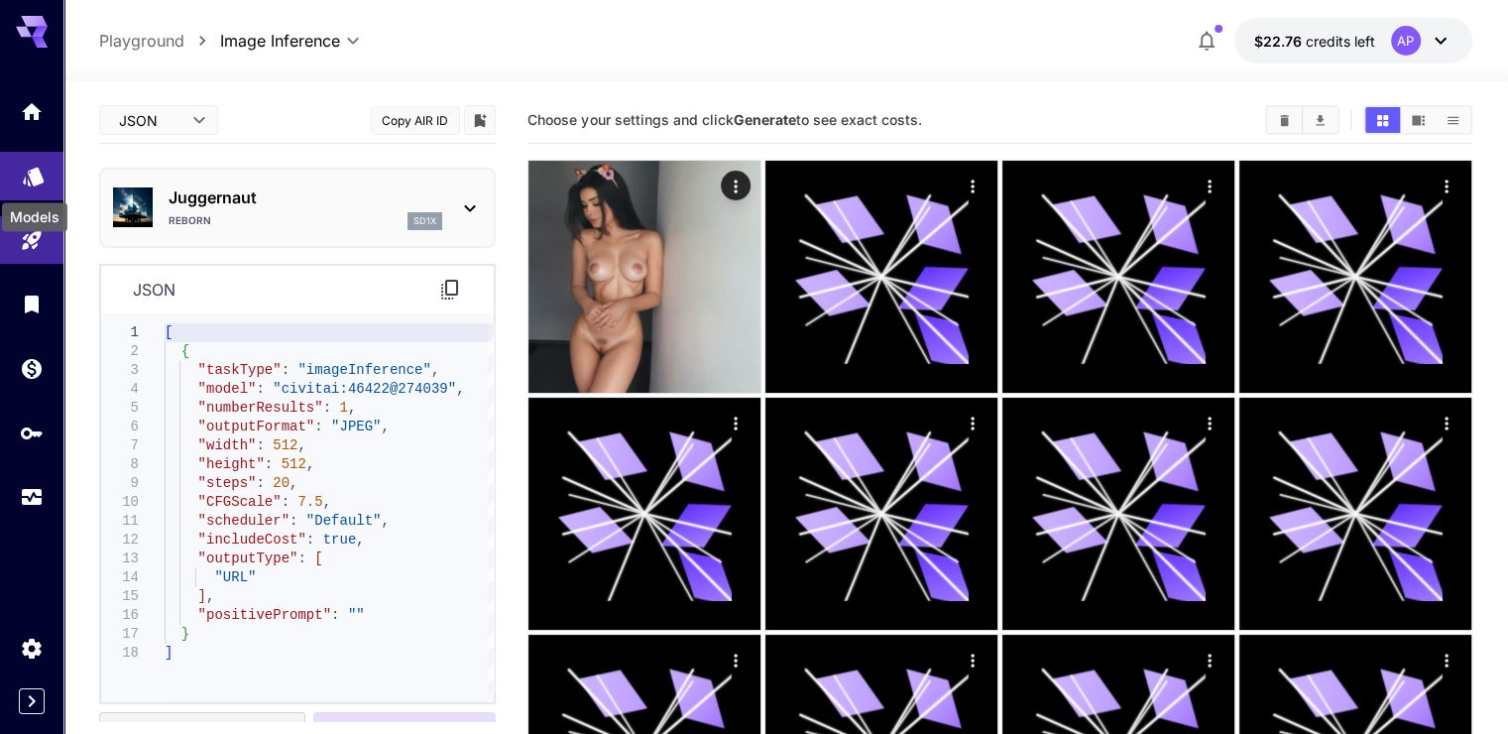
click at [28, 166] on icon "Models" at bounding box center [34, 170] width 24 height 24
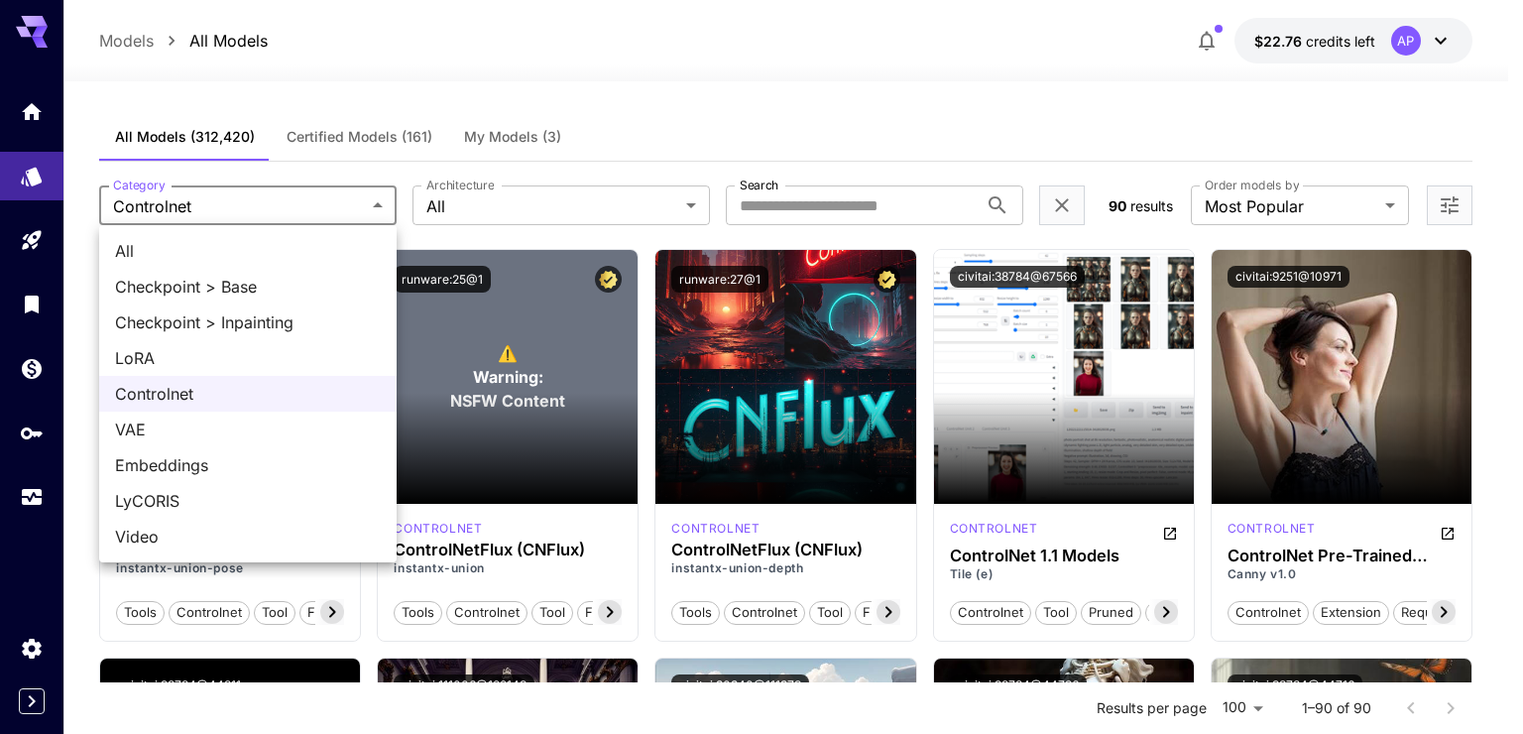
click at [257, 202] on div at bounding box center [761, 367] width 1523 height 734
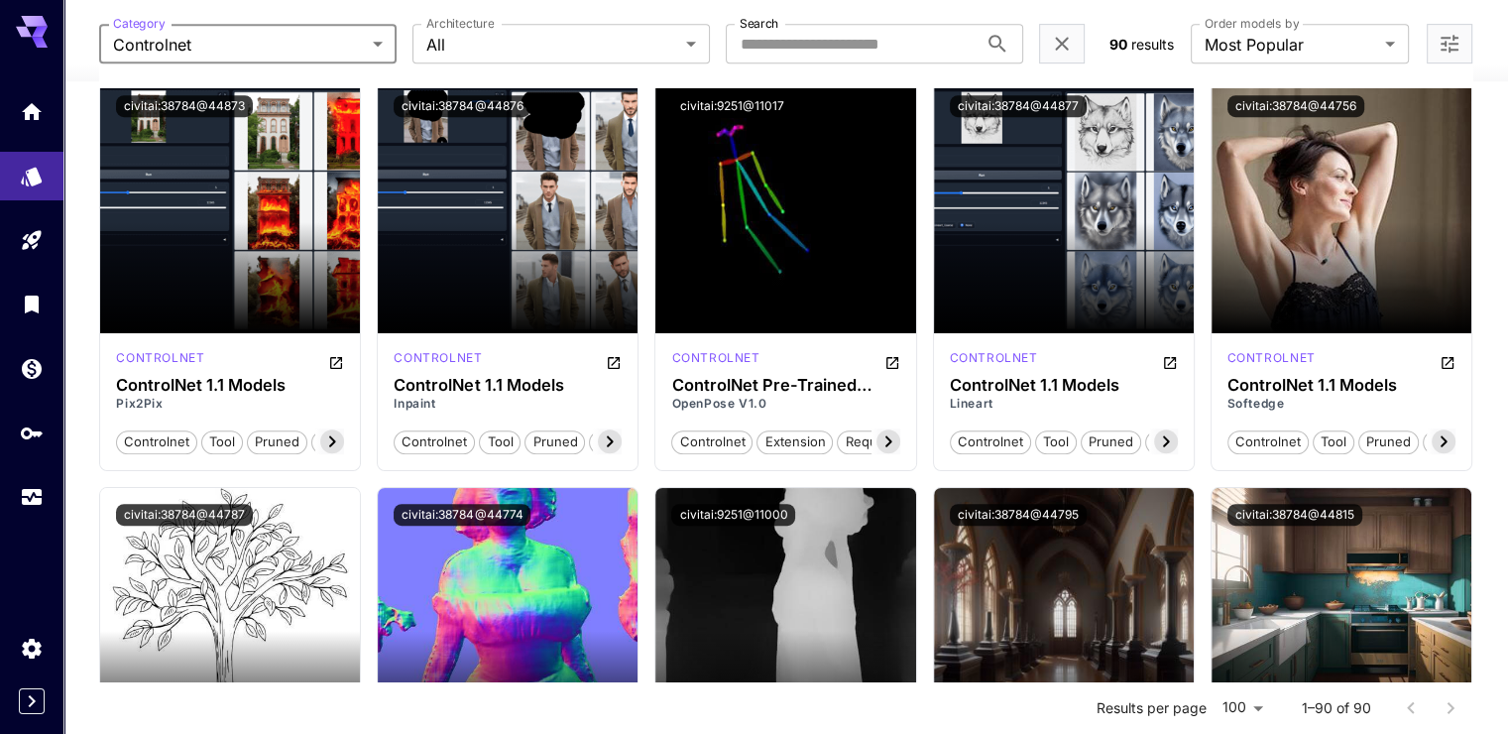
scroll to position [893, 0]
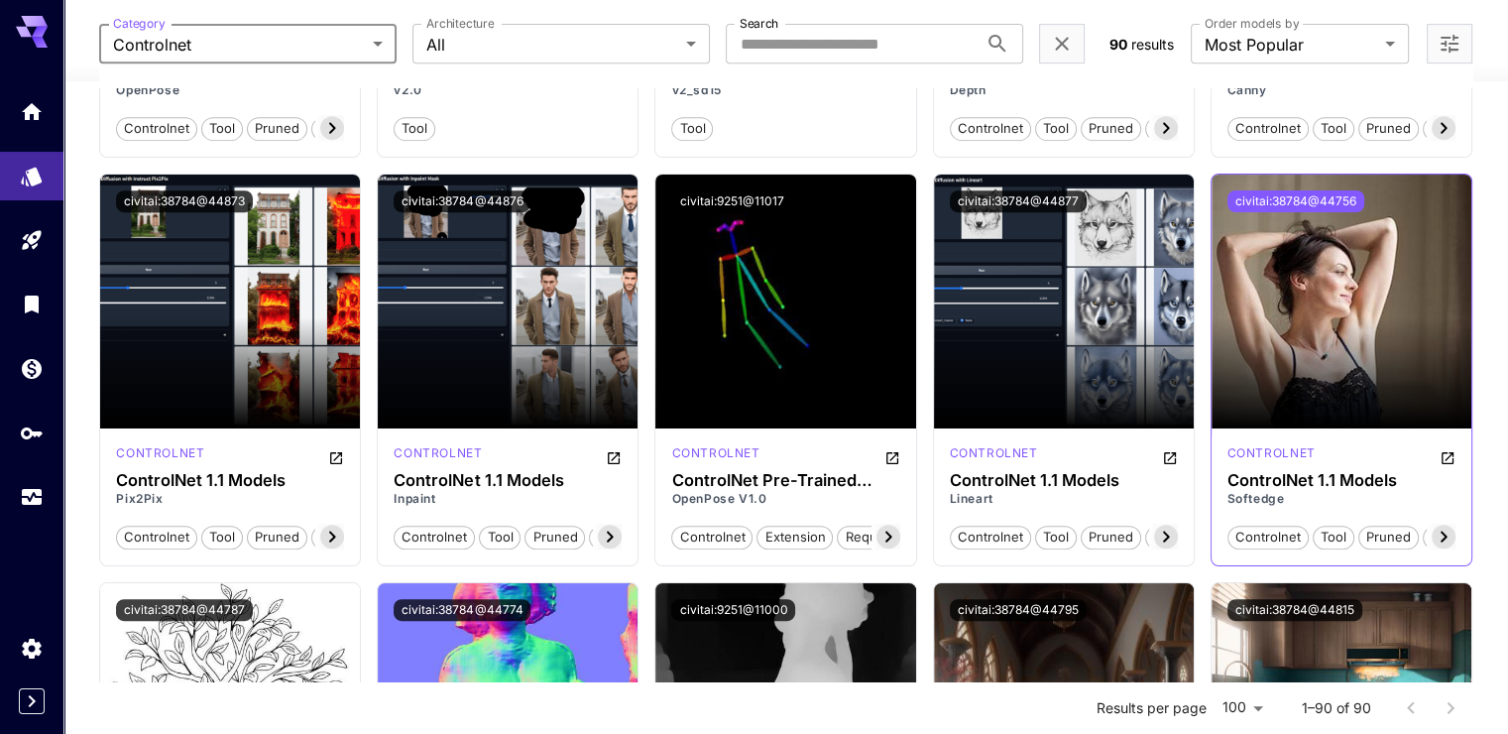
click at [1283, 202] on button "civitai:38784@44756" at bounding box center [1296, 201] width 137 height 22
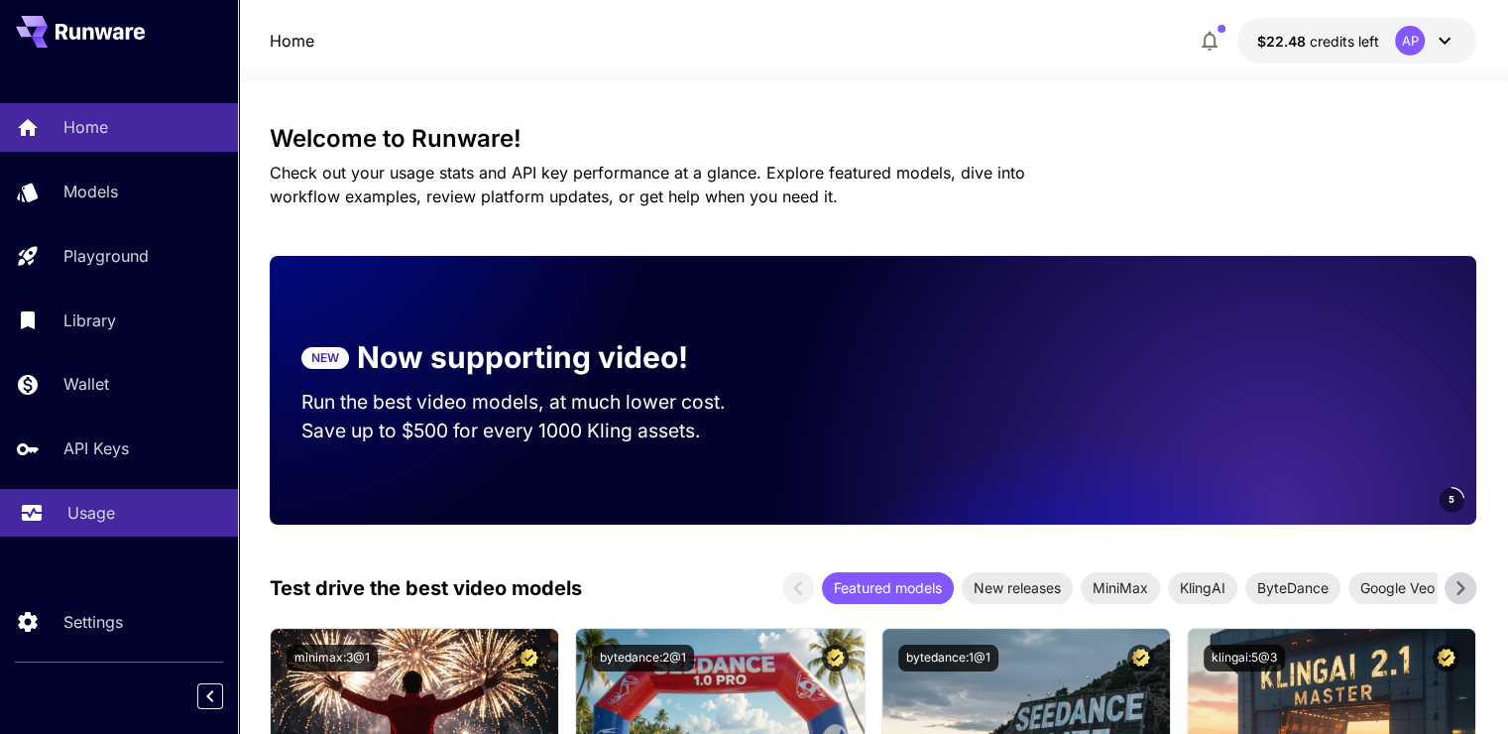
click at [119, 509] on div "Usage" at bounding box center [144, 513] width 155 height 24
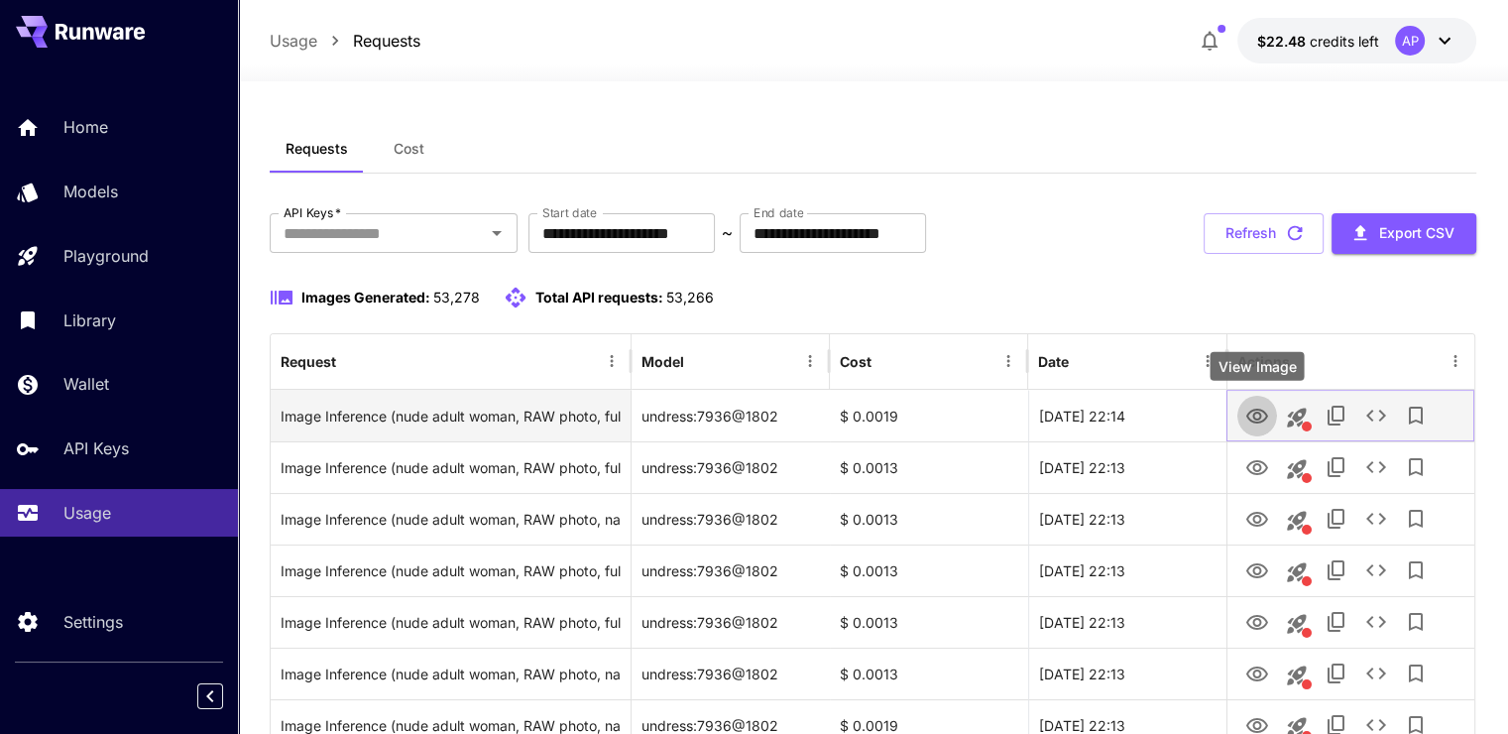
click at [1257, 413] on icon "View Image" at bounding box center [1258, 416] width 22 height 15
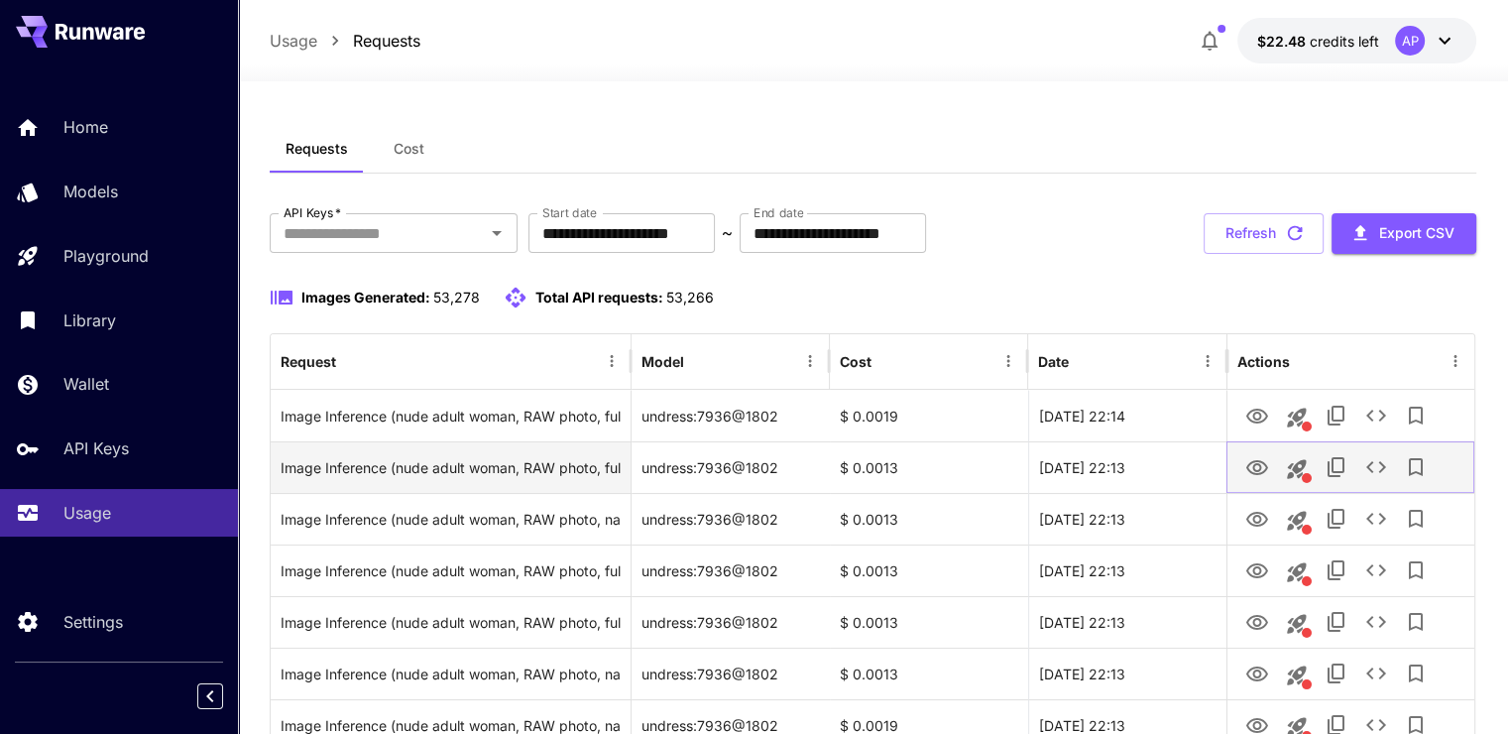
click at [1252, 473] on icon "View Image" at bounding box center [1258, 467] width 22 height 15
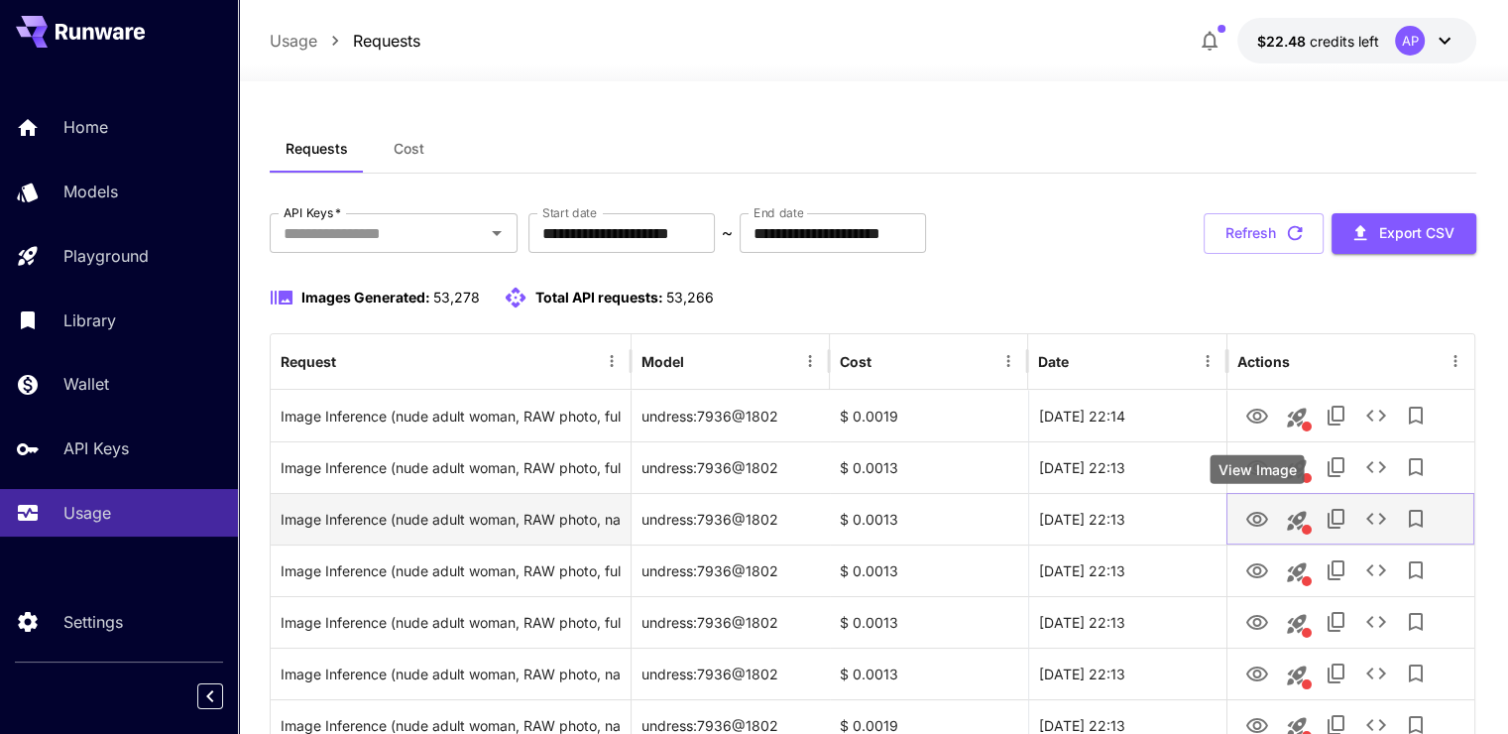
click at [1242, 513] on button "View Image" at bounding box center [1258, 518] width 40 height 41
click at [1244, 522] on button "View Image" at bounding box center [1258, 518] width 40 height 41
click at [1260, 511] on icon "View Image" at bounding box center [1258, 520] width 24 height 24
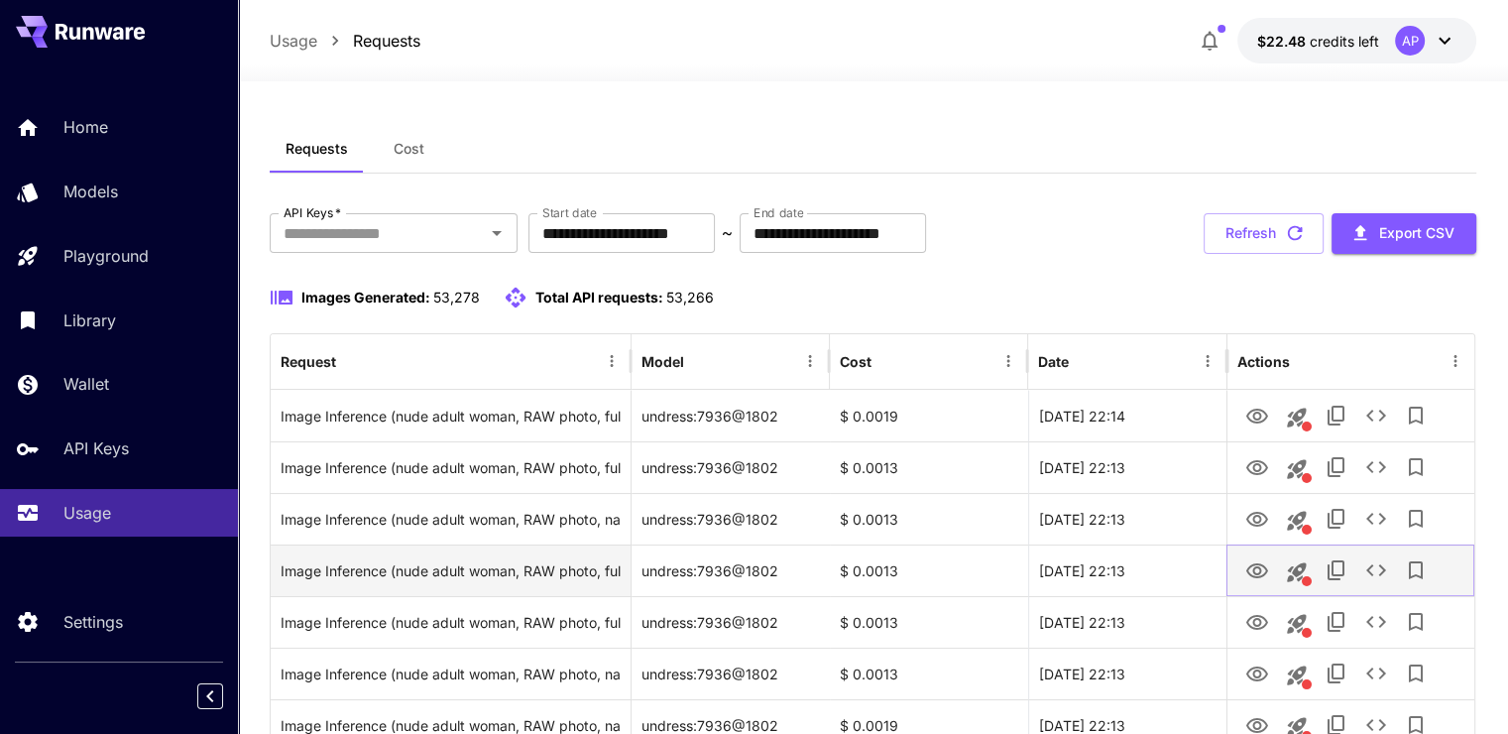
click at [1253, 574] on icon "View Image" at bounding box center [1258, 571] width 24 height 24
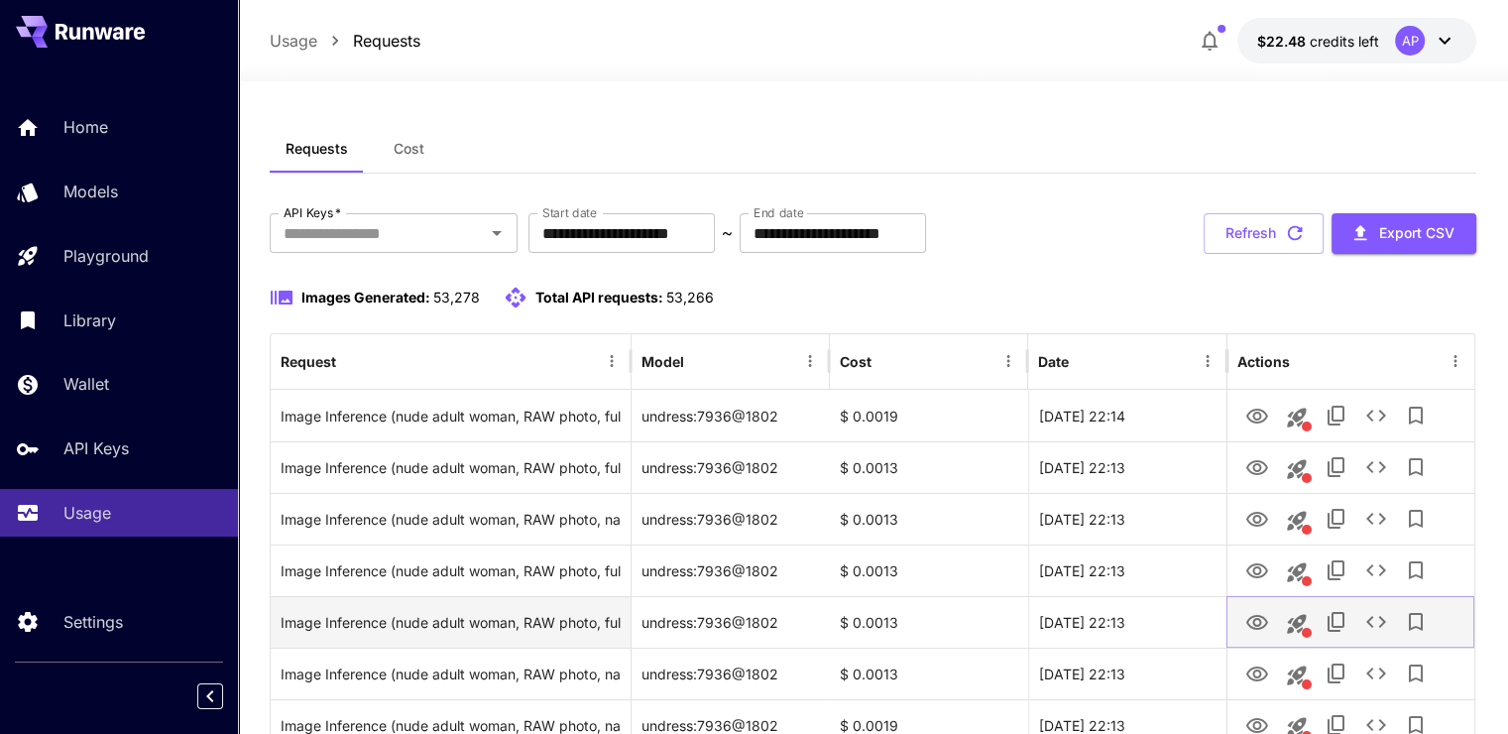
click at [1254, 620] on icon "View Image" at bounding box center [1258, 623] width 24 height 24
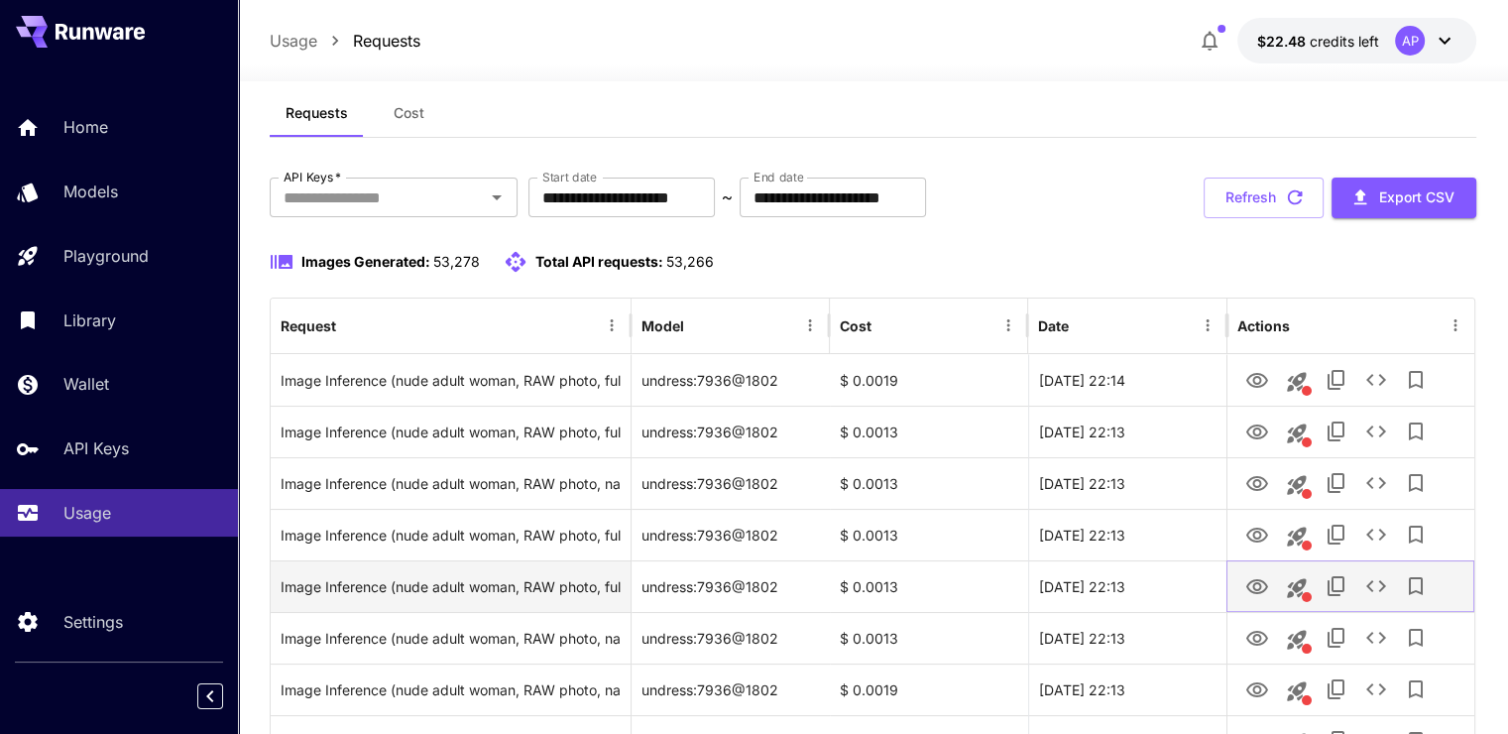
scroll to position [99, 0]
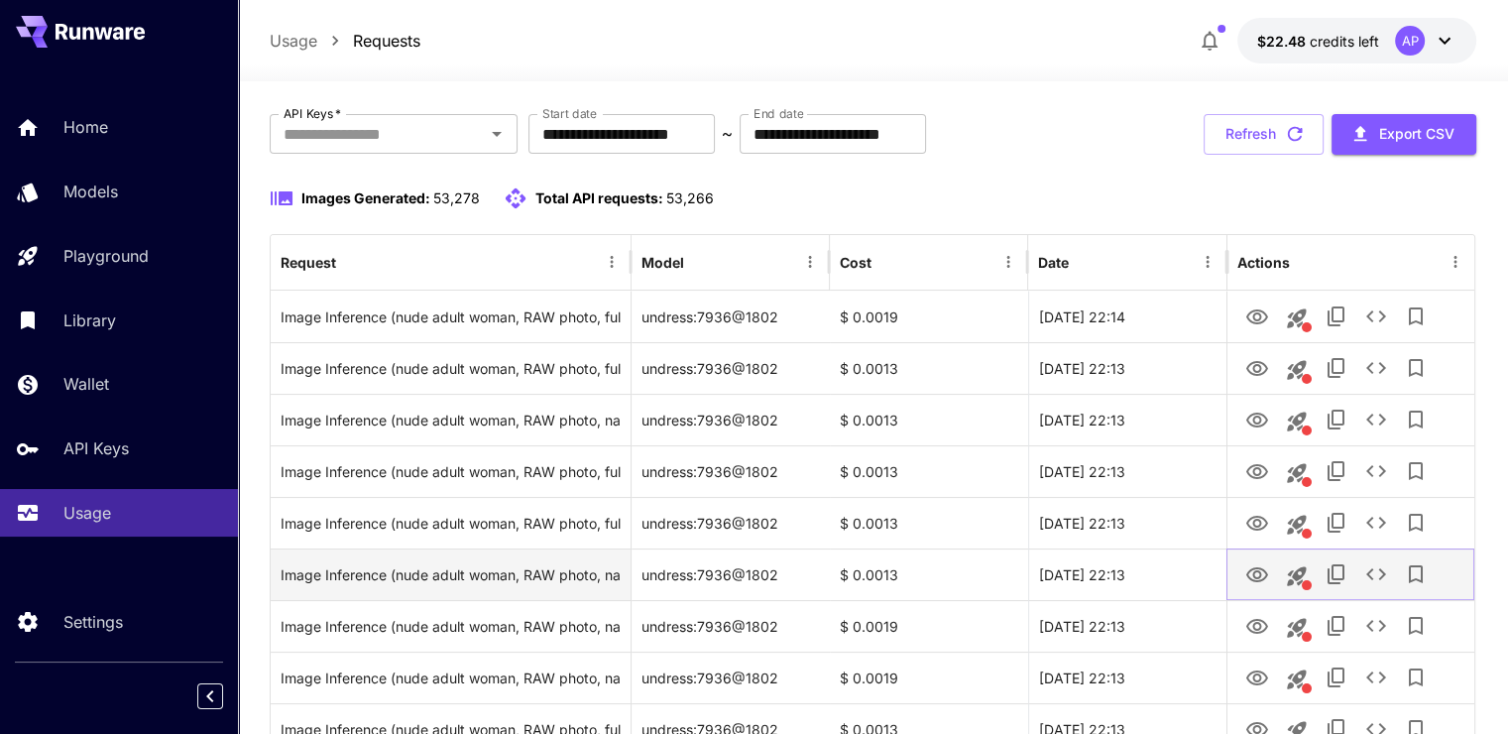
click at [1253, 575] on icon "View Image" at bounding box center [1258, 574] width 22 height 15
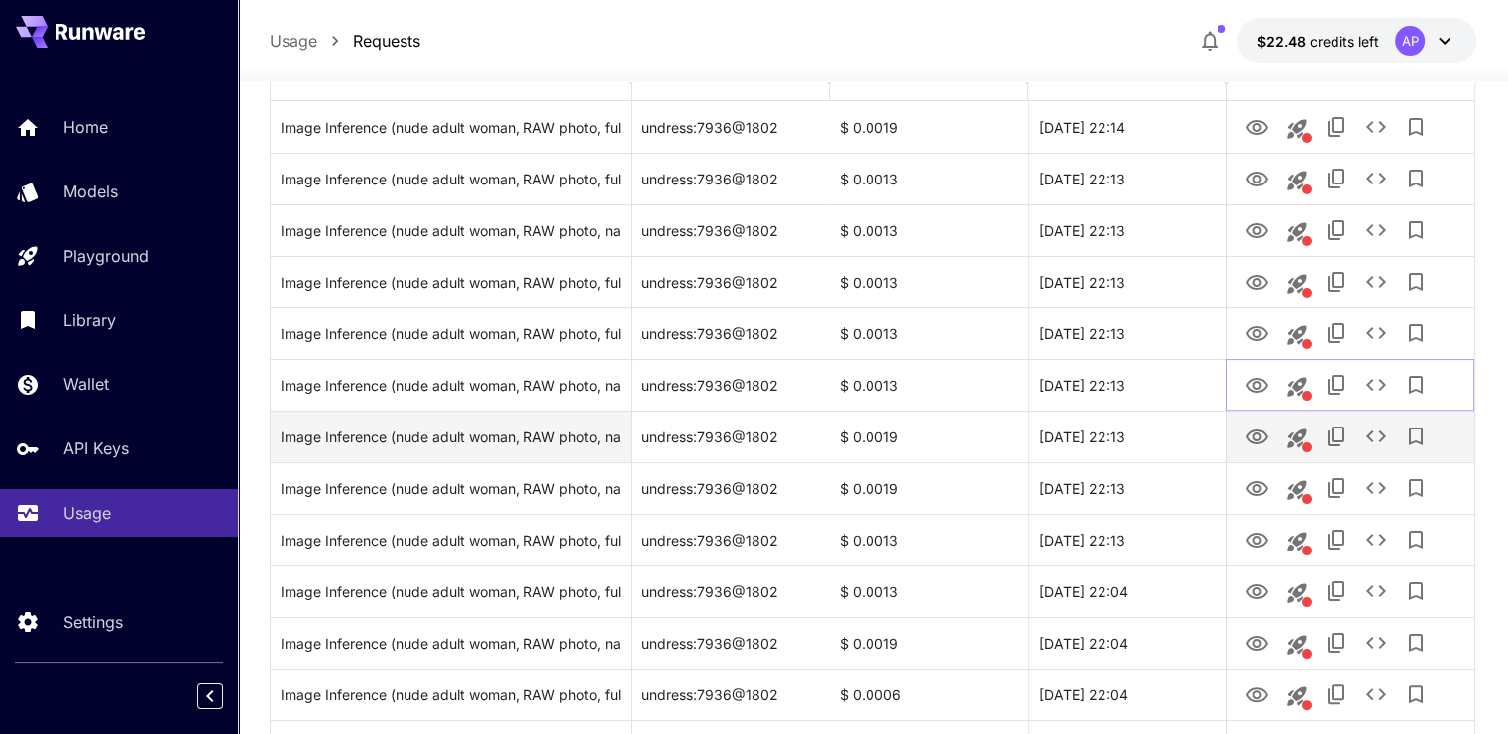
scroll to position [298, 0]
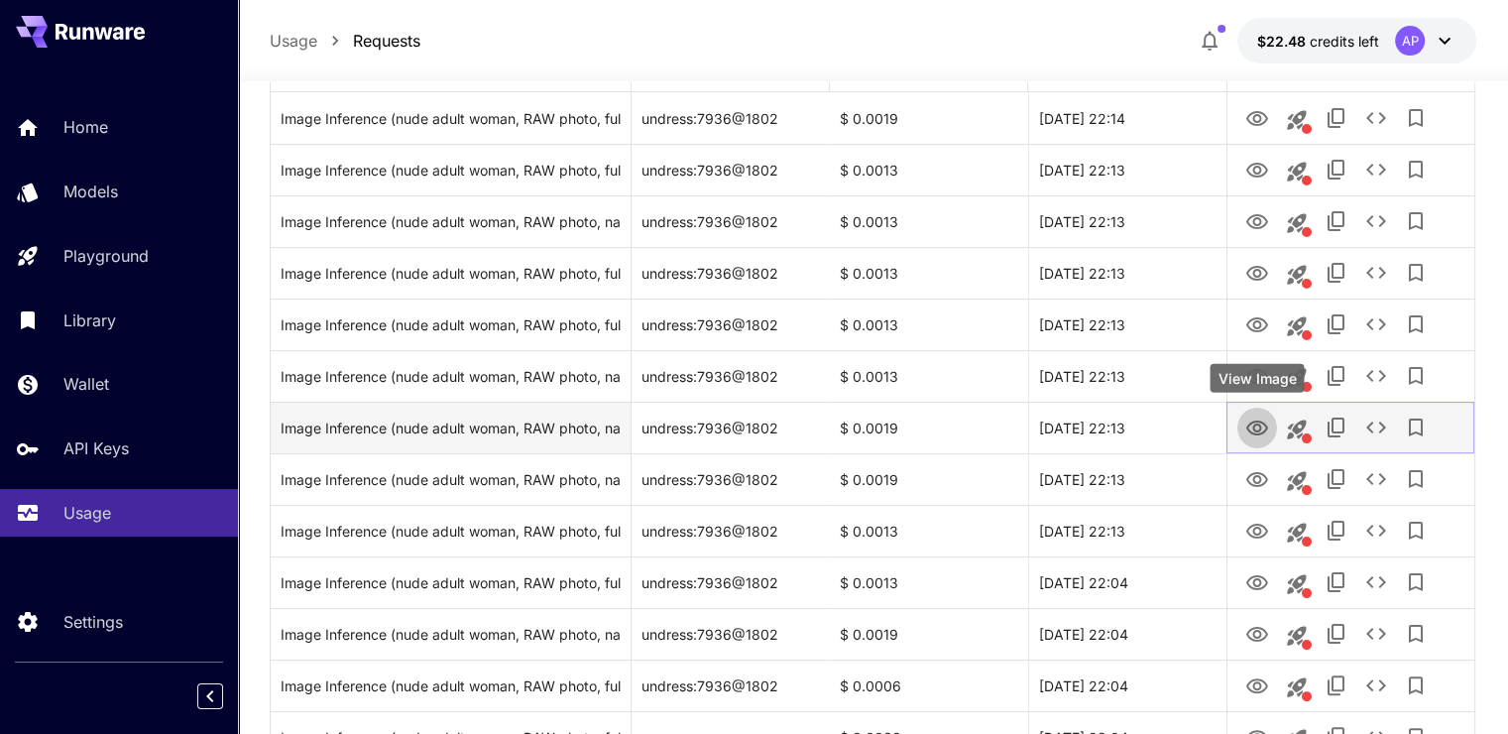
click at [1257, 436] on icon "View Image" at bounding box center [1258, 429] width 24 height 24
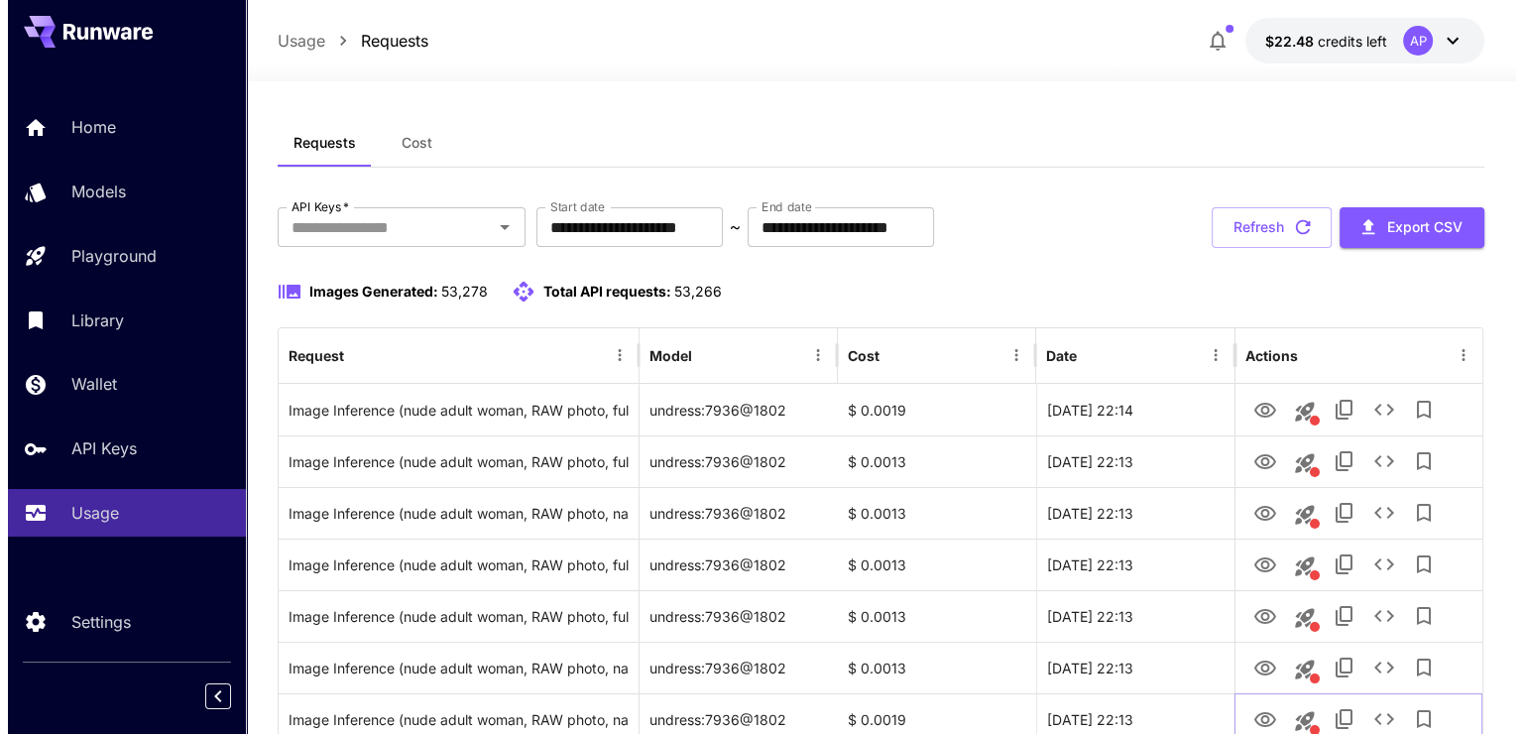
scroll to position [0, 0]
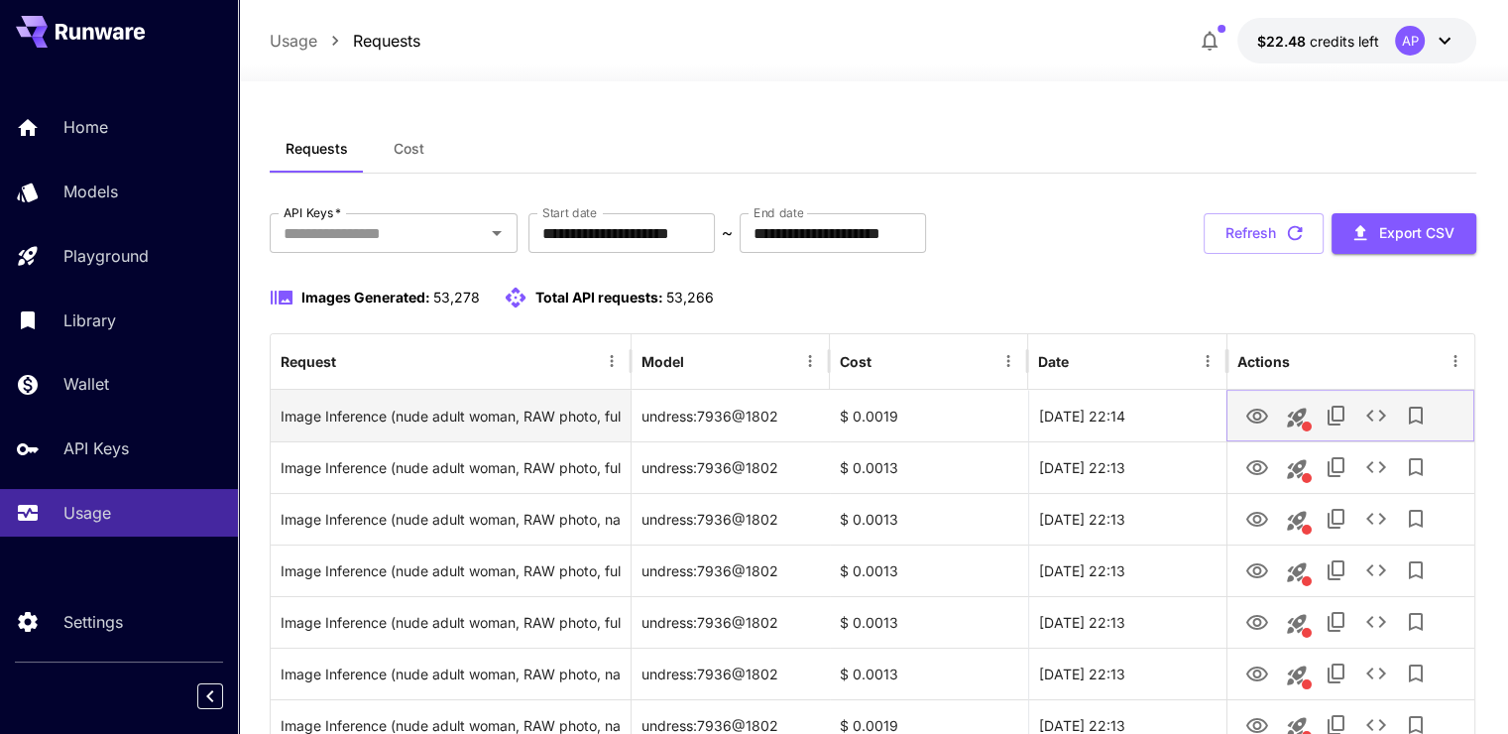
click at [1257, 417] on icon "View Image" at bounding box center [1258, 416] width 22 height 15
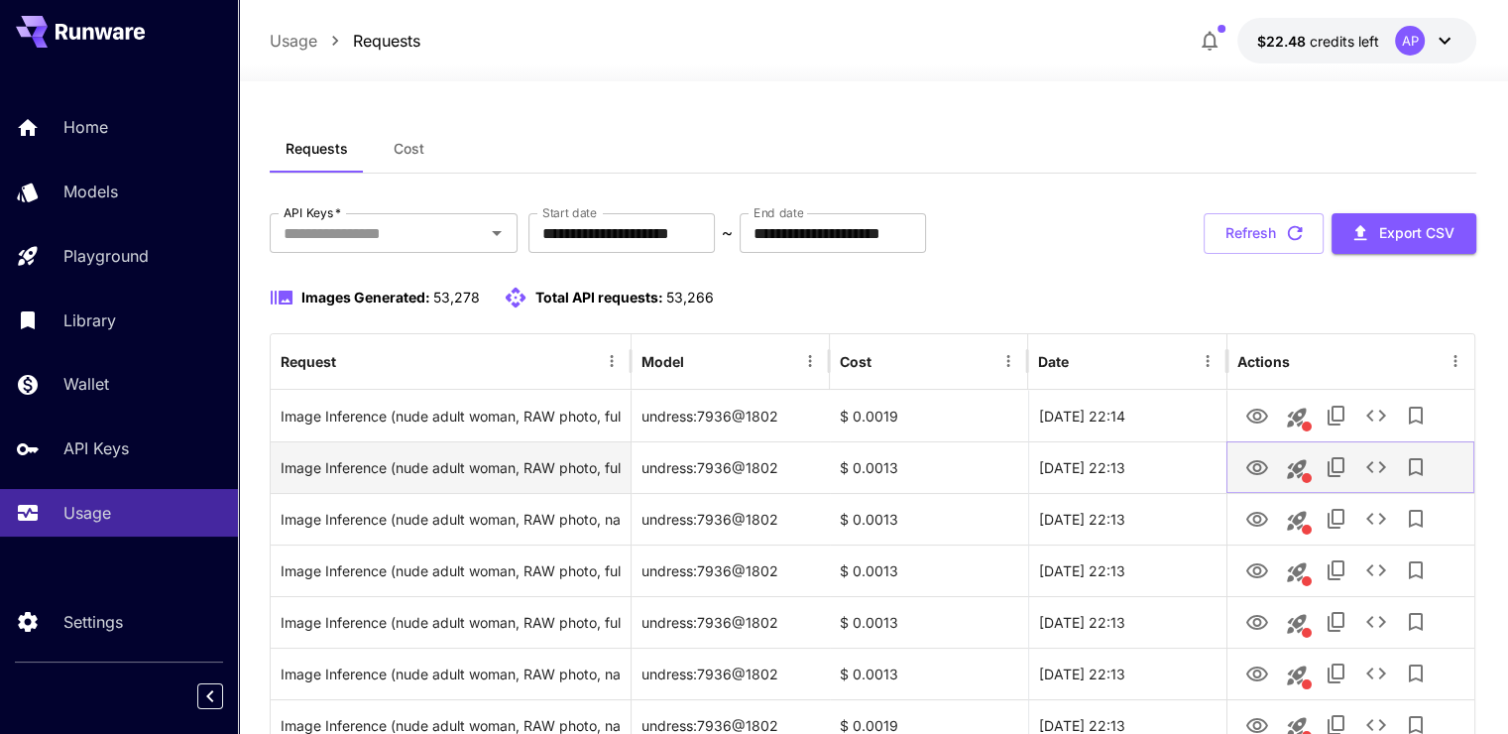
click at [1265, 478] on icon "View Image" at bounding box center [1258, 468] width 24 height 24
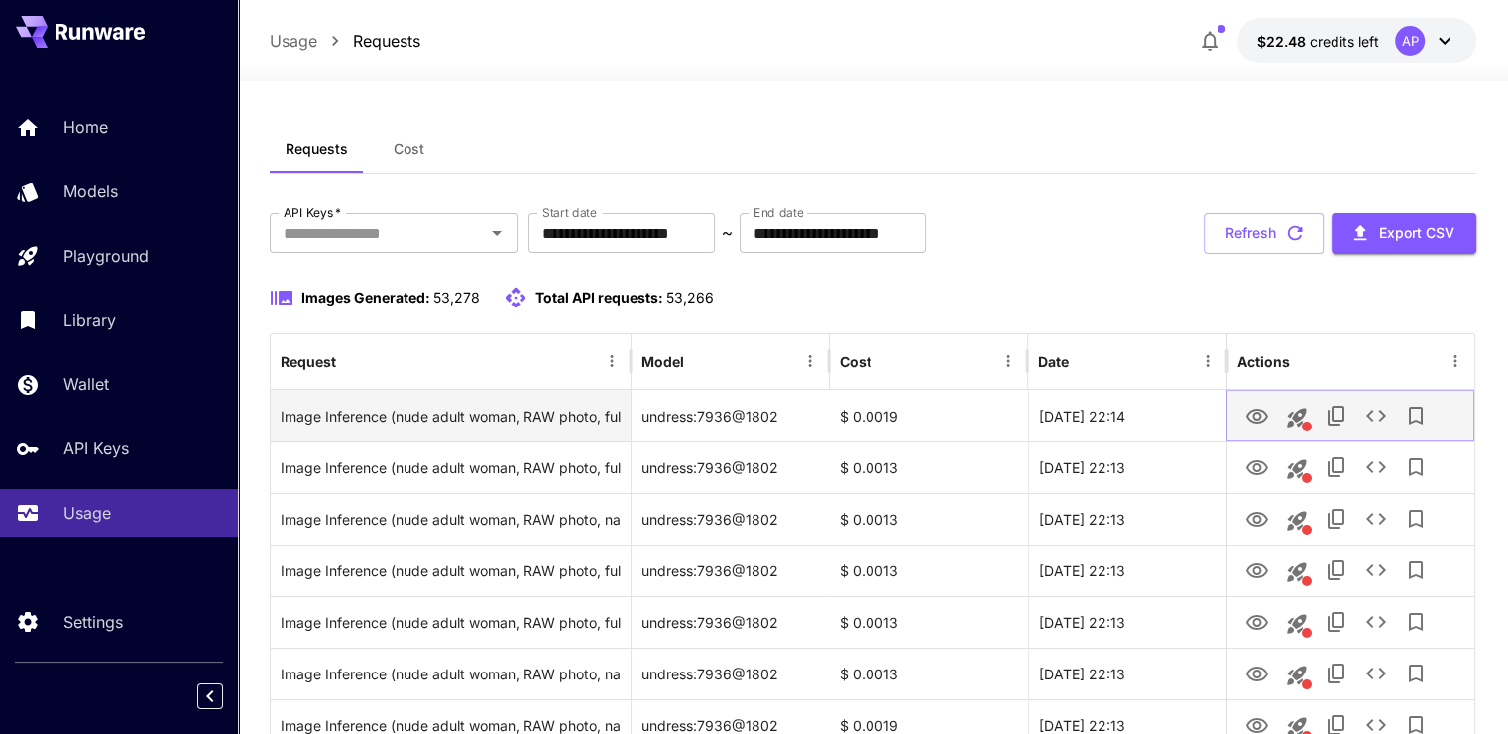
click at [1373, 417] on icon "See details" at bounding box center [1377, 416] width 24 height 24
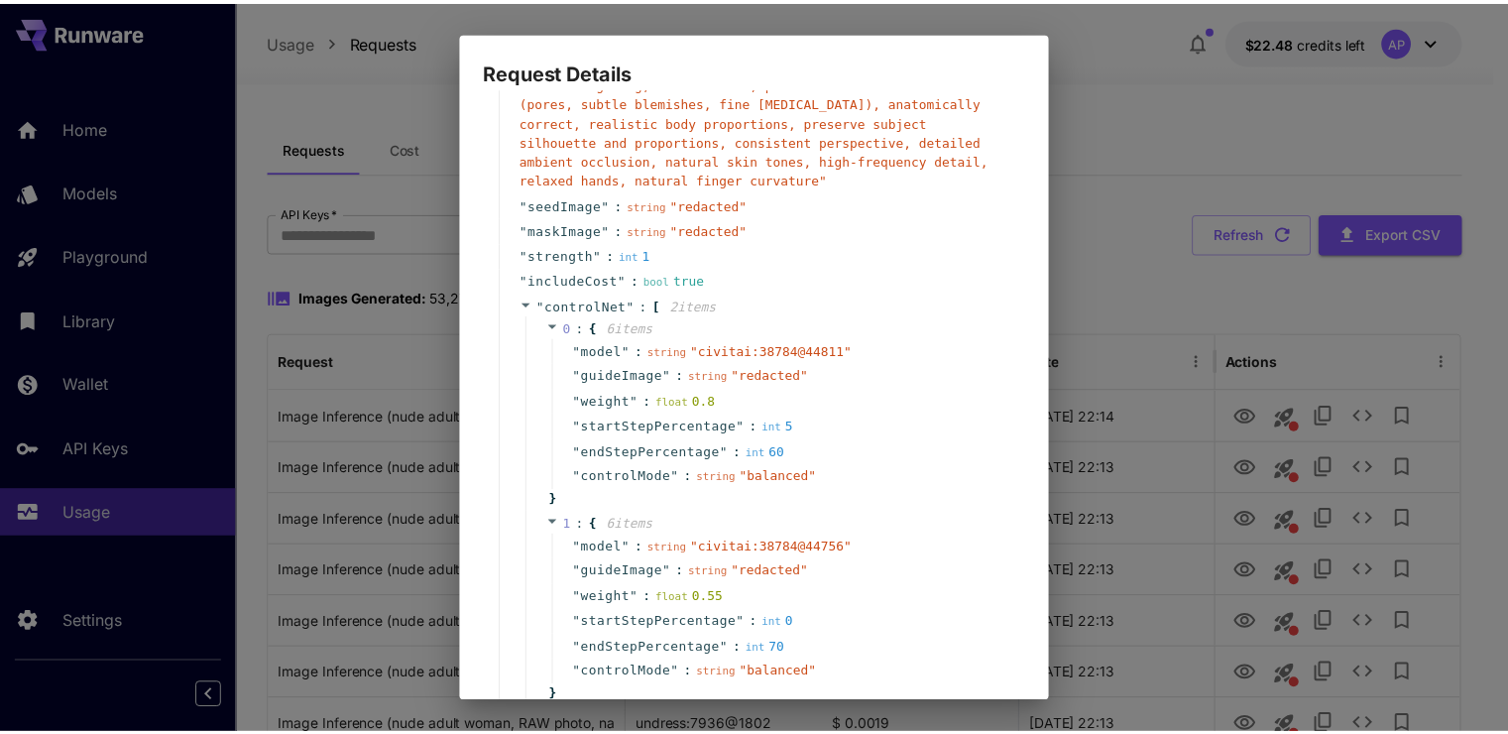
scroll to position [800, 0]
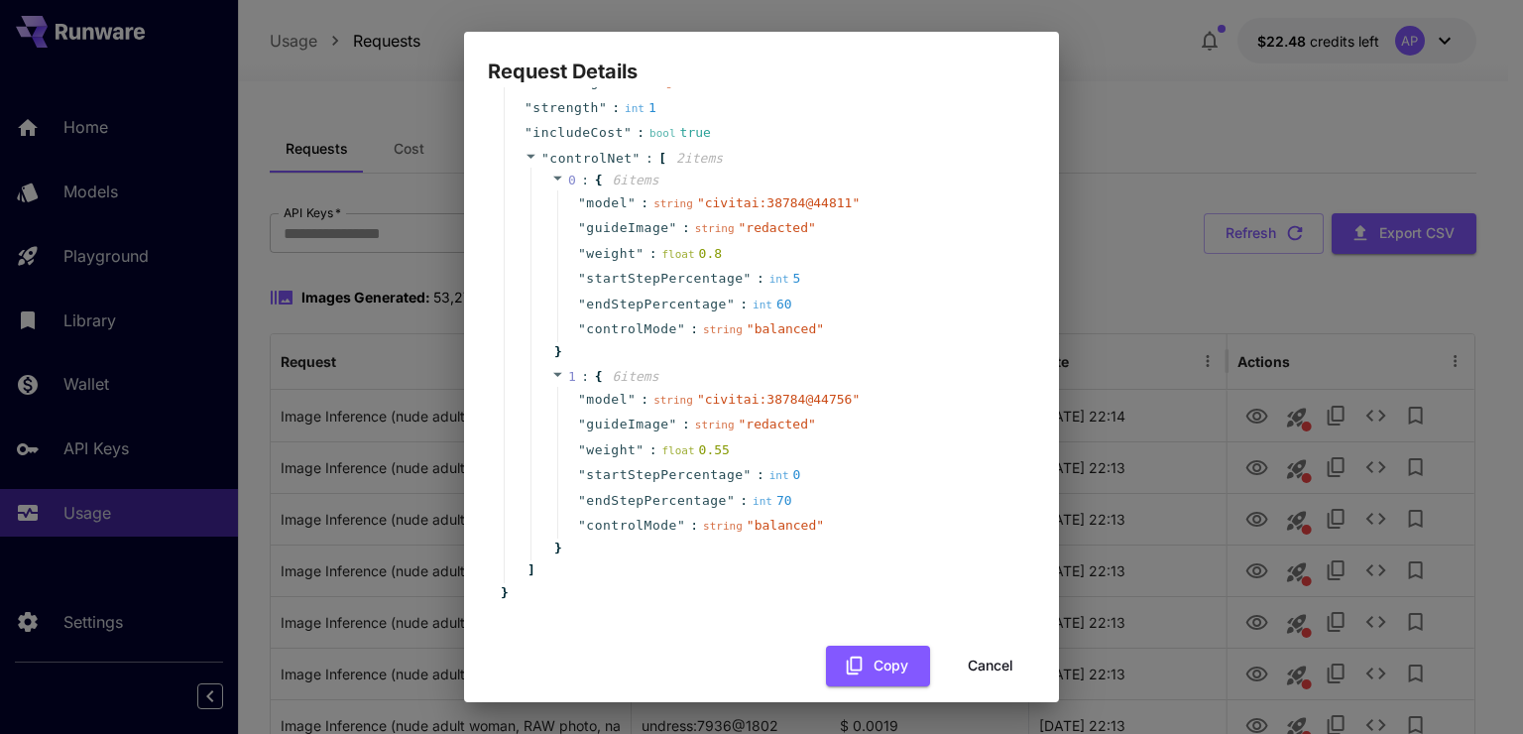
click at [983, 646] on button "Cancel" at bounding box center [990, 666] width 89 height 41
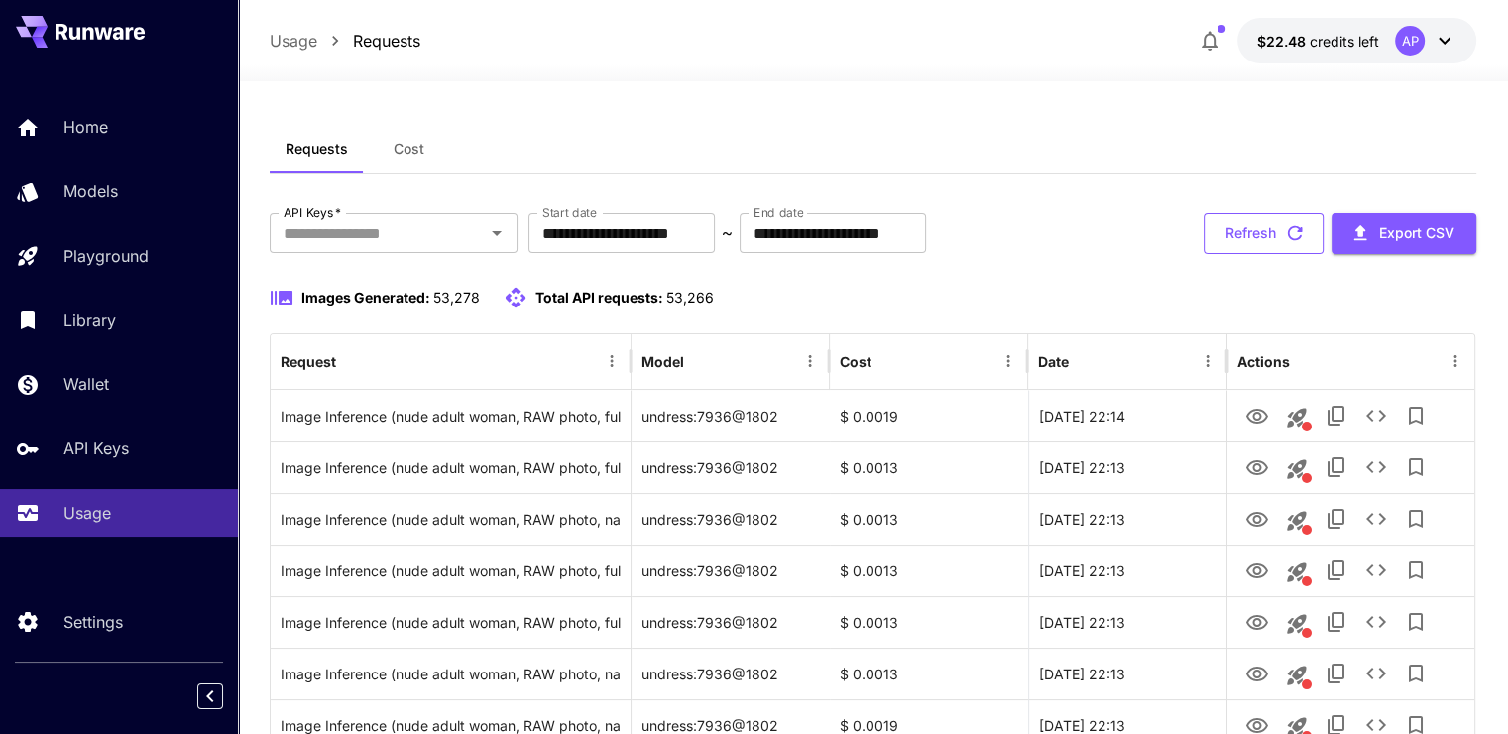
click at [1269, 237] on button "Refresh" at bounding box center [1264, 233] width 120 height 41
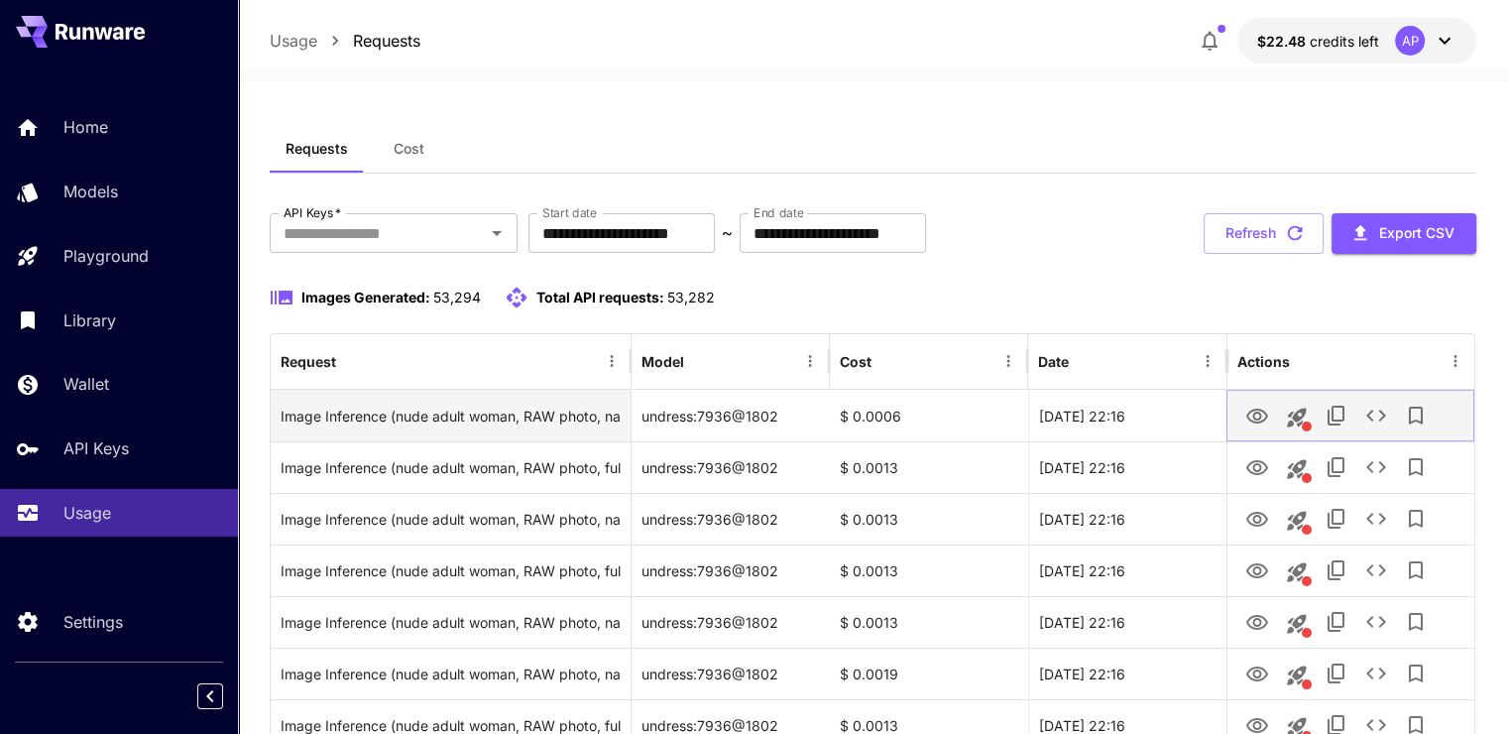
click at [1257, 429] on button "View Image" at bounding box center [1258, 415] width 40 height 41
click at [1251, 410] on icon "View Image" at bounding box center [1258, 416] width 22 height 15
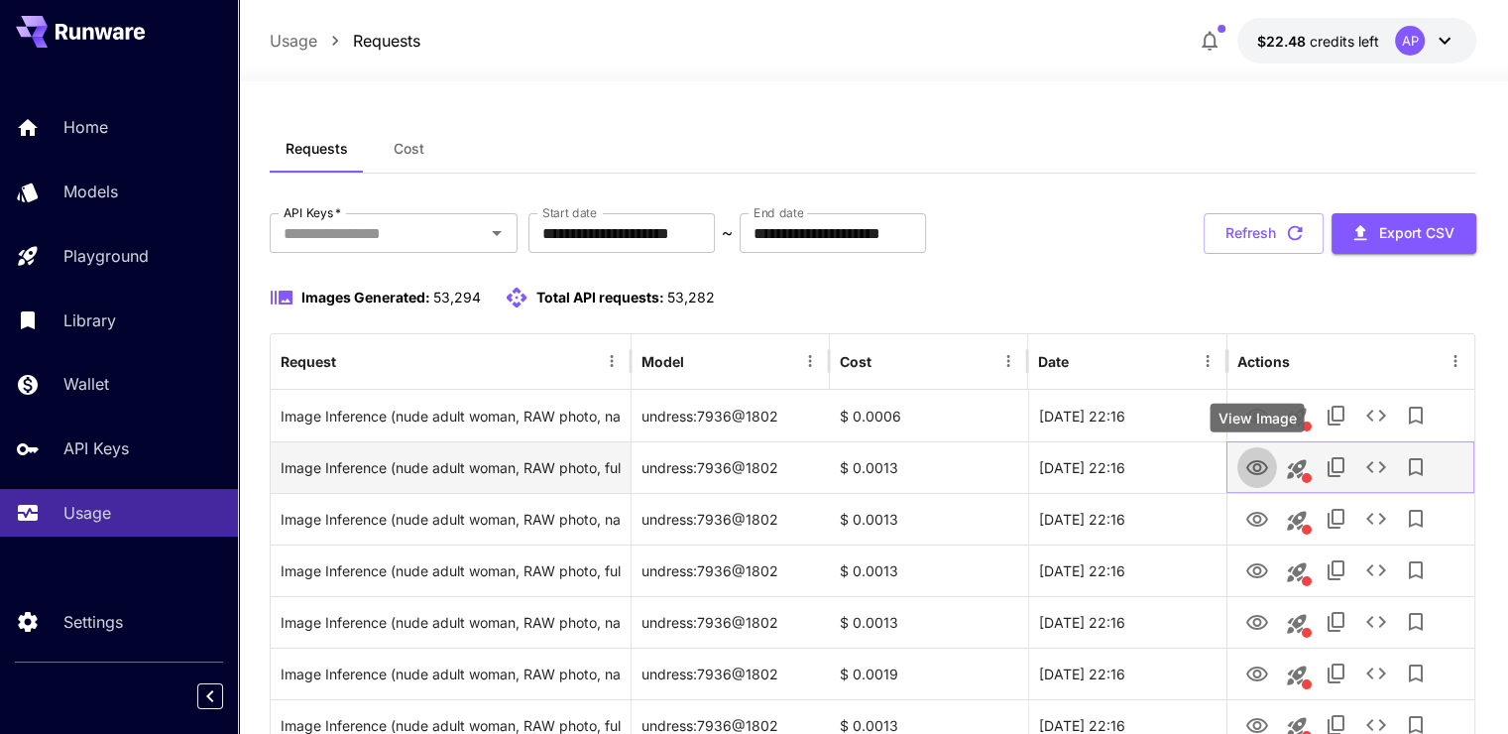
click at [1263, 470] on icon "View Image" at bounding box center [1258, 467] width 22 height 15
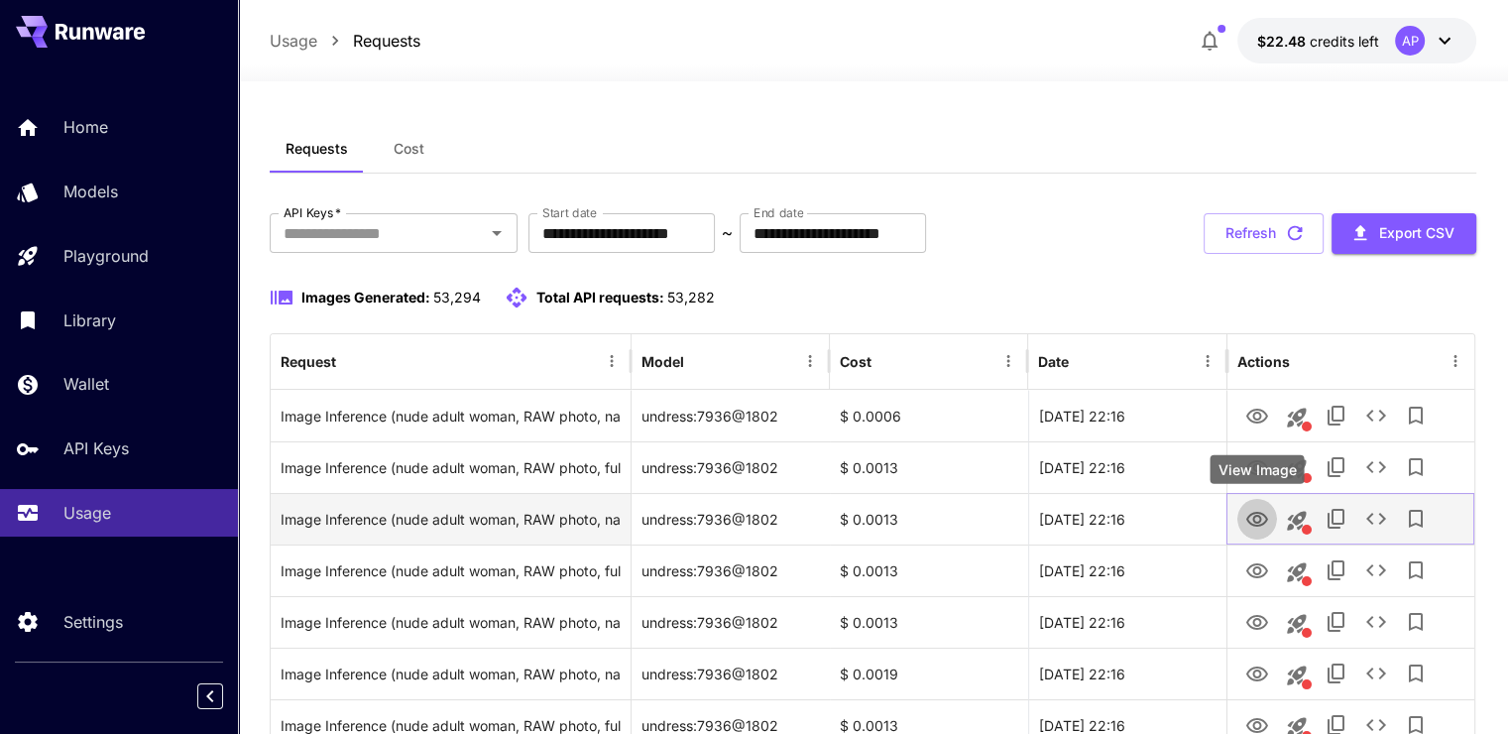
click at [1247, 525] on icon "View Image" at bounding box center [1258, 520] width 24 height 24
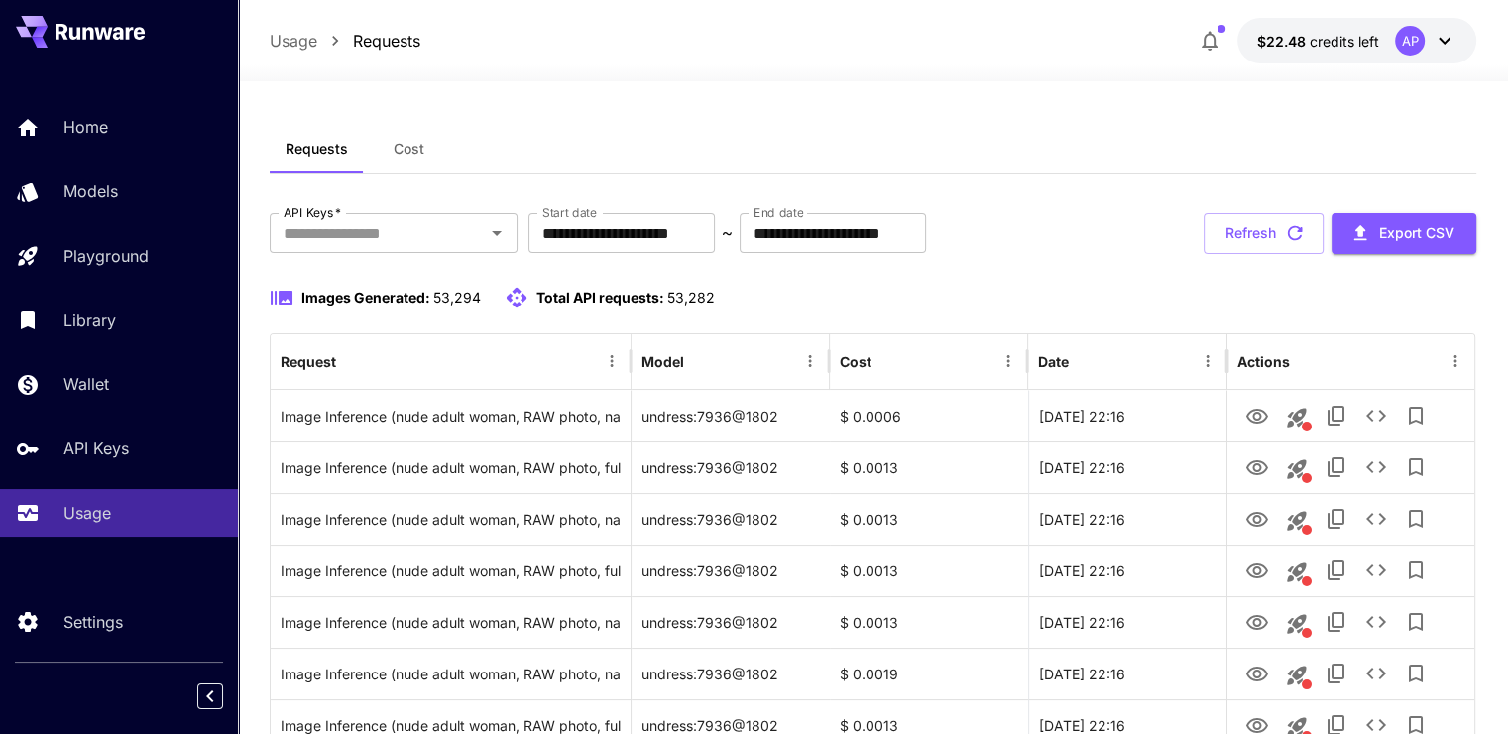
click at [1262, 244] on button "Refresh" at bounding box center [1264, 233] width 120 height 41
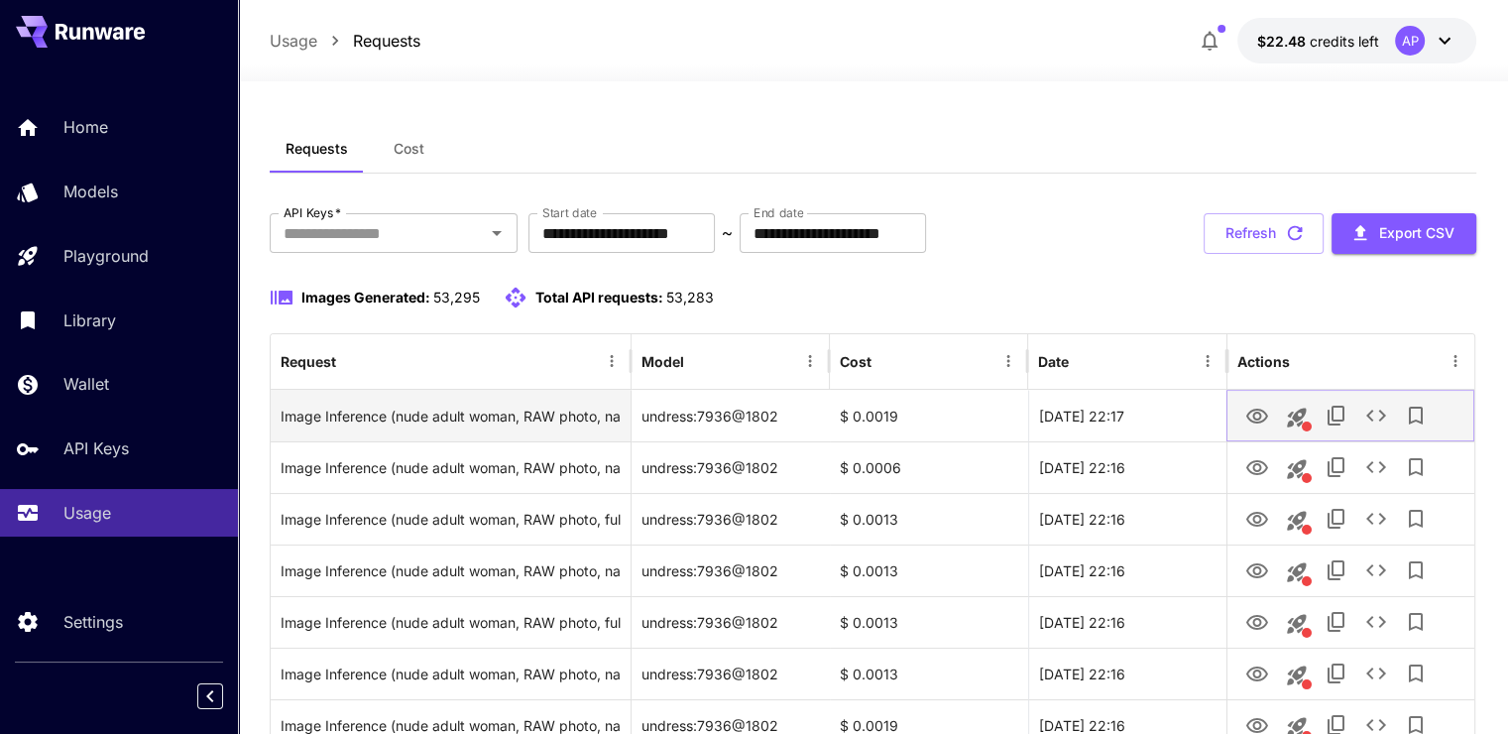
click at [1251, 410] on icon "View Image" at bounding box center [1258, 416] width 22 height 15
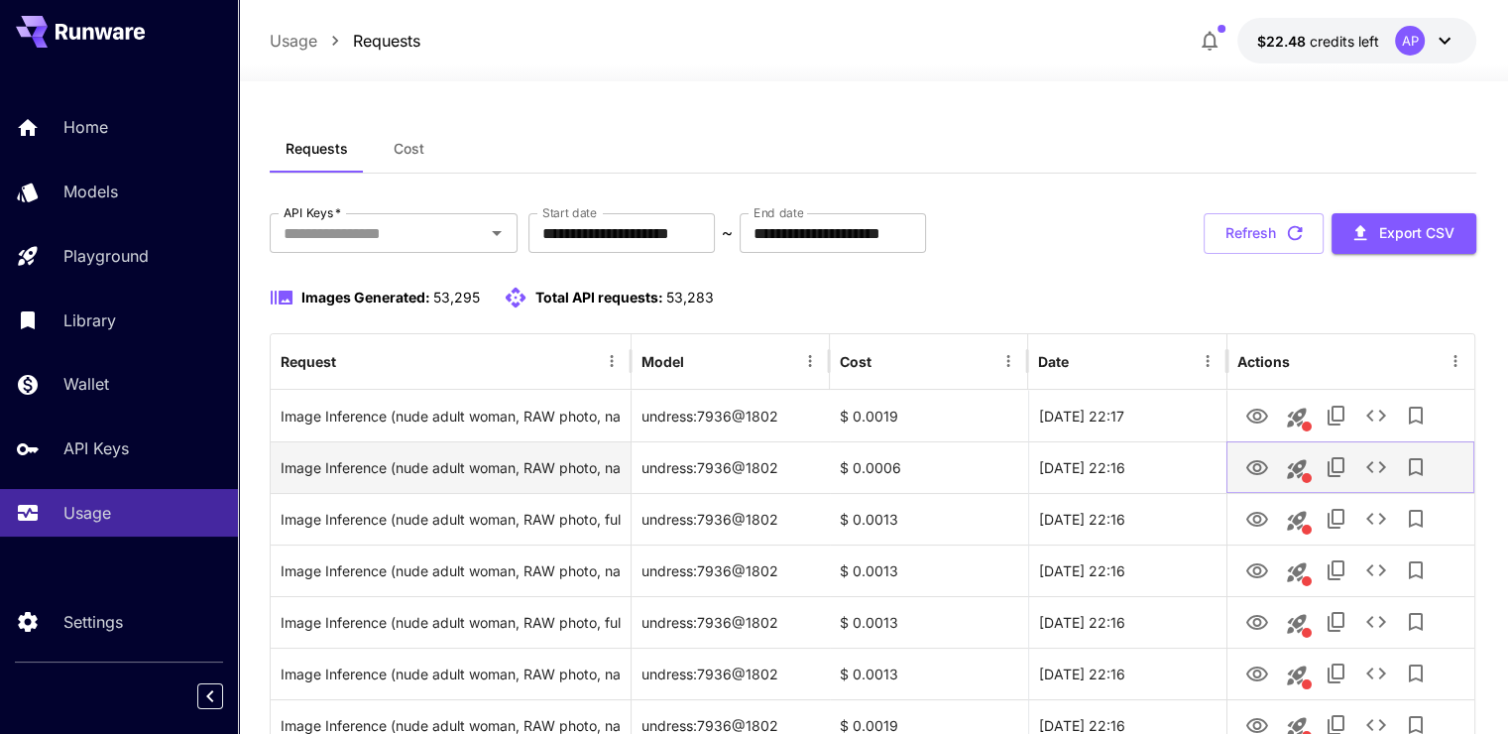
click at [1255, 472] on icon "View Image" at bounding box center [1258, 468] width 24 height 24
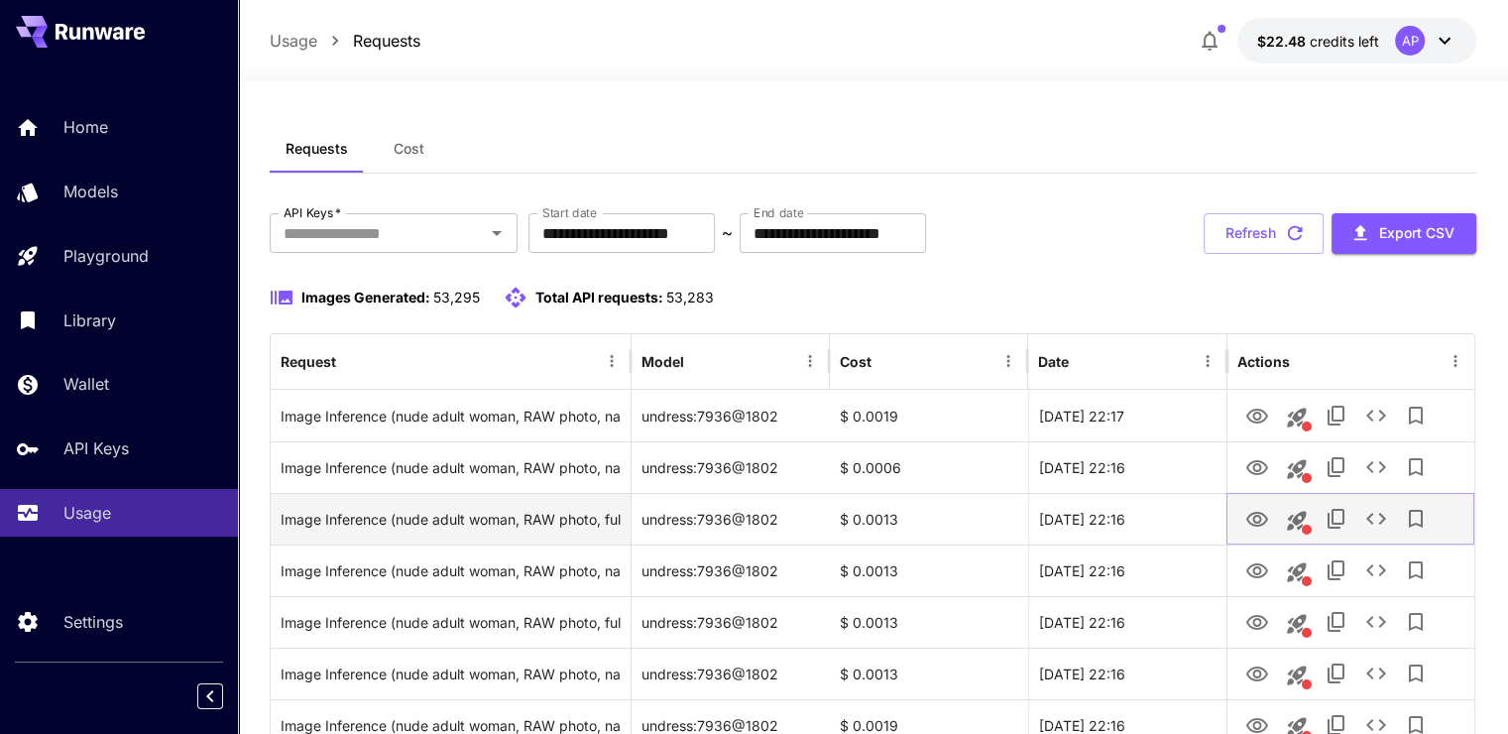
click at [1257, 512] on icon "View Image" at bounding box center [1258, 519] width 22 height 15
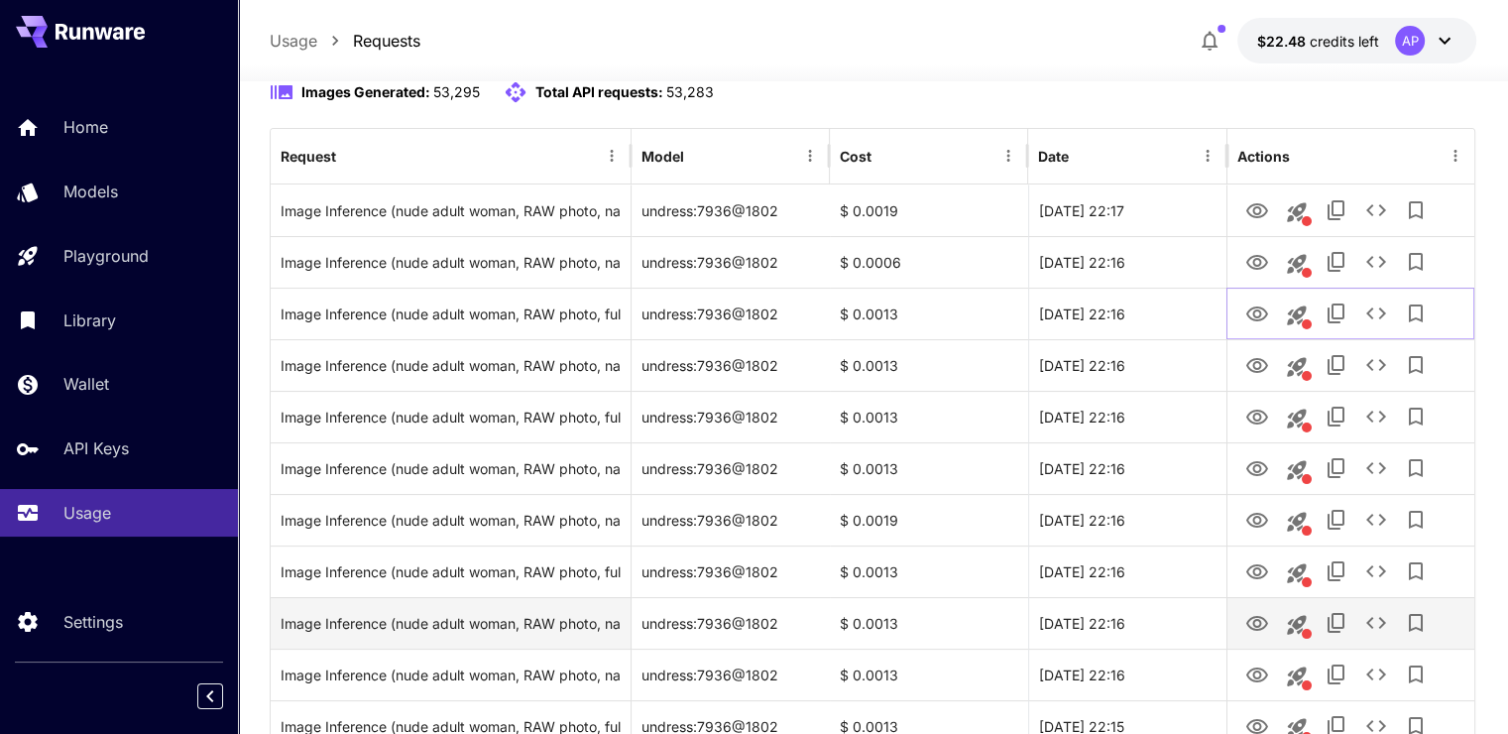
scroll to position [496, 0]
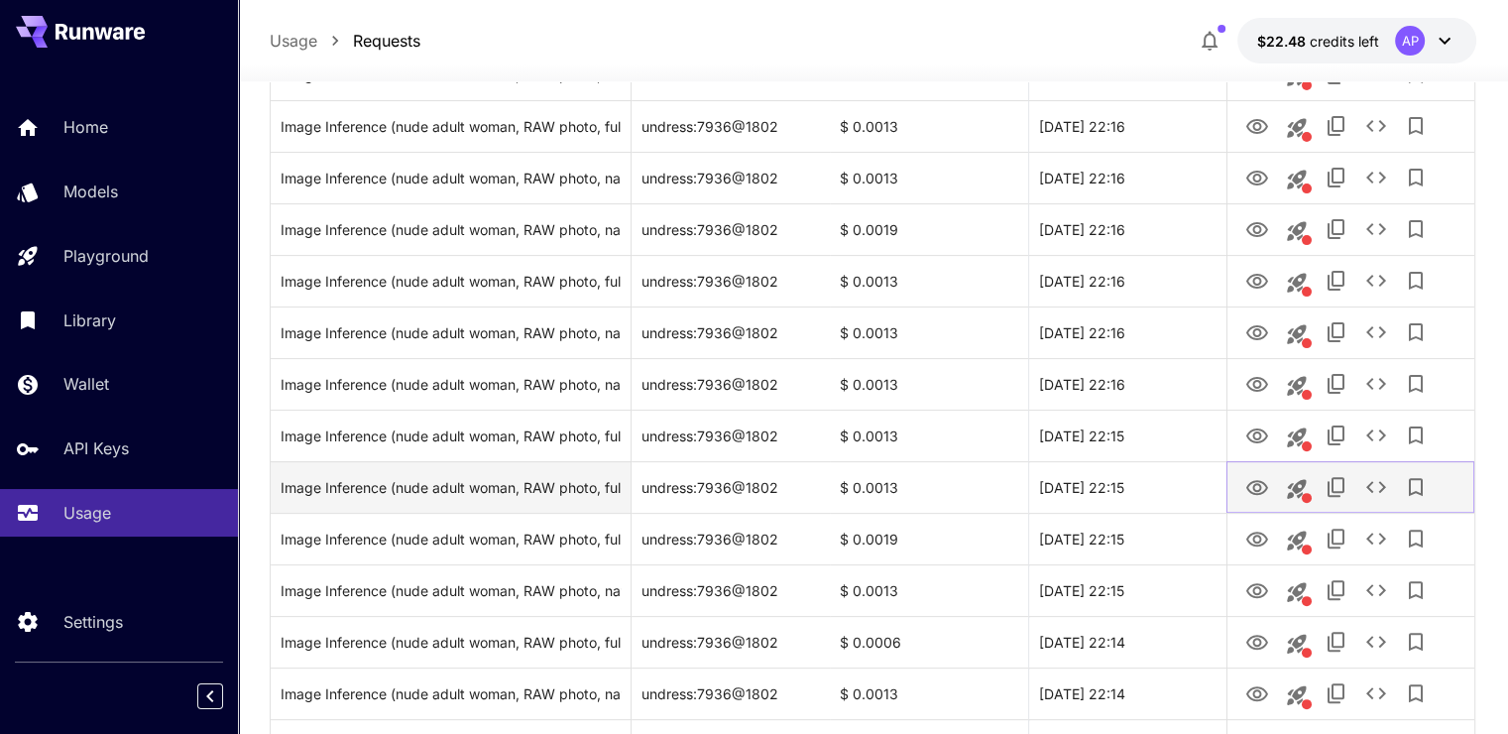
click at [1250, 491] on icon "View Image" at bounding box center [1258, 487] width 22 height 15
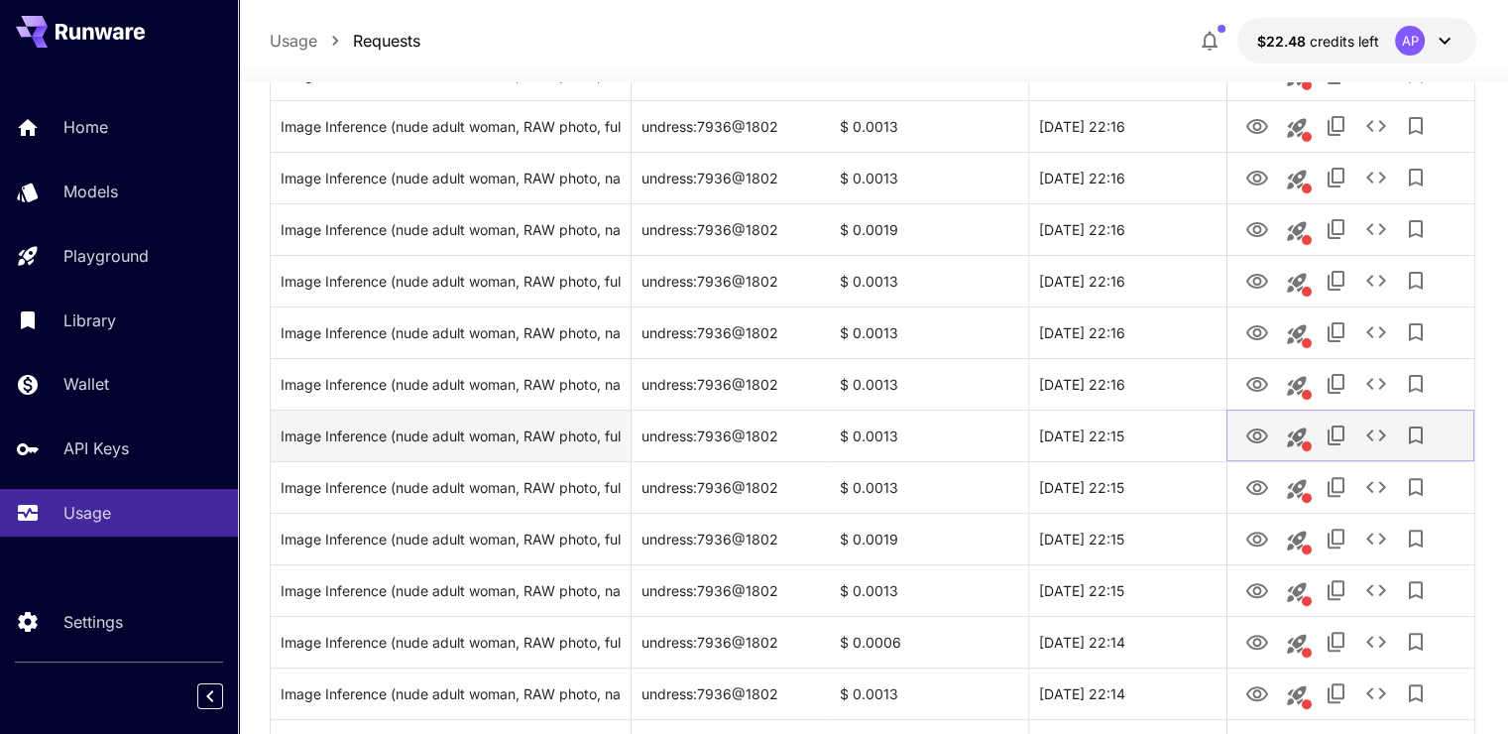
click at [1260, 454] on button "View Image" at bounding box center [1258, 435] width 40 height 41
click at [1261, 441] on icon "View Image" at bounding box center [1258, 435] width 22 height 15
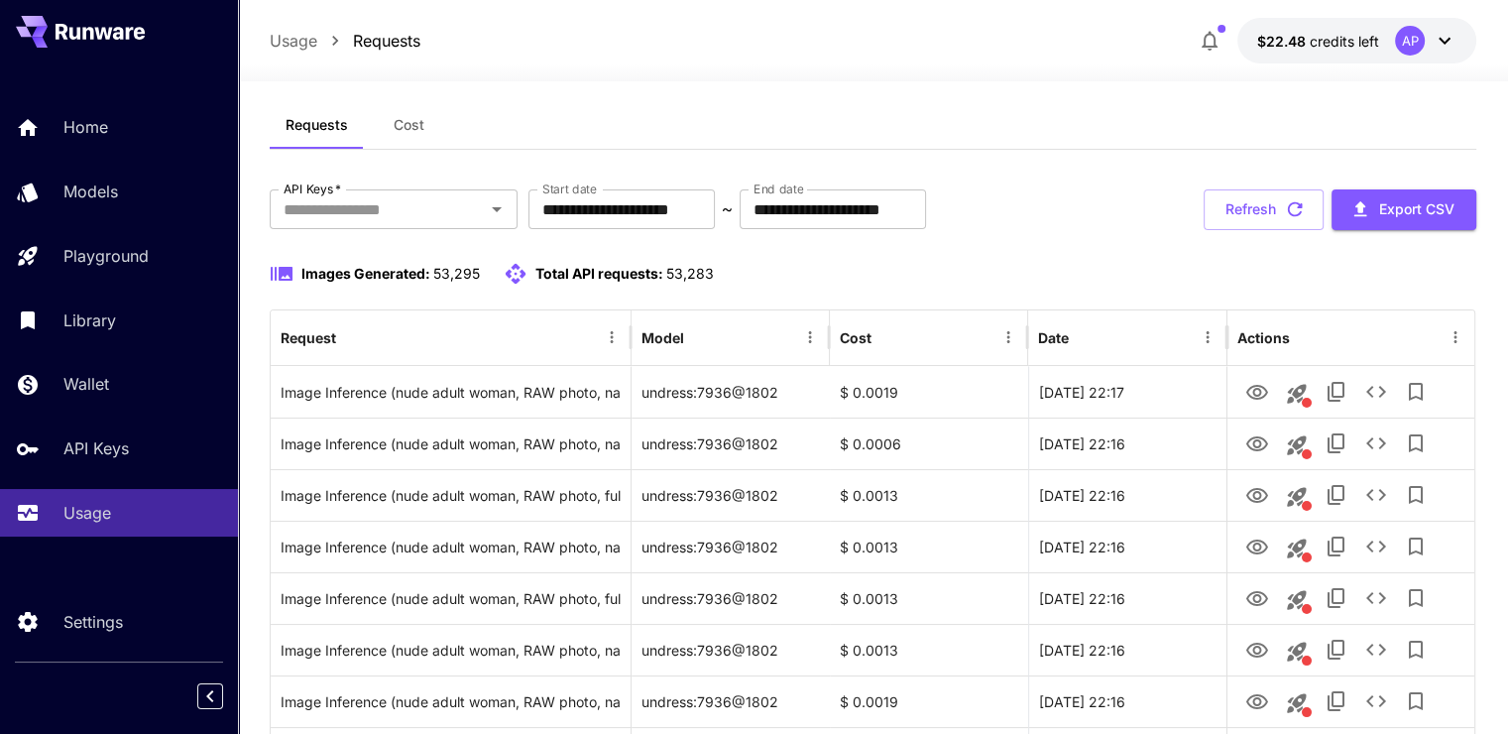
scroll to position [0, 0]
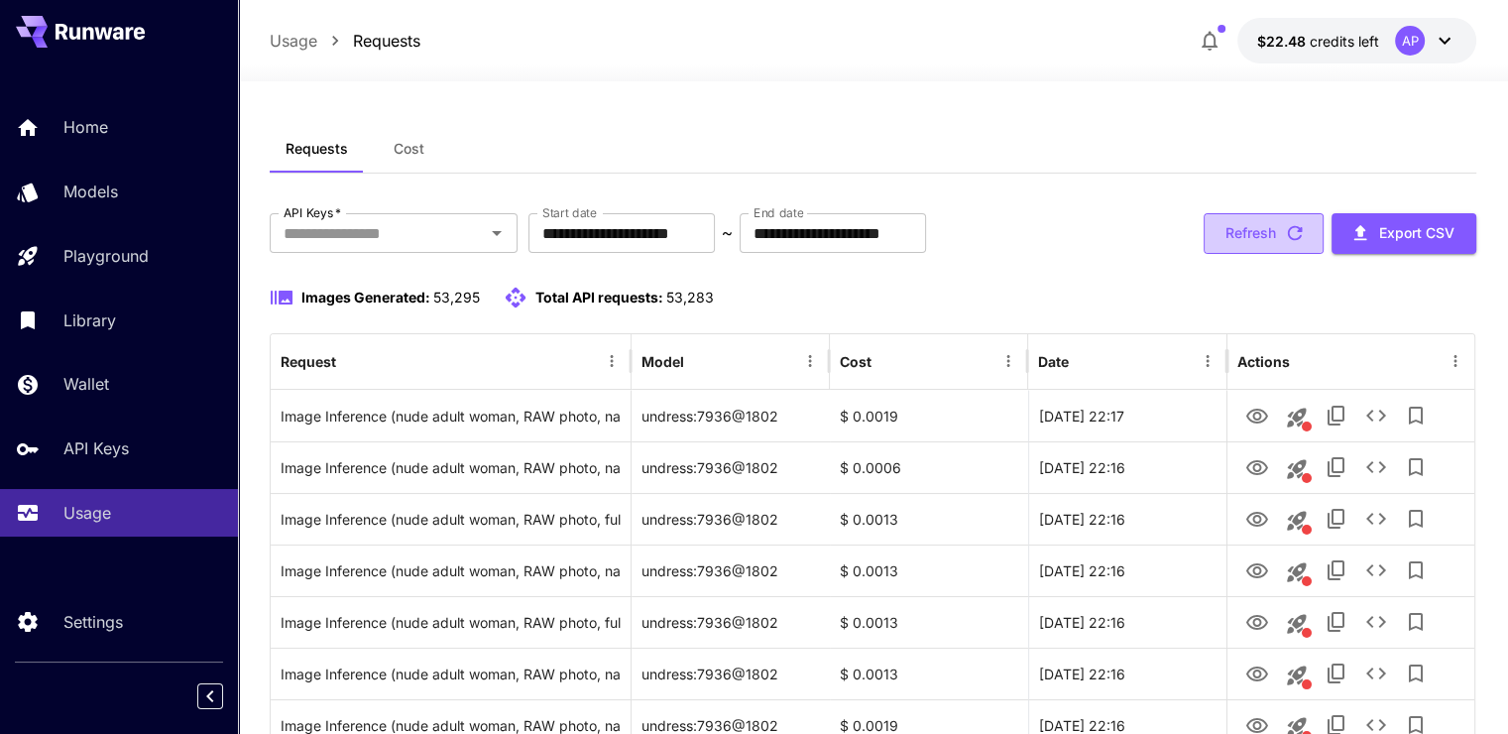
click at [1278, 233] on button "Refresh" at bounding box center [1264, 233] width 120 height 41
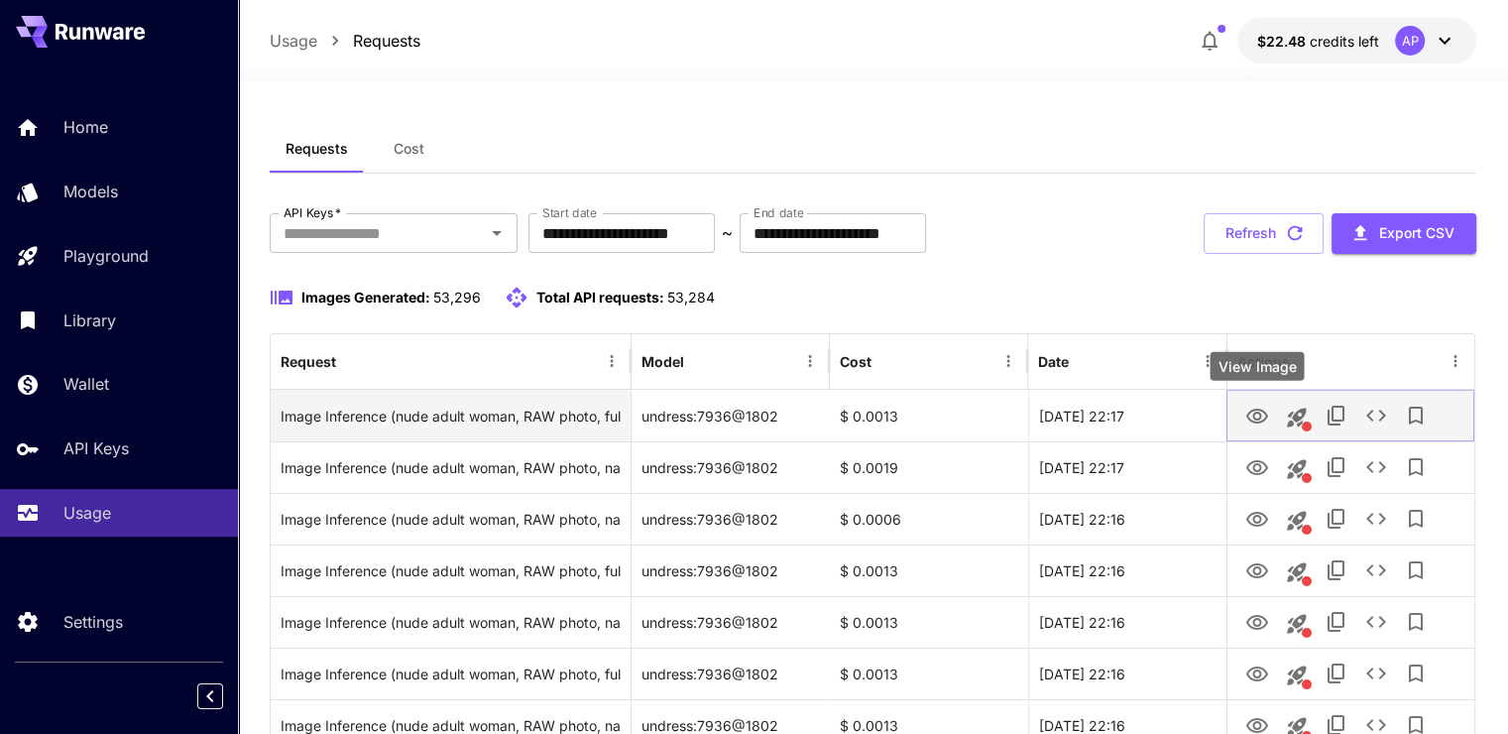
click at [1246, 411] on icon "View Image" at bounding box center [1258, 417] width 24 height 24
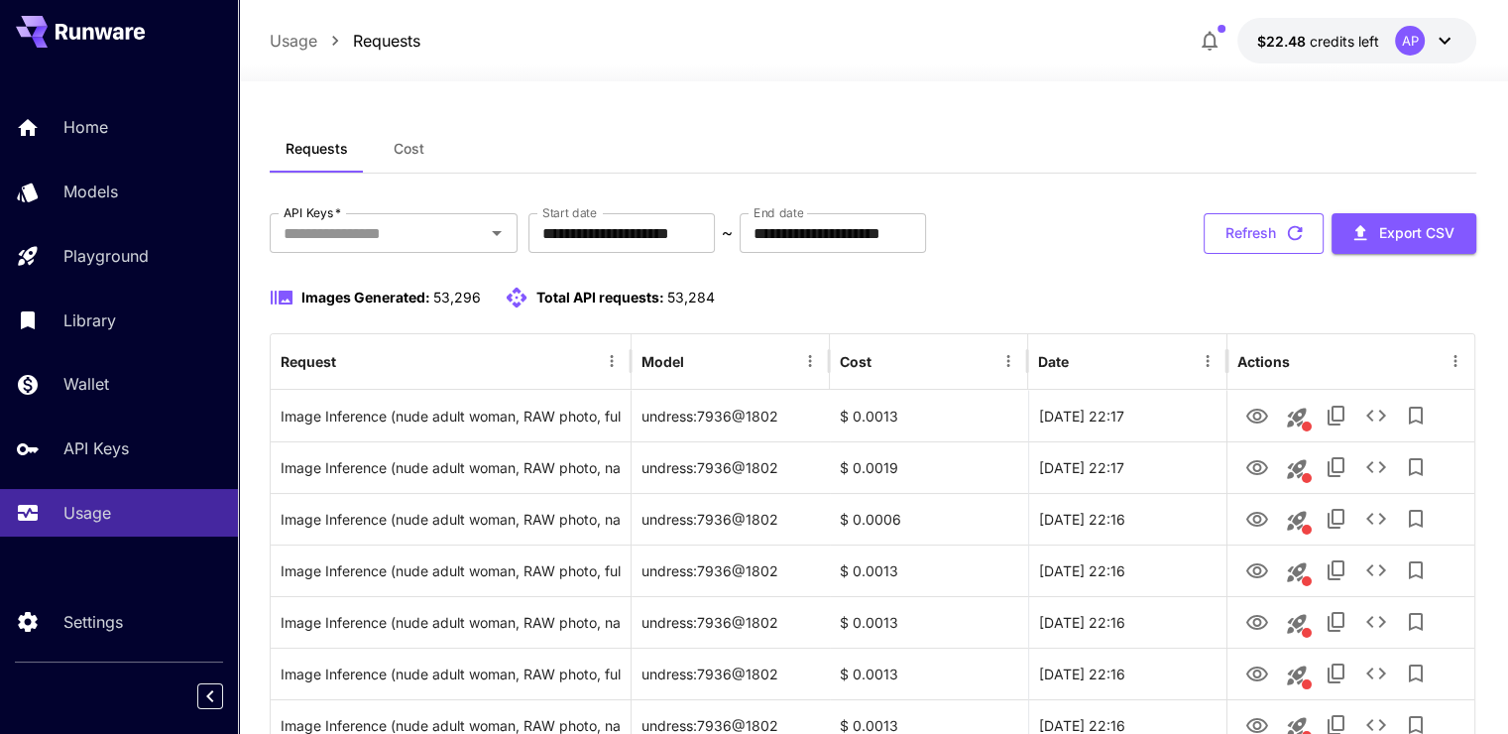
click at [1294, 245] on button "Refresh" at bounding box center [1264, 233] width 120 height 41
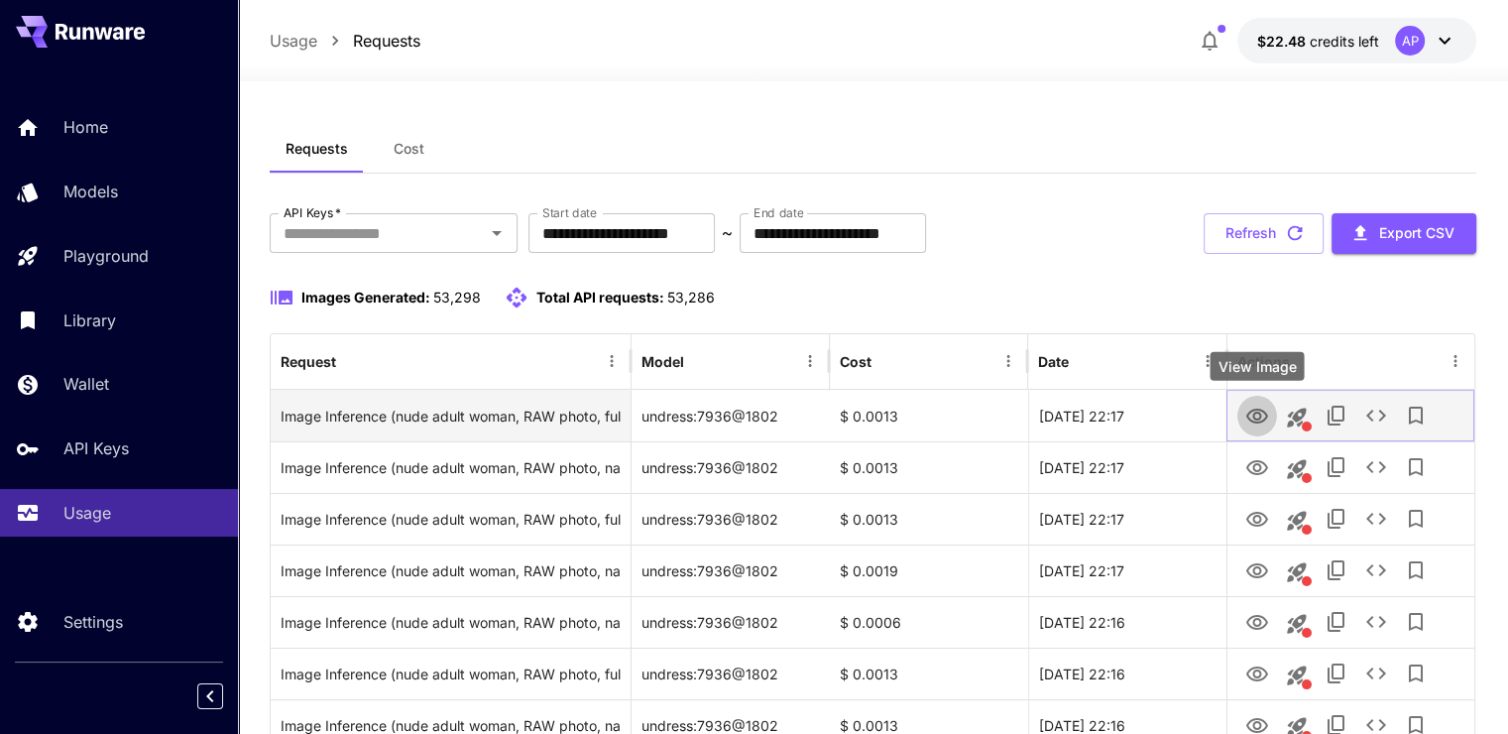
click at [1257, 417] on icon "View Image" at bounding box center [1258, 417] width 24 height 24
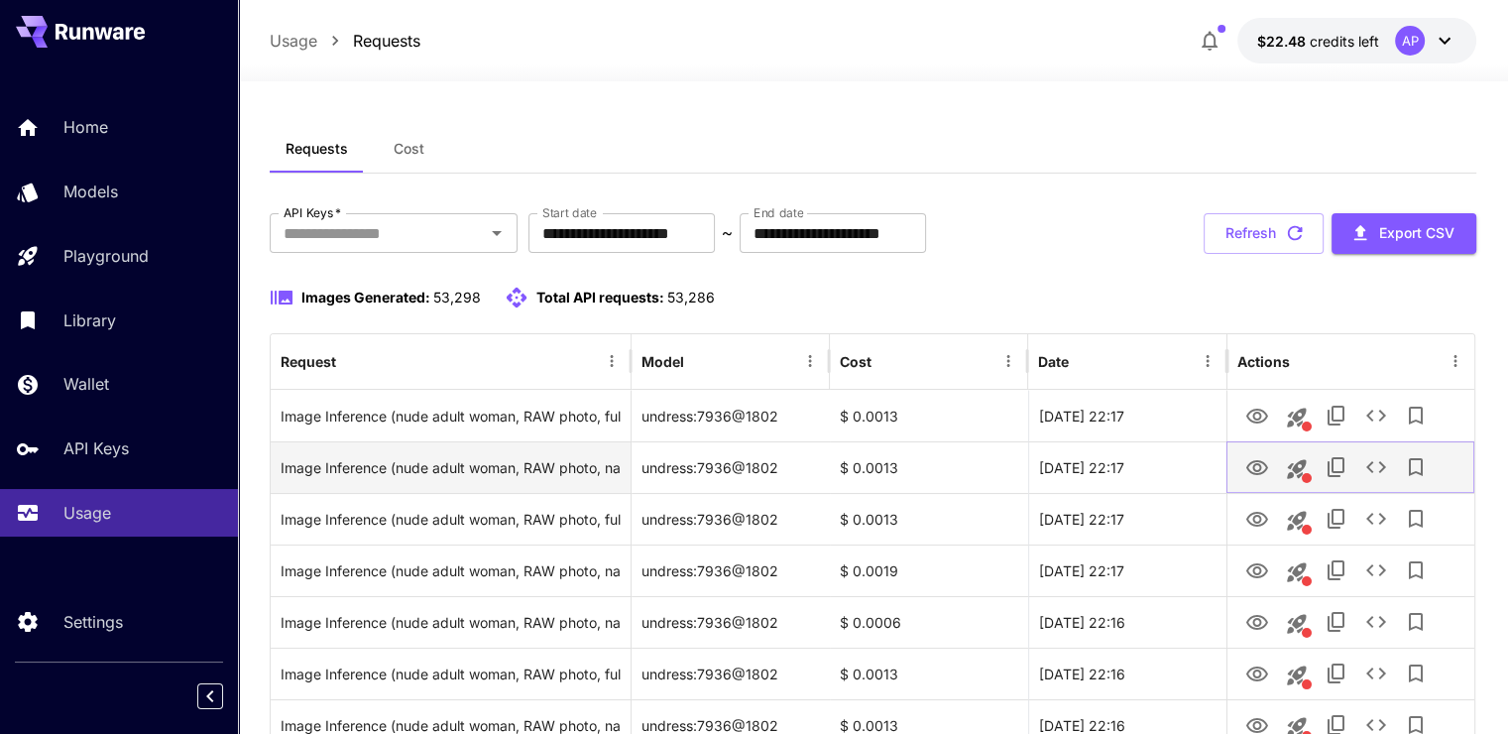
click at [1256, 461] on icon "View Image" at bounding box center [1258, 468] width 24 height 24
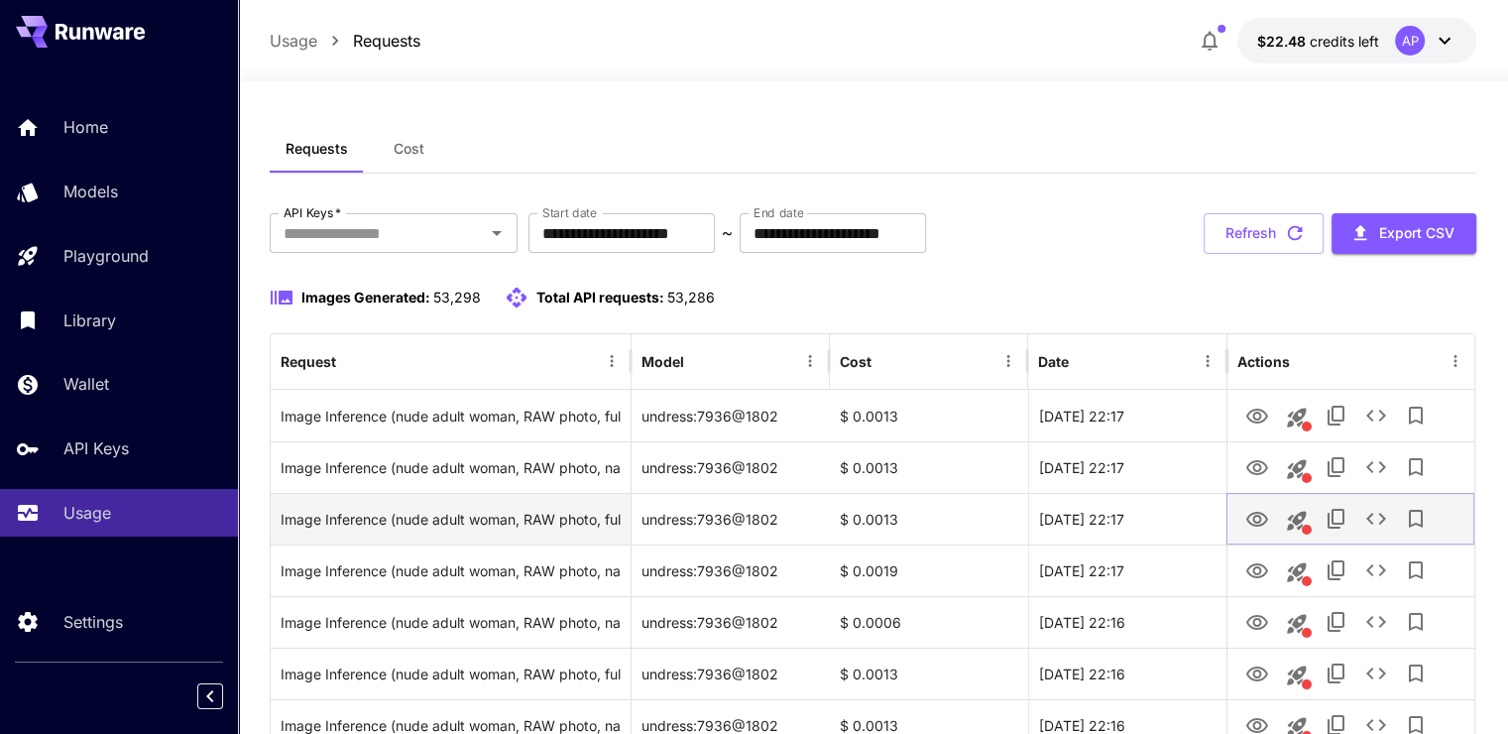
click at [1257, 510] on icon "View Image" at bounding box center [1258, 520] width 24 height 24
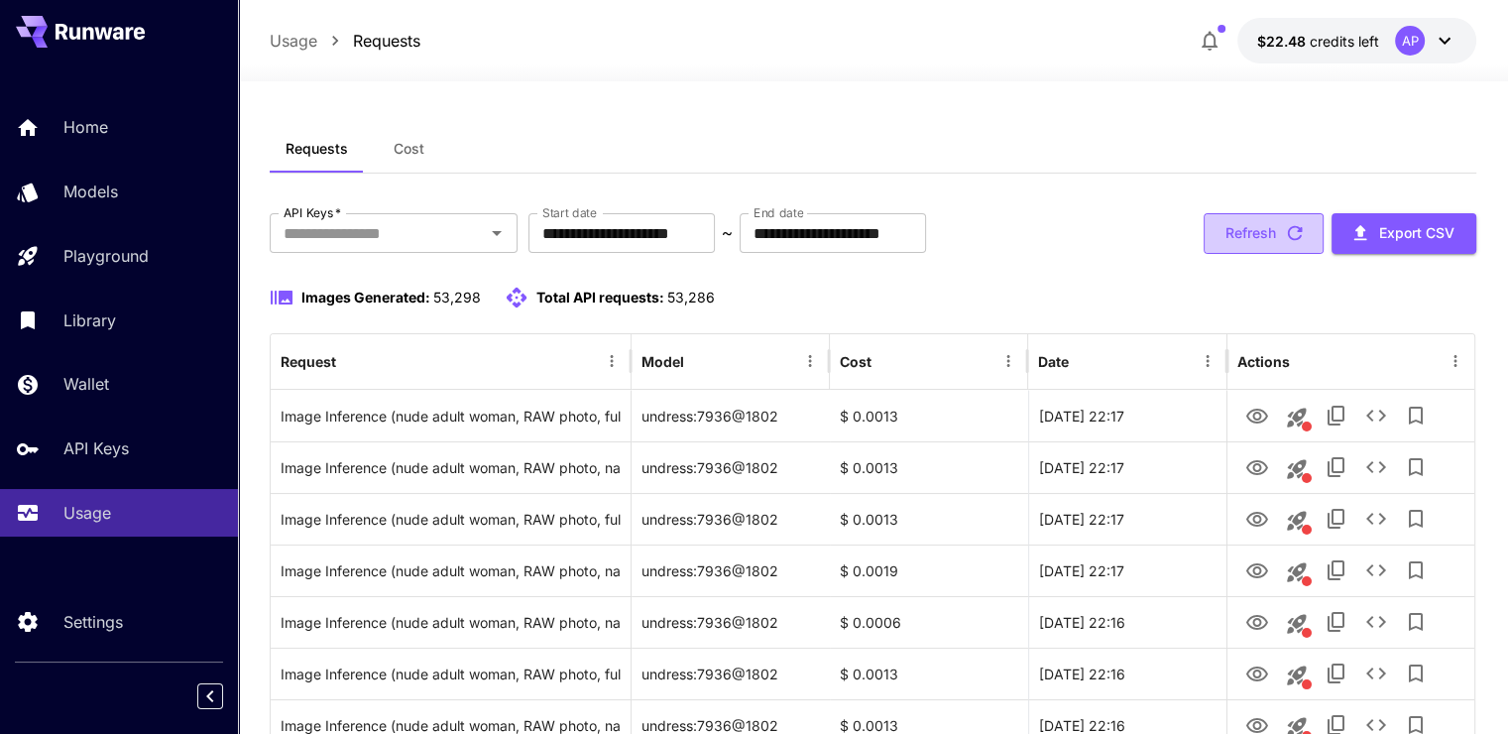
click at [1249, 238] on button "Refresh" at bounding box center [1264, 233] width 120 height 41
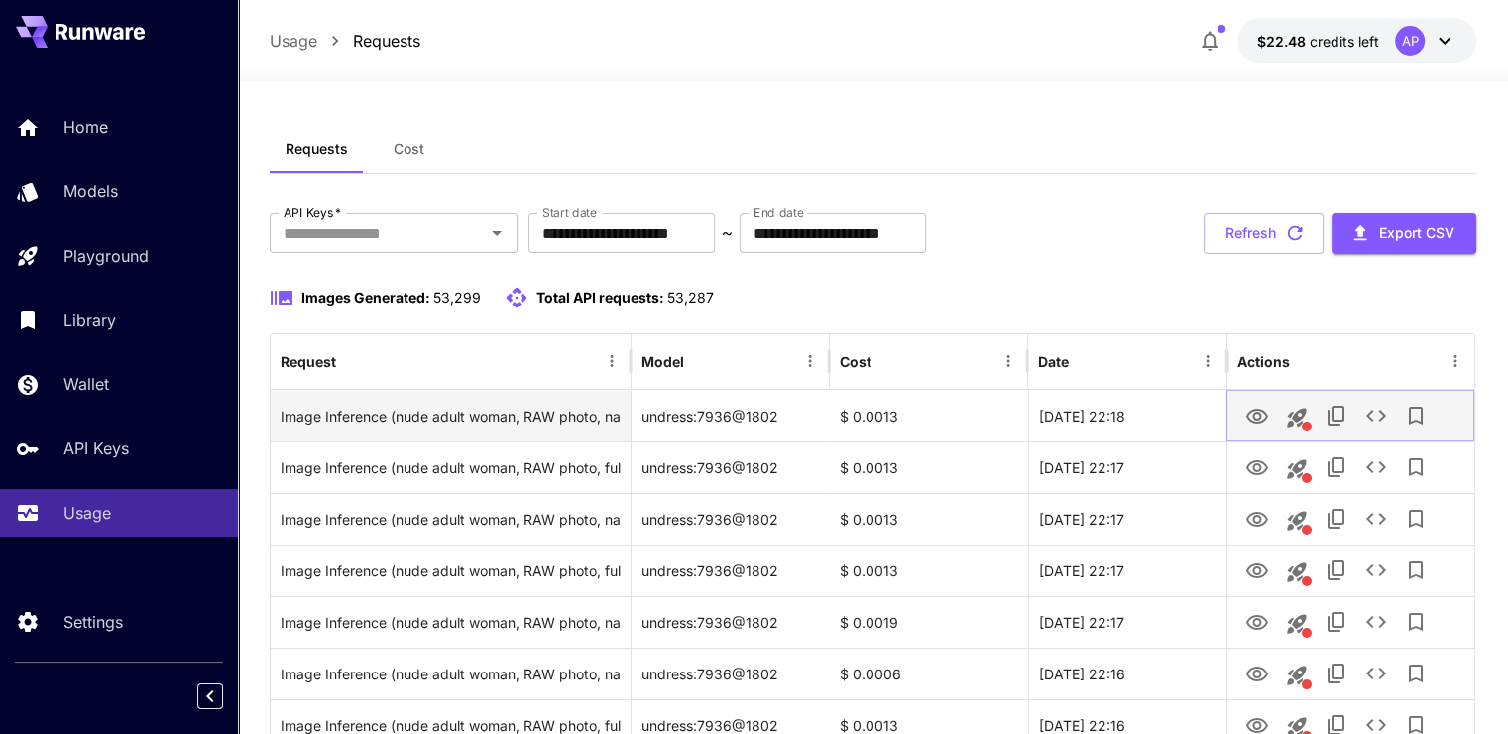
click at [1256, 415] on icon "View Image" at bounding box center [1258, 417] width 24 height 24
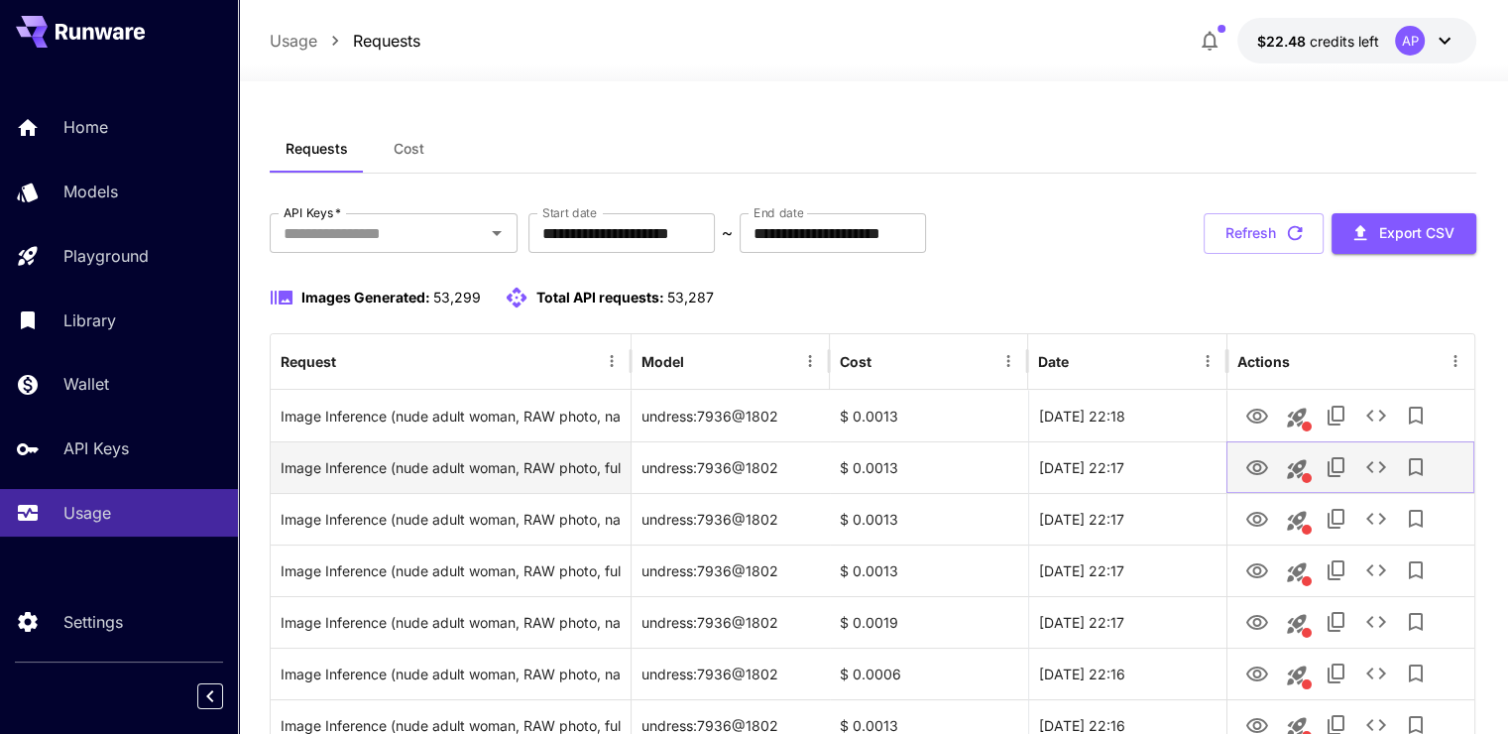
click at [1252, 460] on icon "View Image" at bounding box center [1258, 467] width 22 height 15
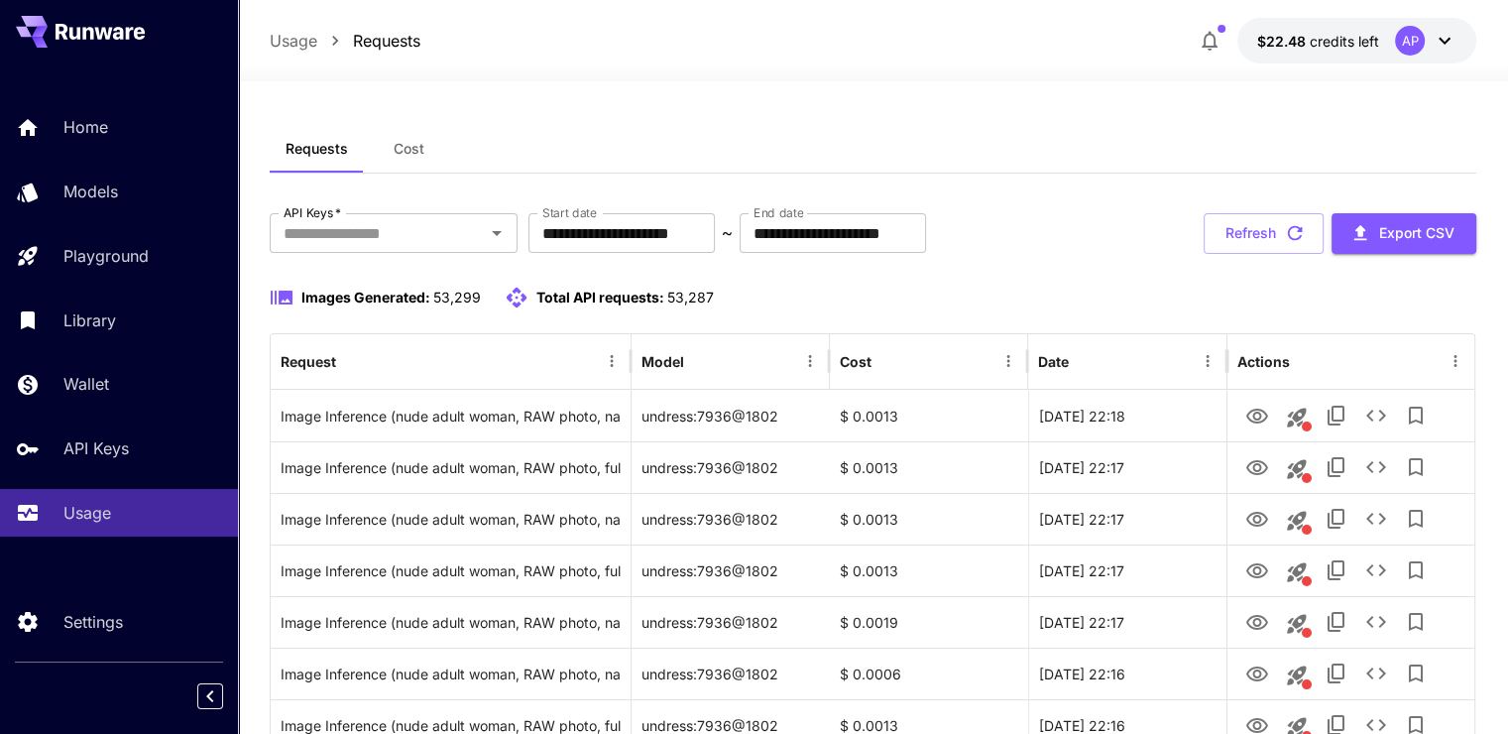
click at [1275, 238] on button "Refresh" at bounding box center [1264, 233] width 120 height 41
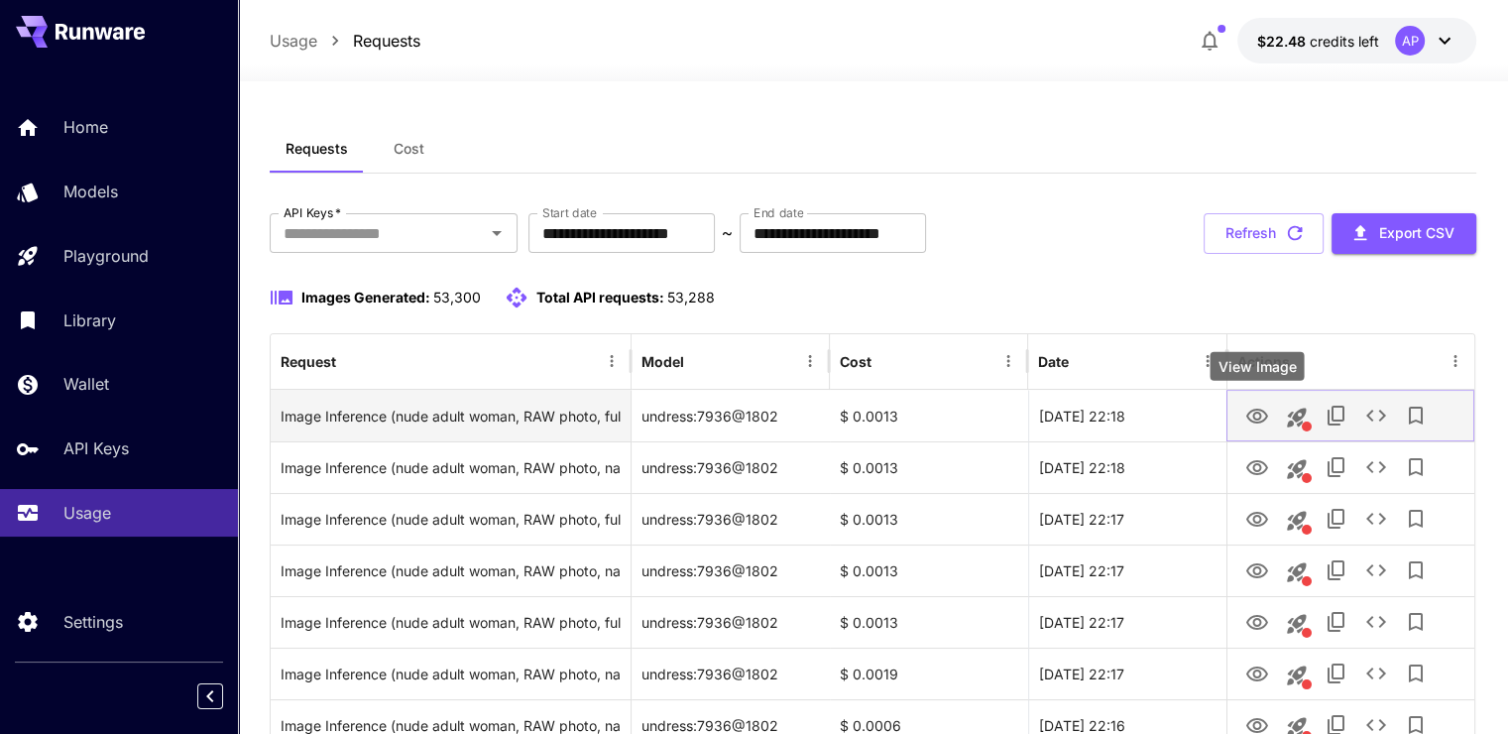
click at [1255, 407] on icon "View Image" at bounding box center [1258, 417] width 24 height 24
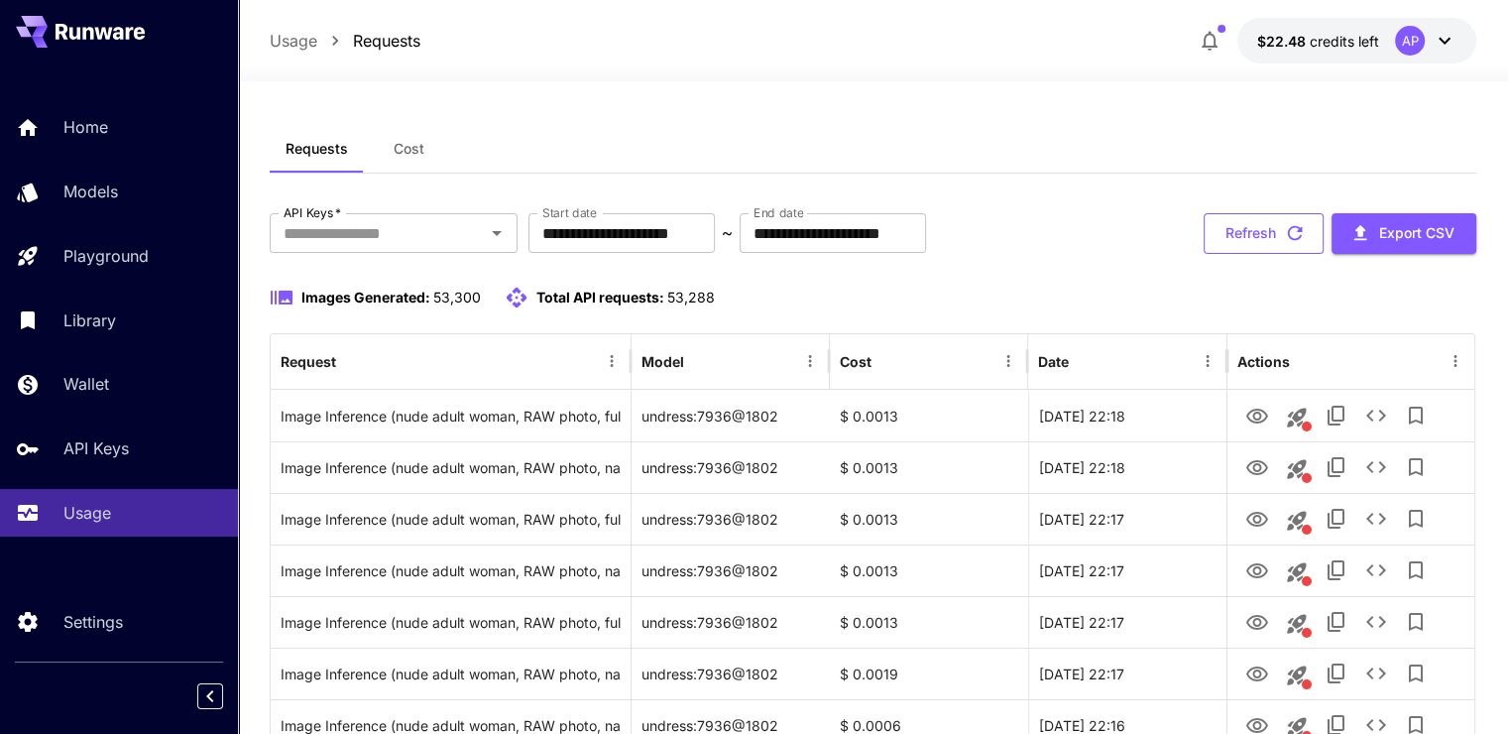
click at [1257, 243] on button "Refresh" at bounding box center [1264, 233] width 120 height 41
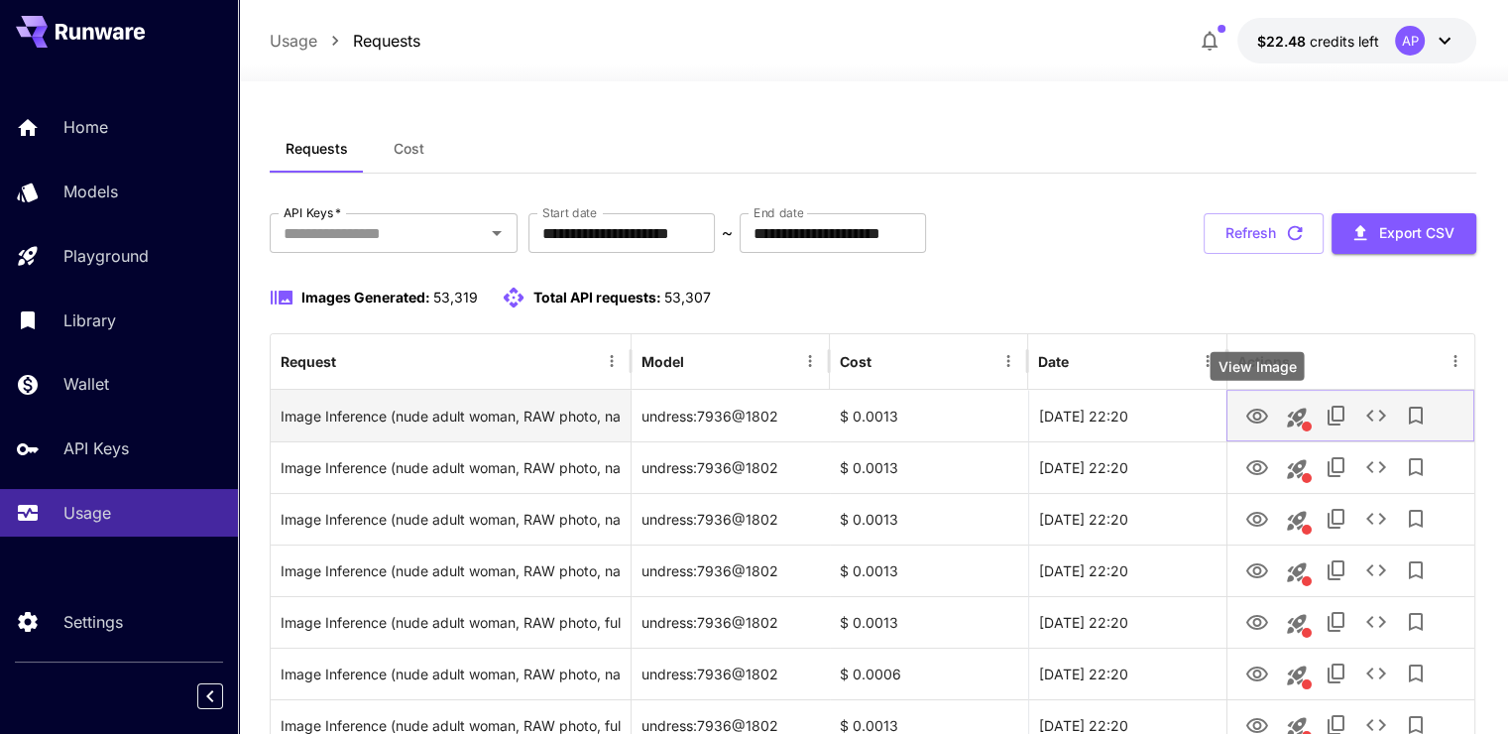
click at [1248, 415] on icon "View Image" at bounding box center [1258, 416] width 22 height 15
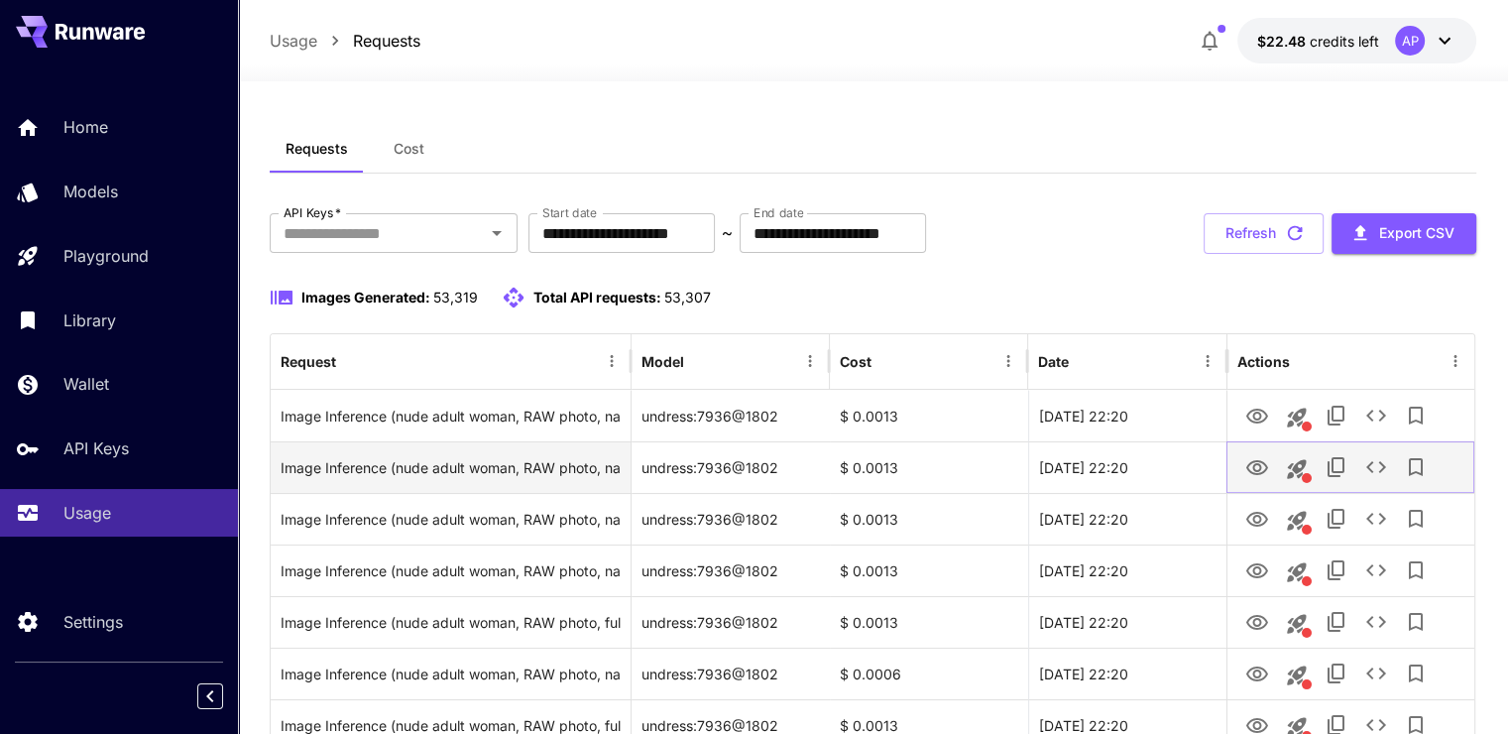
click at [1255, 457] on icon "View Image" at bounding box center [1258, 468] width 24 height 24
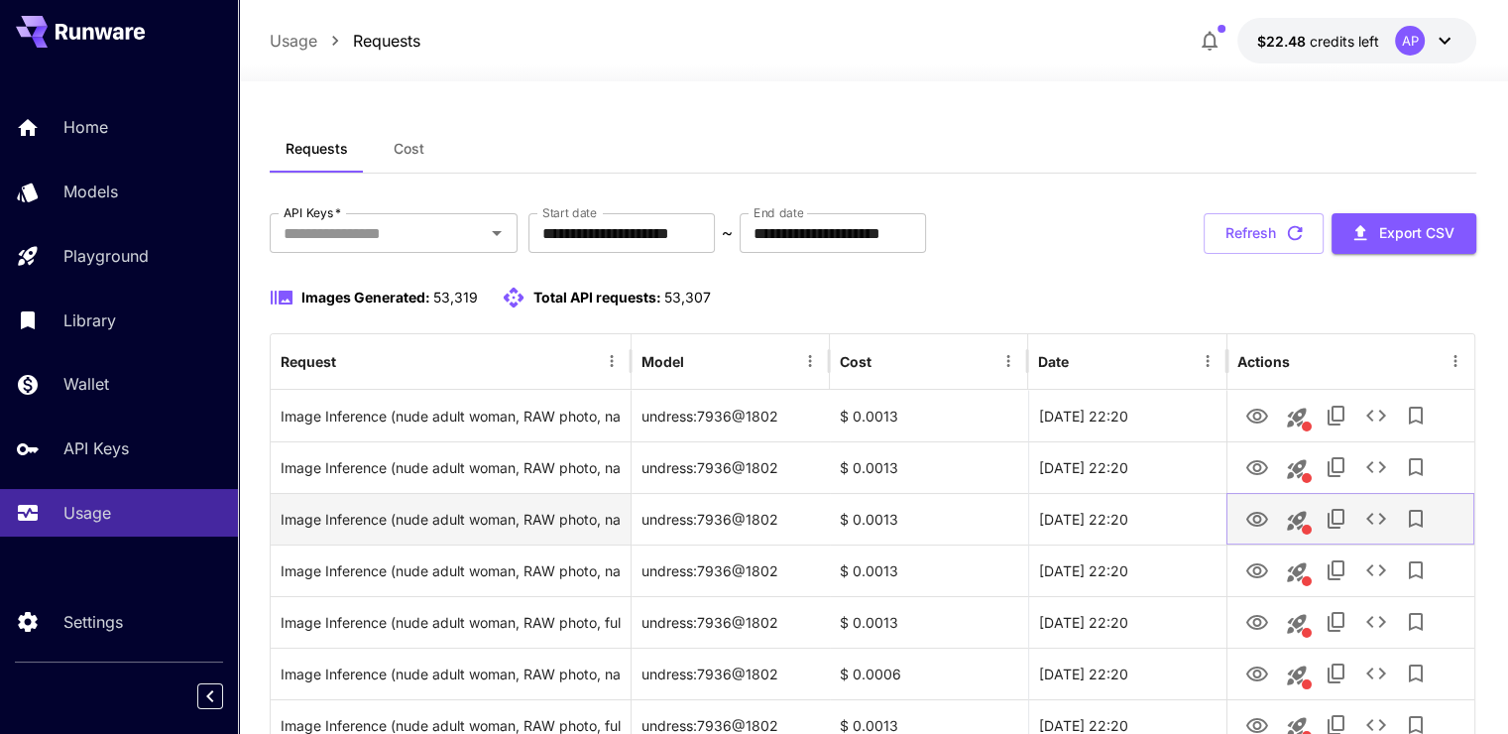
click at [1242, 508] on button "View Image" at bounding box center [1258, 518] width 40 height 41
click at [1268, 520] on icon "View Image" at bounding box center [1258, 520] width 24 height 24
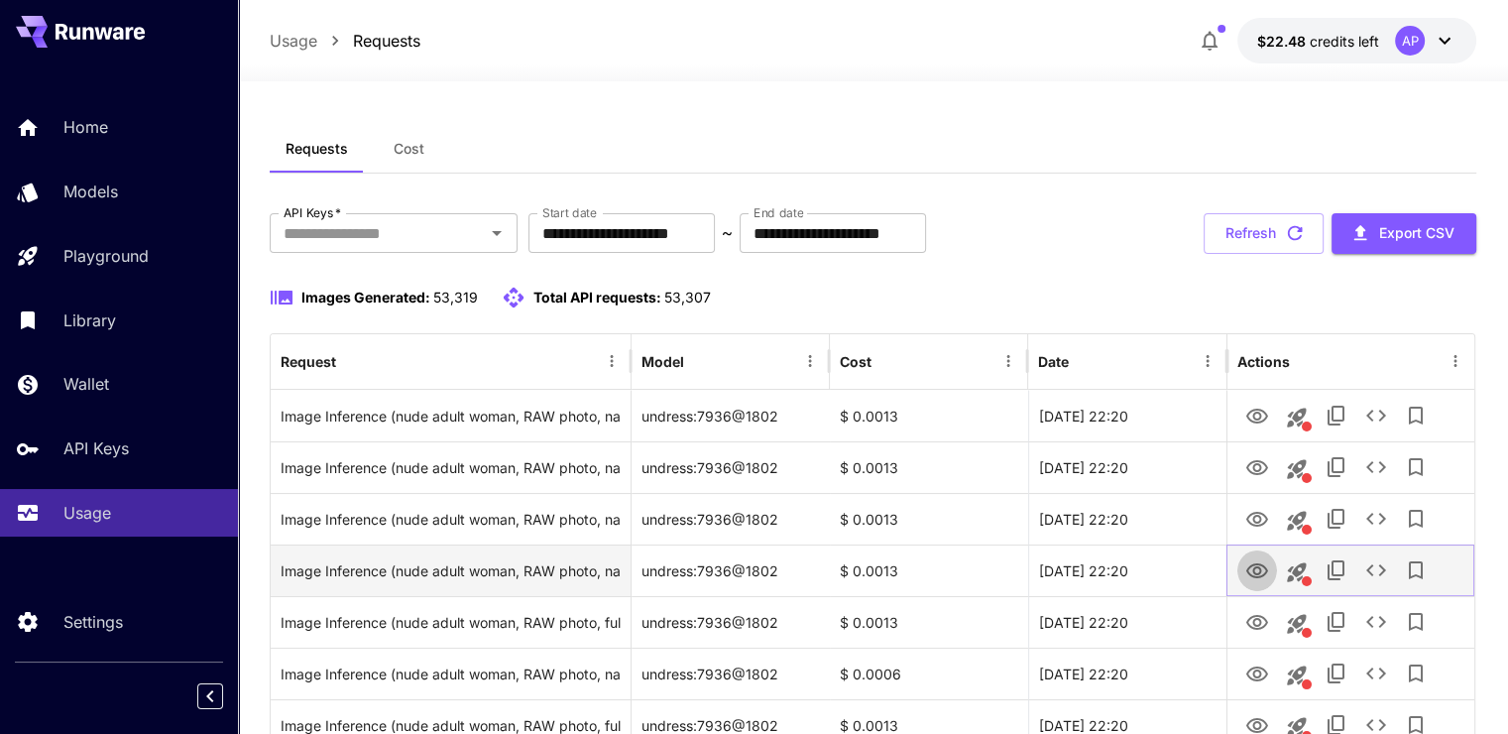
click at [1247, 571] on icon "View Image" at bounding box center [1258, 570] width 22 height 15
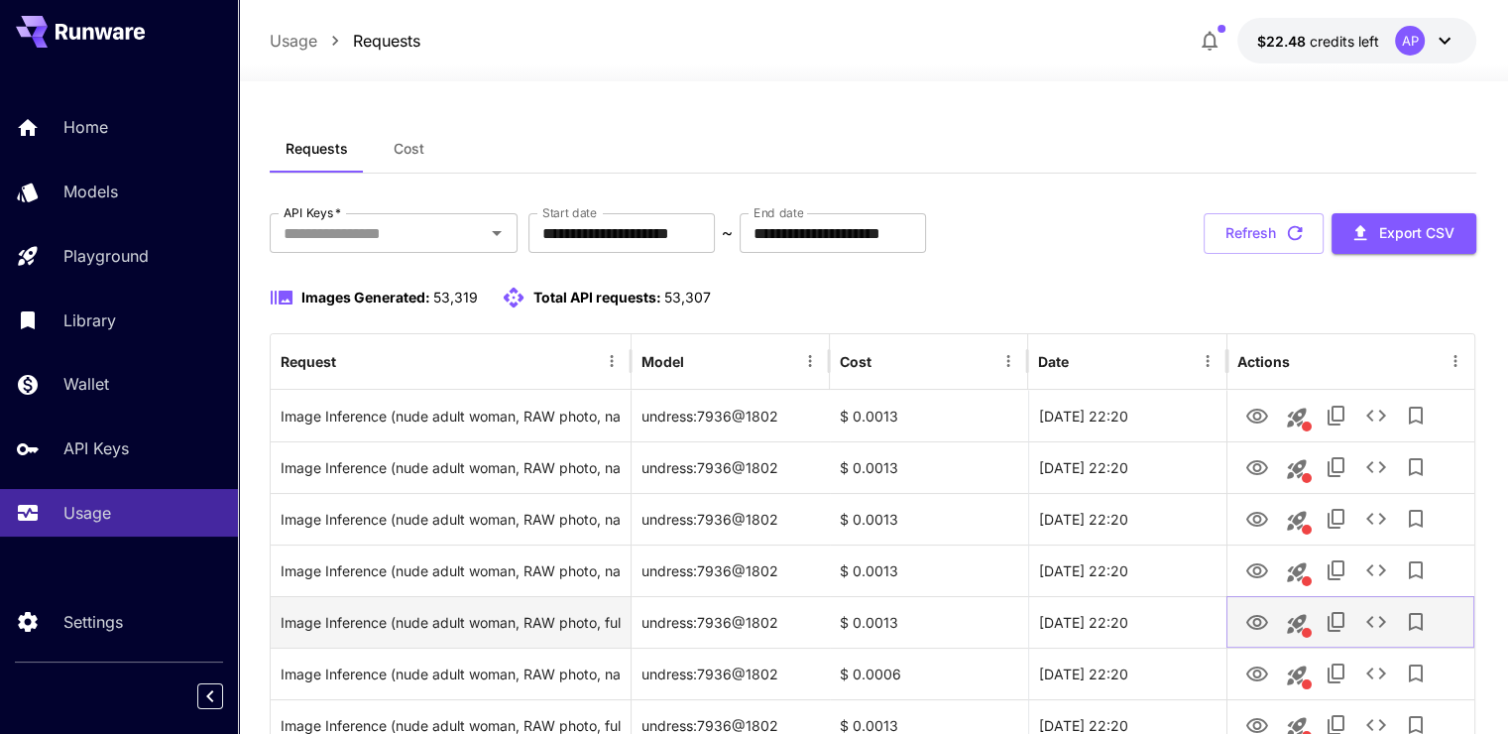
click at [1251, 615] on icon "View Image" at bounding box center [1258, 623] width 24 height 24
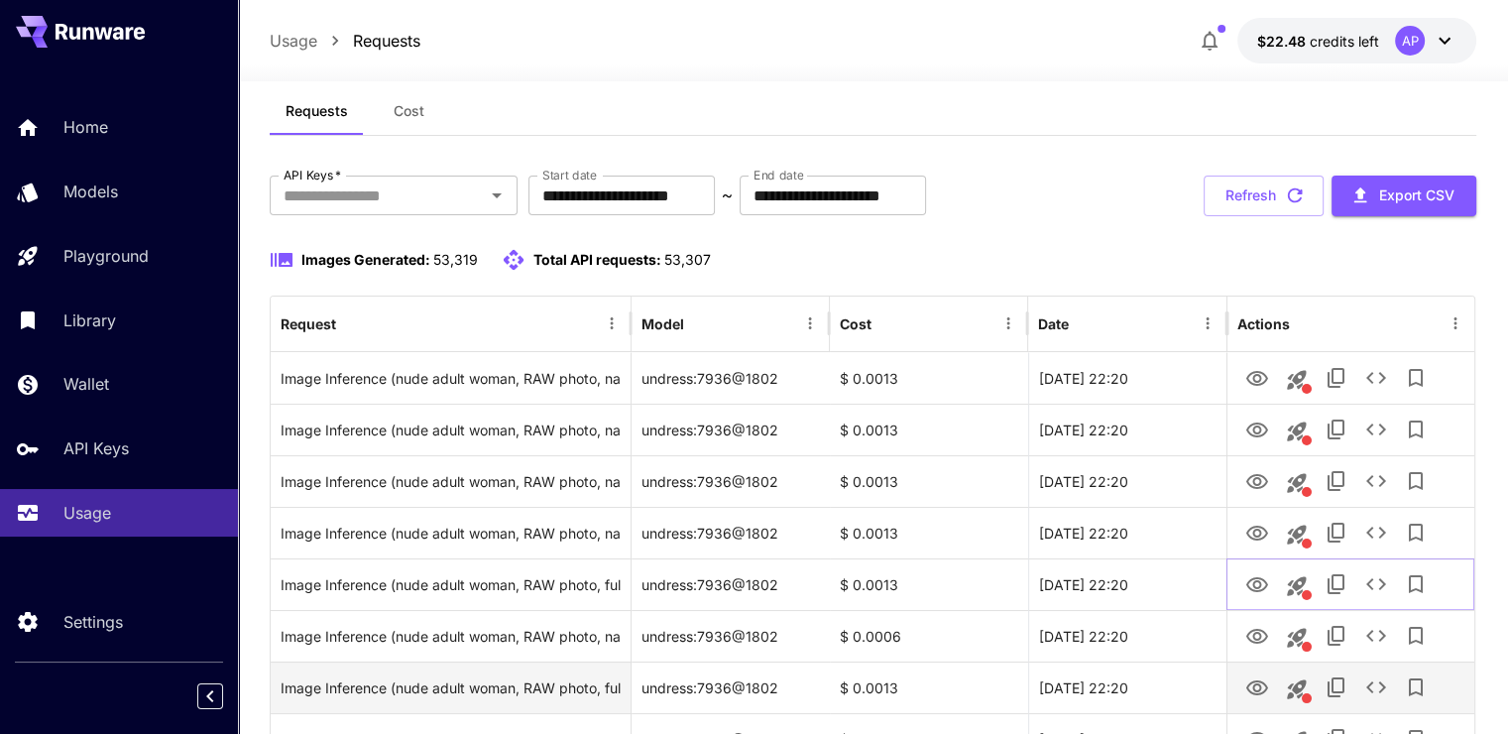
scroll to position [198, 0]
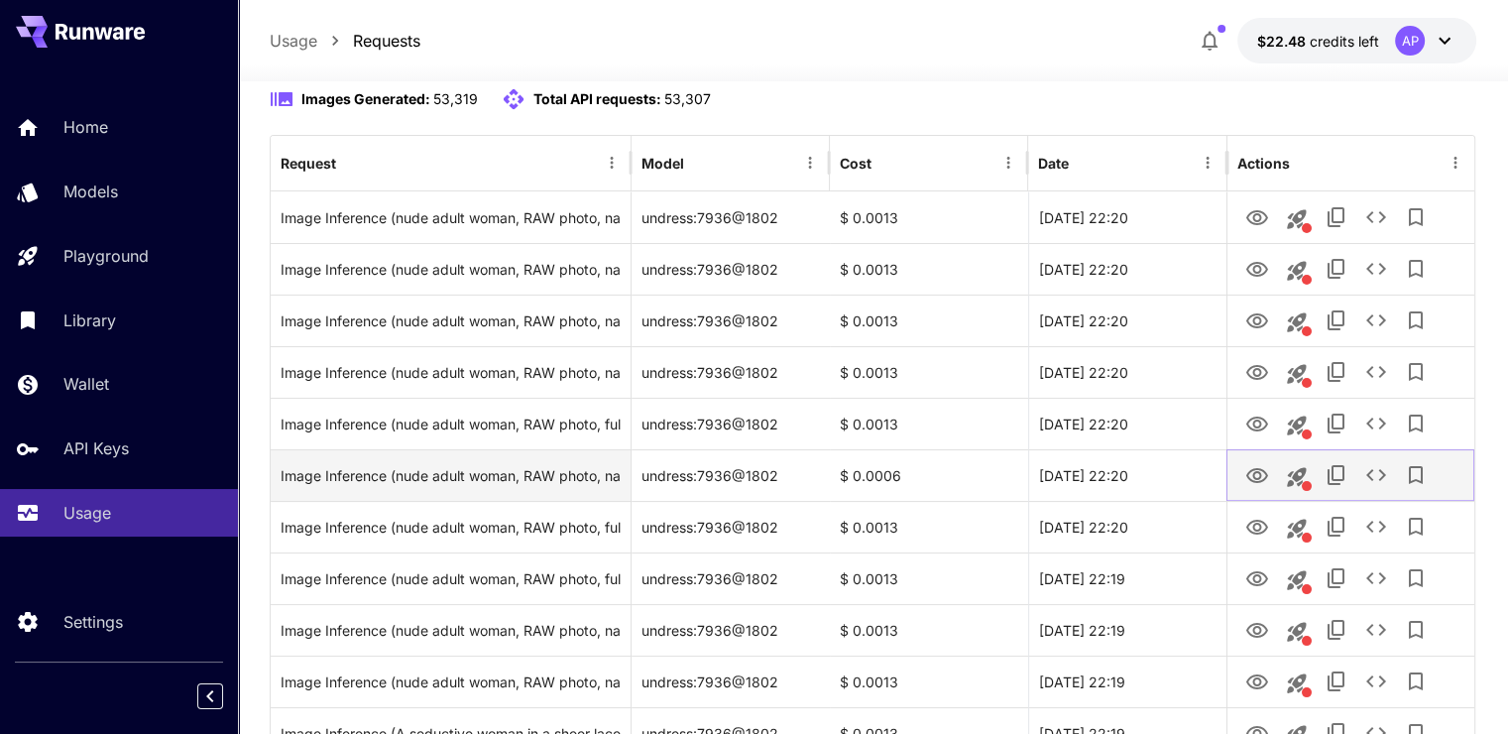
click at [1250, 480] on icon "View Image" at bounding box center [1258, 476] width 24 height 24
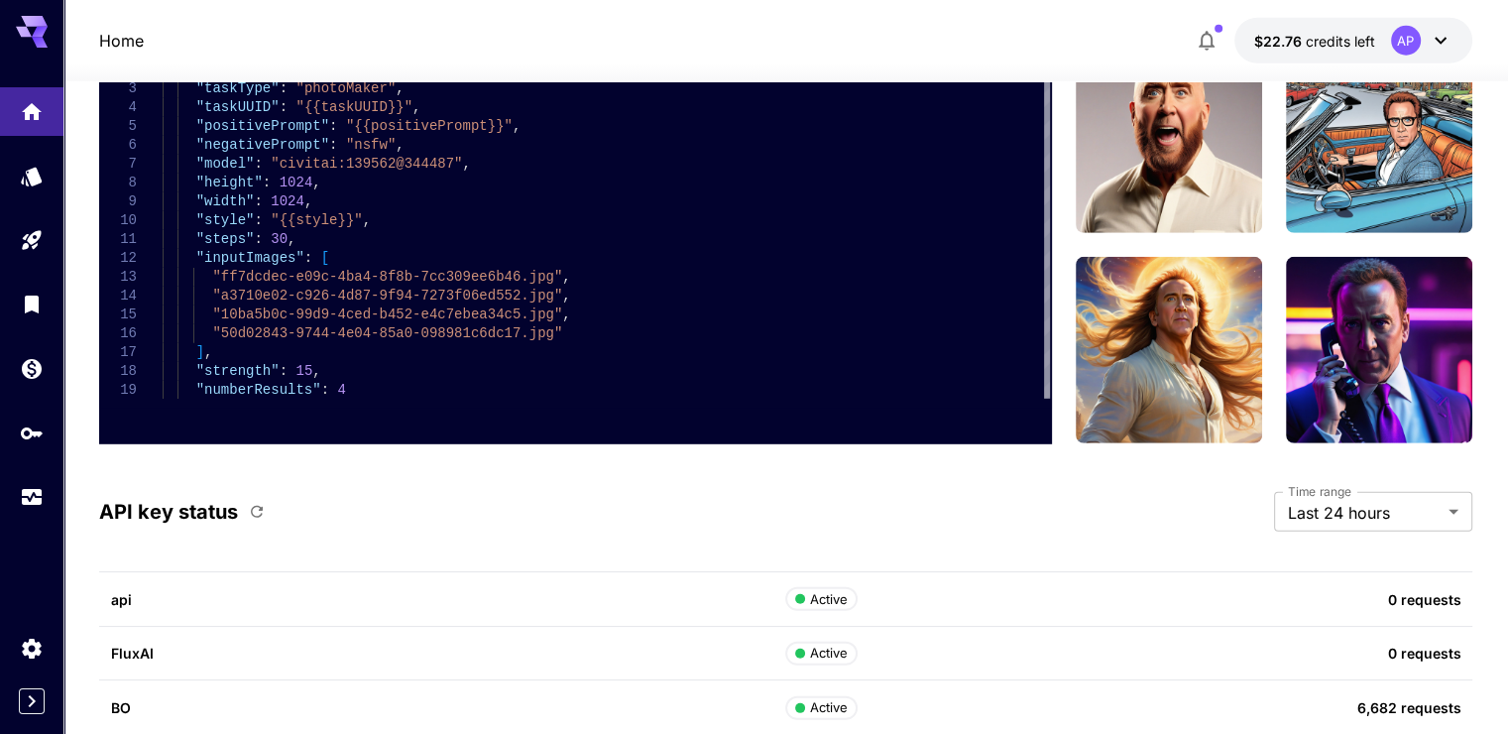
scroll to position [6114, 0]
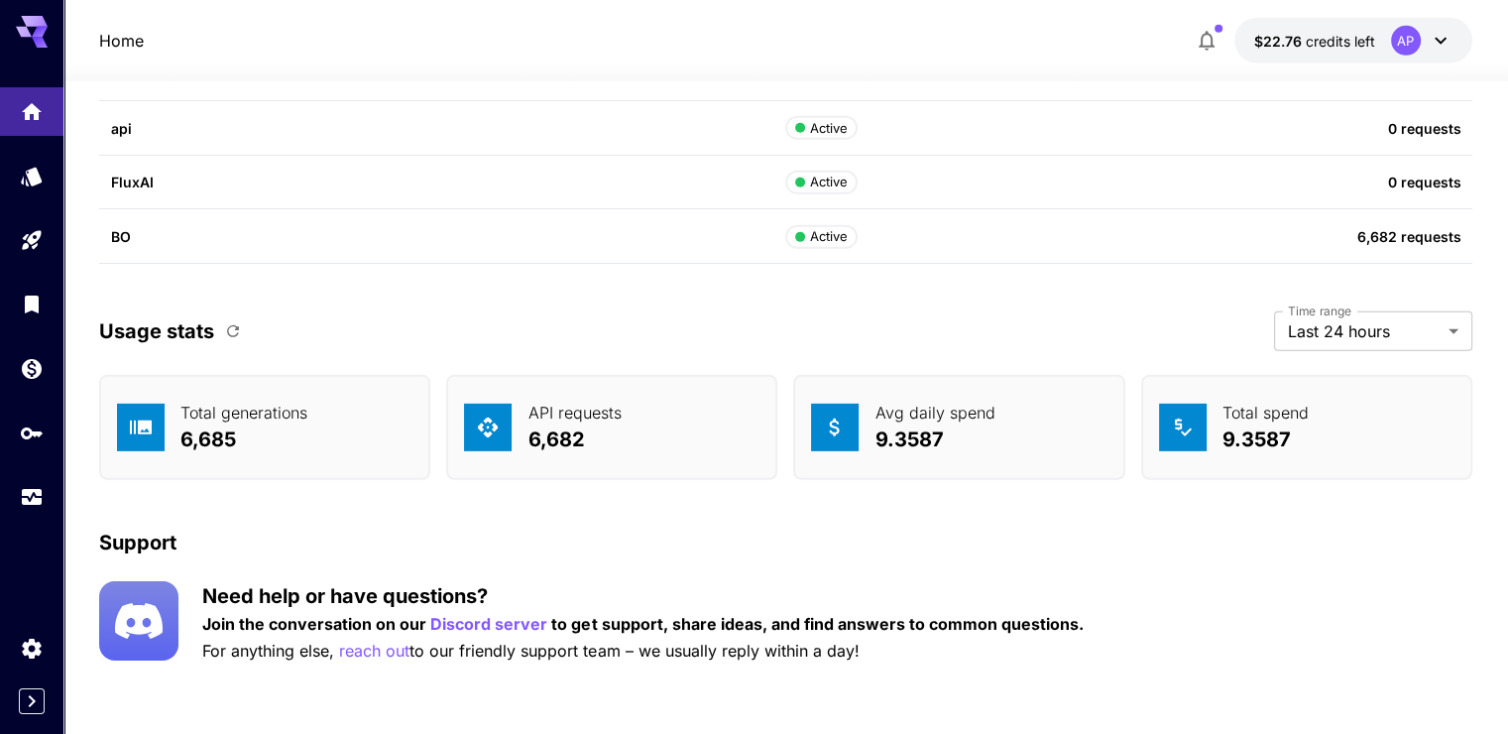
click at [246, 332] on button "button" at bounding box center [233, 331] width 34 height 34
